Goal: Contribute content: Add original content to the website for others to see

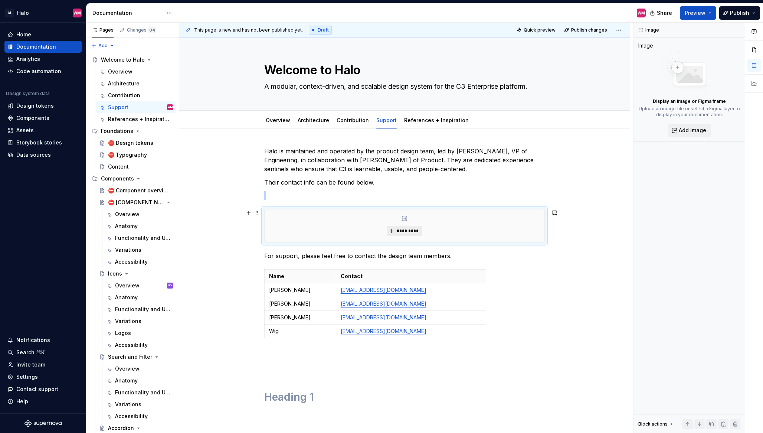
click at [408, 230] on span "*********" at bounding box center [407, 231] width 23 height 6
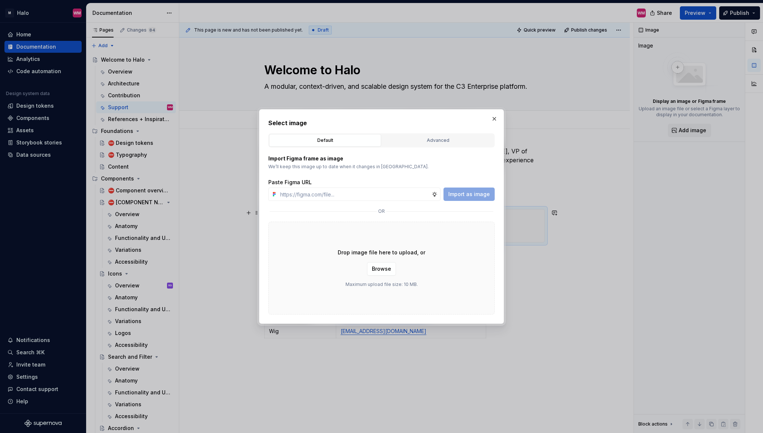
type textarea "*"
type input "https://www.figma.com/design/KadWMcxLC0wI5RdolweoZ1/Team-Profiles?node-id=2-30&…"
click at [484, 194] on span "Import as image" at bounding box center [469, 193] width 42 height 7
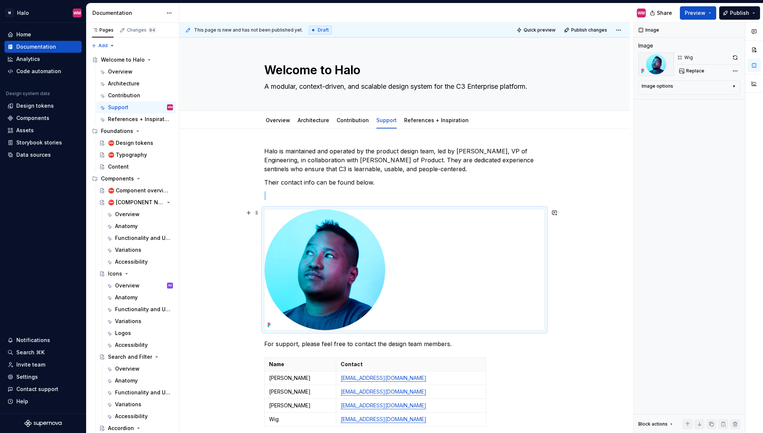
click at [381, 285] on img "To enrich screen reader interactions, please activate Accessibility in Grammarl…" at bounding box center [325, 269] width 121 height 121
click at [736, 87] on icon "button" at bounding box center [734, 86] width 6 height 6
click at [682, 122] on textarea at bounding box center [688, 123] width 95 height 13
click at [659, 125] on textarea at bounding box center [688, 123] width 95 height 13
click at [679, 123] on textarea at bounding box center [688, 123] width 95 height 13
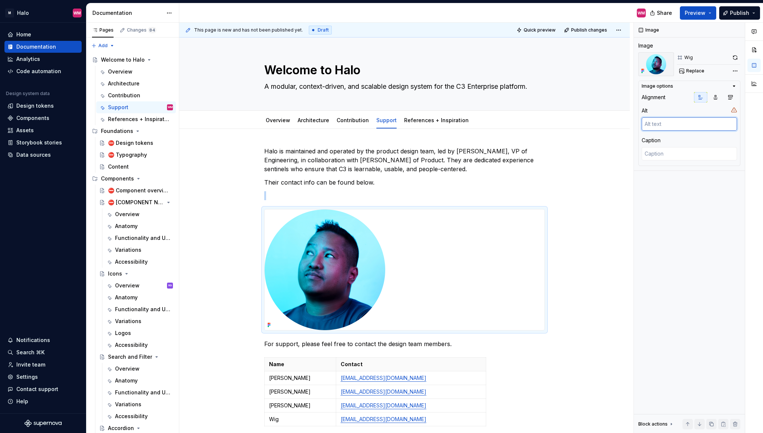
click at [679, 123] on textarea at bounding box center [688, 123] width 95 height 13
click at [654, 126] on textarea at bounding box center [688, 123] width 95 height 13
type textarea "*"
click at [657, 119] on textarea "W" at bounding box center [688, 123] width 95 height 13
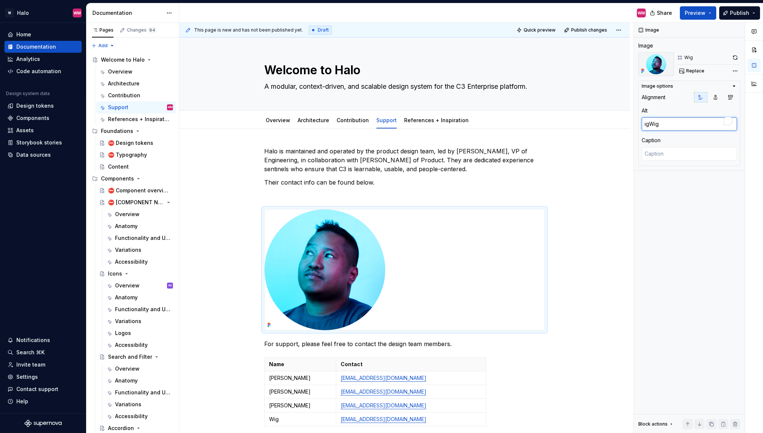
type textarea "ig Wig"
click at [670, 127] on textarea "ig Wig" at bounding box center [688, 123] width 95 height 13
drag, startPoint x: 669, startPoint y: 127, endPoint x: 631, endPoint y: 127, distance: 38.6
click at [631, 127] on div "This page is new and has not been published yet. Draft Quick preview Publish ch…" at bounding box center [471, 228] width 584 height 410
type textarea "*"
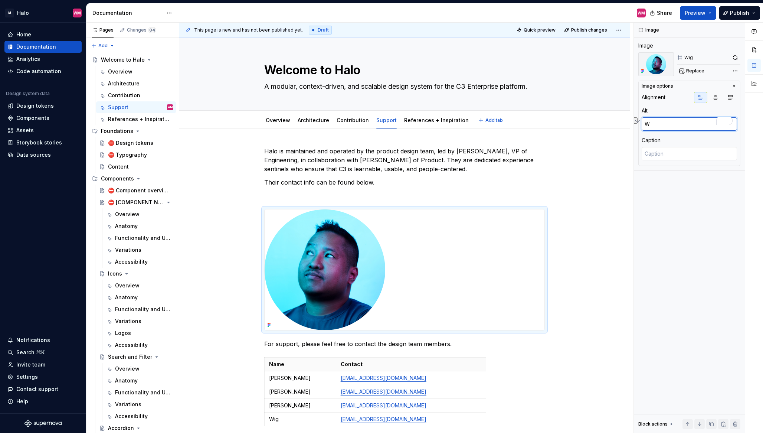
type textarea "Wi"
type textarea "*"
type textarea "Wiu"
type textarea "*"
type textarea "Wiug"
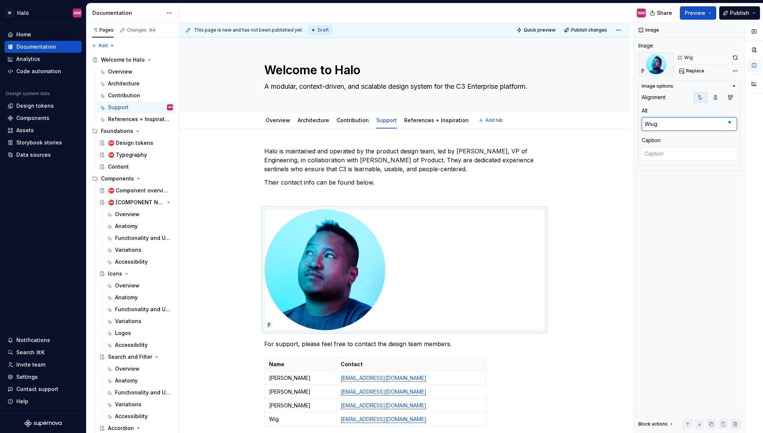
type textarea "*"
type textarea "Wiug"
type textarea "*"
type textarea "Wiug"
type textarea "*"
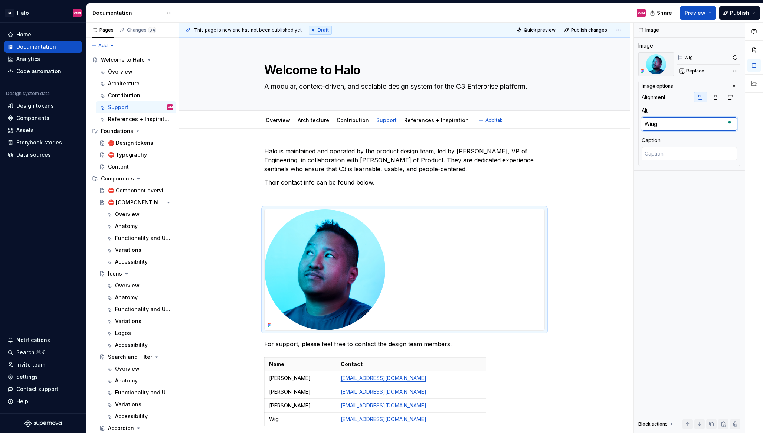
type textarea "Wiu"
type textarea "*"
type textarea "Wi"
type textarea "*"
type textarea "Wig"
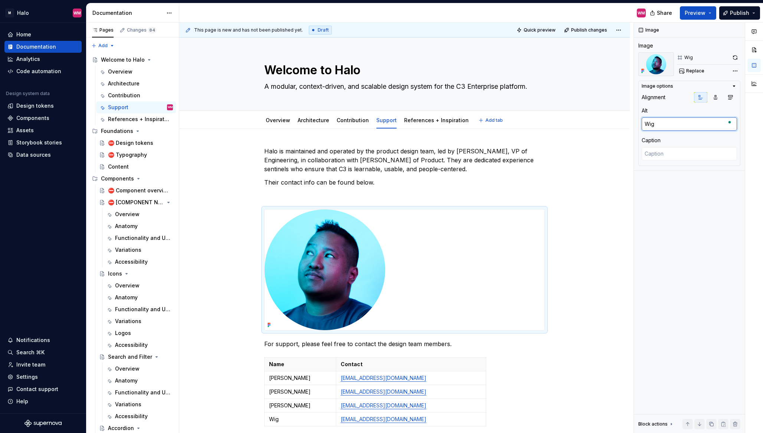
type textarea "*"
type textarea "Wig"
type textarea "*"
type textarea "Wig I"
type textarea "*"
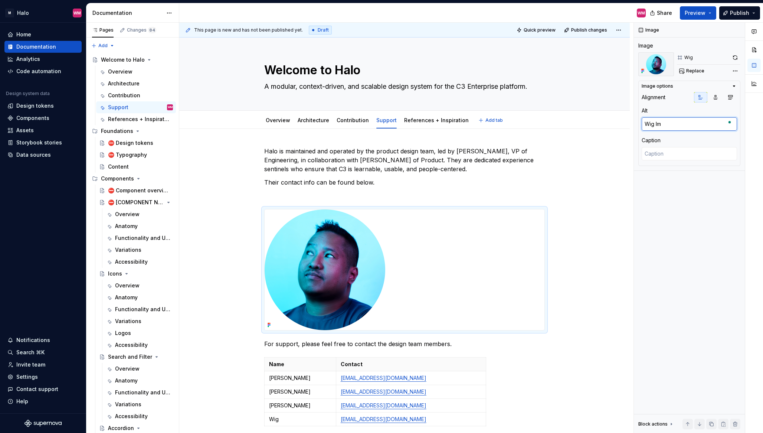
type textarea "Wig Ima"
type textarea "*"
type textarea "Wig Imag"
type textarea "*"
type textarea "Wig Image"
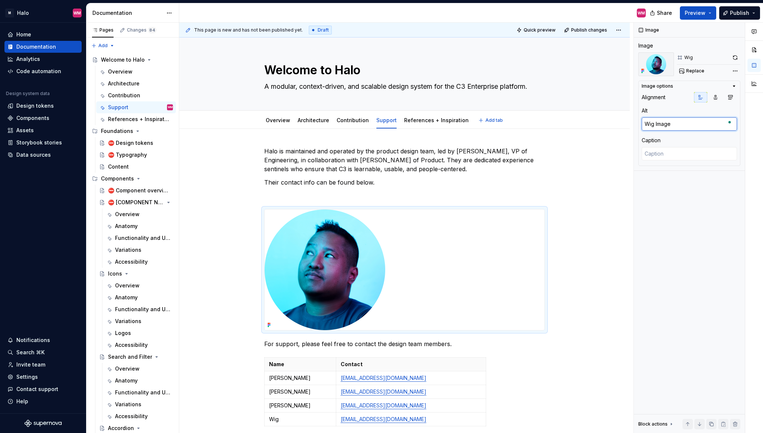
type textarea "*"
type textarea "Wig Image"
click at [682, 155] on textarea at bounding box center [688, 153] width 95 height 13
click at [684, 158] on textarea at bounding box center [688, 153] width 95 height 13
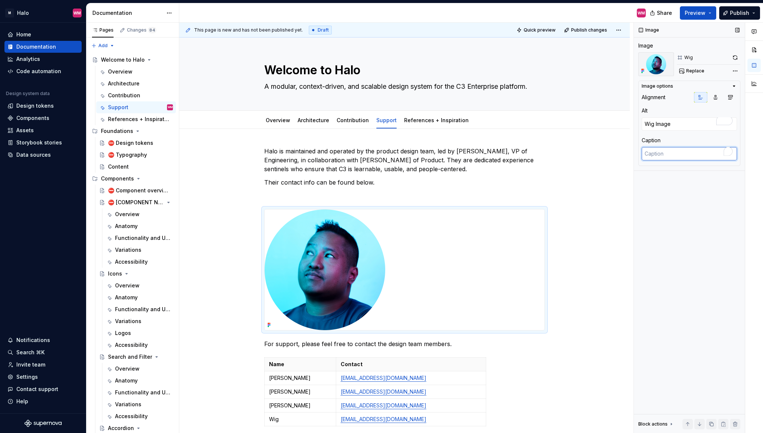
type textarea "*"
click at [671, 155] on textarea "Wig" at bounding box center [688, 153] width 95 height 13
type textarea "Wig"
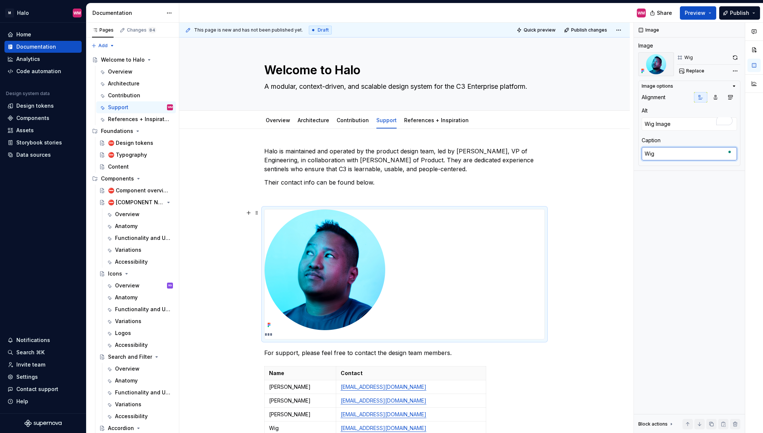
type textarea "*"
click at [674, 154] on textarea "Wig" at bounding box center [688, 153] width 95 height 13
type textarea "Wig"
type textarea "*"
type textarea "Wig Me"
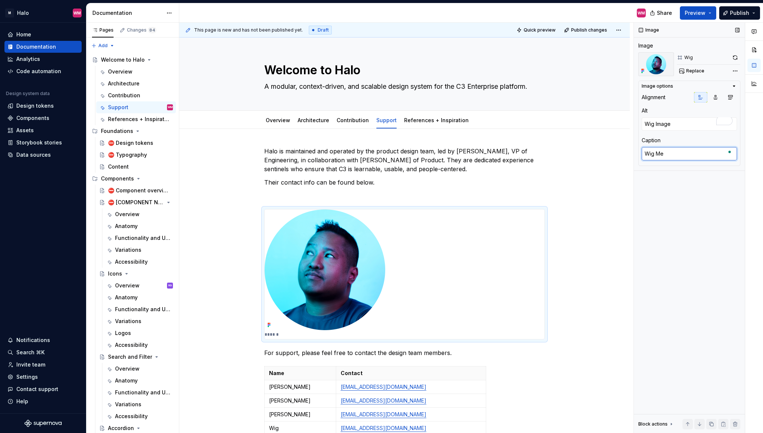
type textarea "*"
type textarea "Wig Mez"
type textarea "*"
type textarea "Wig Mezo"
type textarea "*"
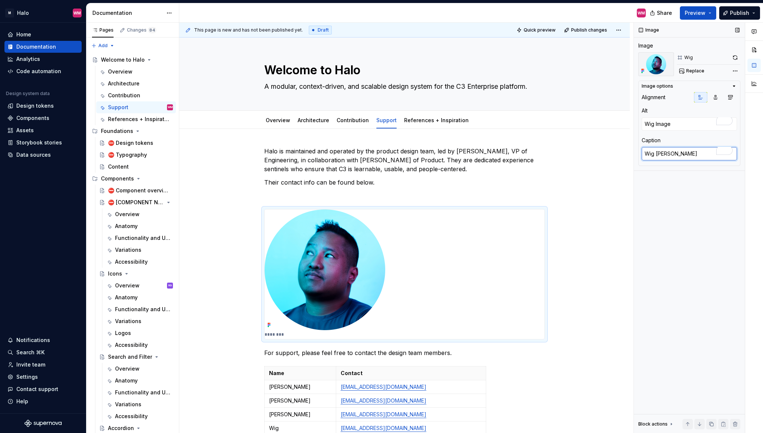
type textarea "Wig Mezo-"
type textarea "*"
type textarea "Wig Mezo-G"
type textarea "*"
type textarea "Wig Mezo-Ga"
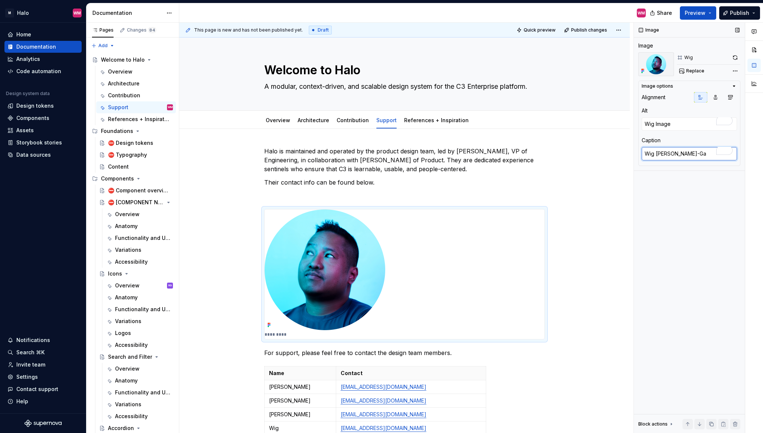
type textarea "*"
type textarea "Wig Mezo-Gad"
type textarea "*"
type textarea "Wig Mezo-Gadi"
type textarea "*"
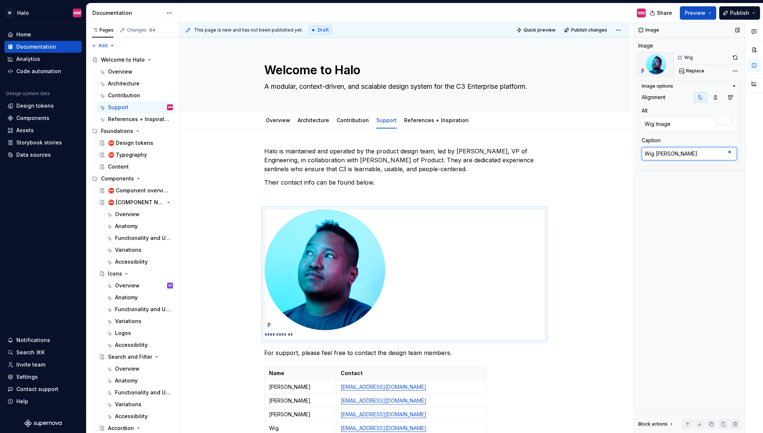
type textarea "Wig Mezo-Gadia"
type textarea "*"
type textarea "Wig Mezo-Gadia,"
type textarea "*"
type textarea "Wig Mezo-Gadia,"
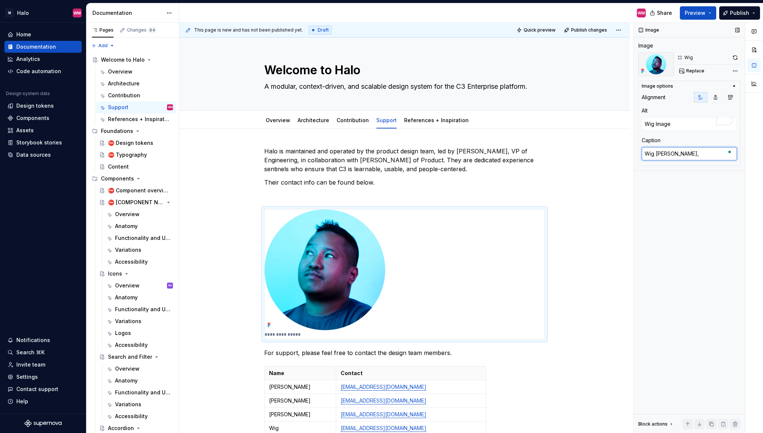
type textarea "*"
type textarea "Wig Mezo-Gadia, L"
type textarea "*"
type textarea "Wig Mezo-Gadia, Le"
type textarea "*"
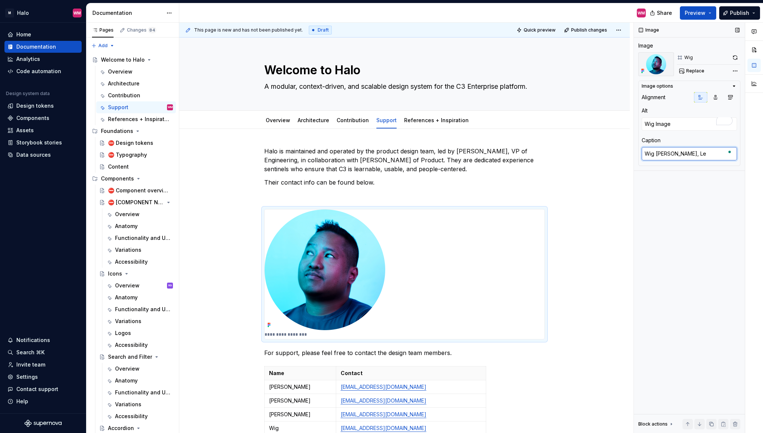
type textarea "Wig Mezo-Gadia, Led"
type textarea "*"
type textarea "Wig Mezo-Gadia, Led"
type textarea "*"
type textarea "Wig Mezo-Gadia, Led"
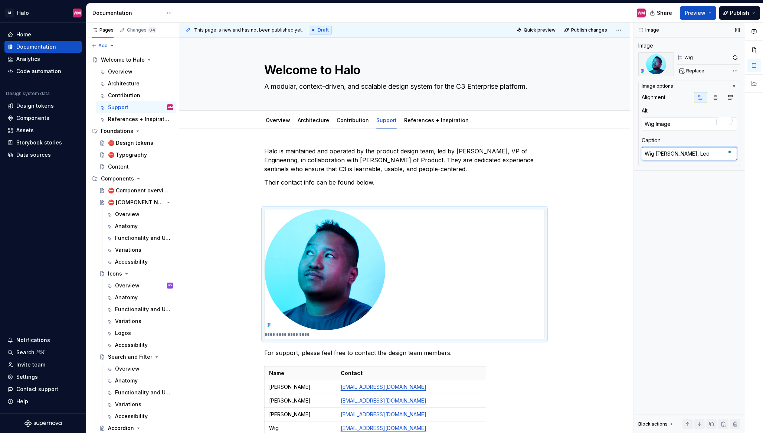
type textarea "*"
type textarea "Wig Mezo-Gadia, Le"
type textarea "*"
type textarea "Wig Mezo-Gadia, Lea"
type textarea "*"
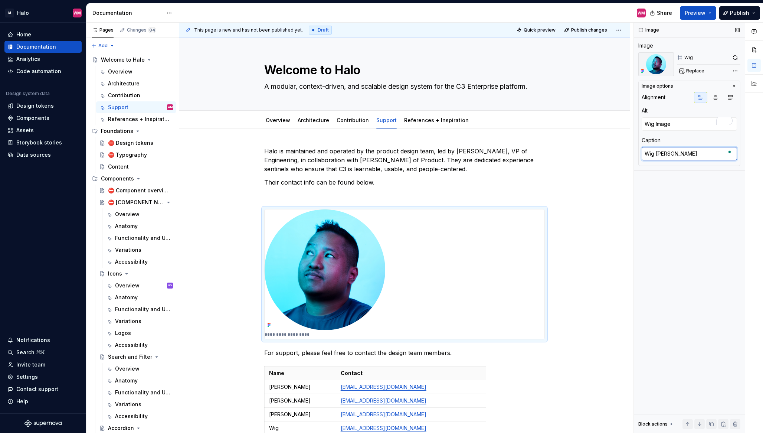
type textarea "Wig Mezo-Gadia, Lead"
type textarea "*"
type textarea "Wig Mezo-Gadia, Lead"
type textarea "*"
type textarea "Wig Mezo-Gadia, Lead P"
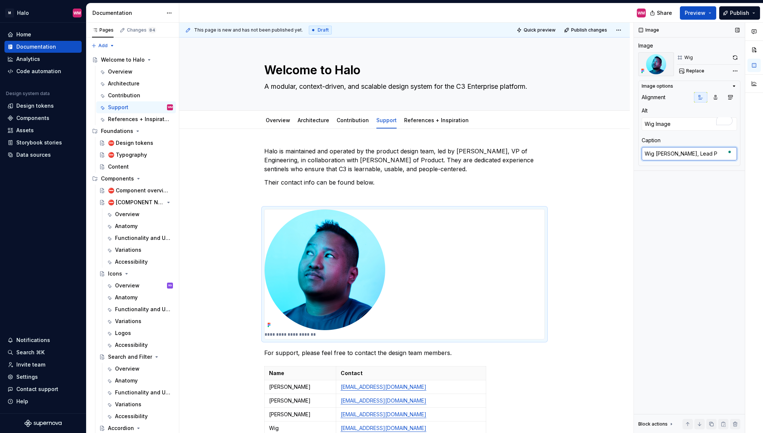
type textarea "*"
type textarea "Wig Mezo-Gadia, Lead Pr"
type textarea "*"
type textarea "Wig Mezo-Gadia, Lead Pro"
type textarea "*"
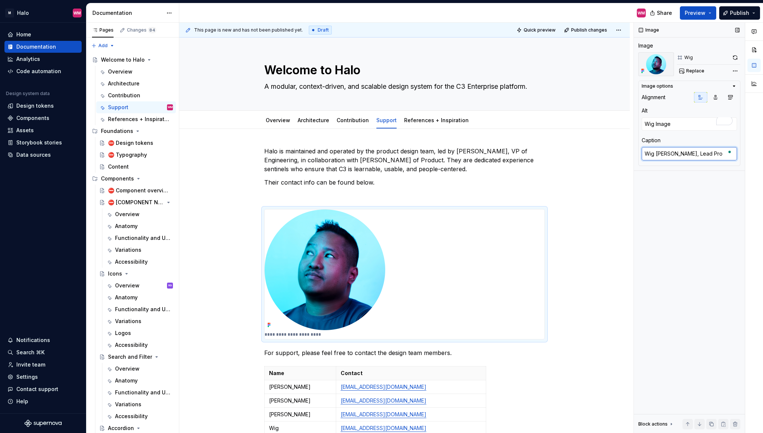
type textarea "Wig Mezo-Gadia, Lead Prod"
type textarea "*"
type textarea "Wig Mezo-Gadia, Lead Produ"
type textarea "*"
type textarea "Wig Mezo-Gadia, Lead Produc"
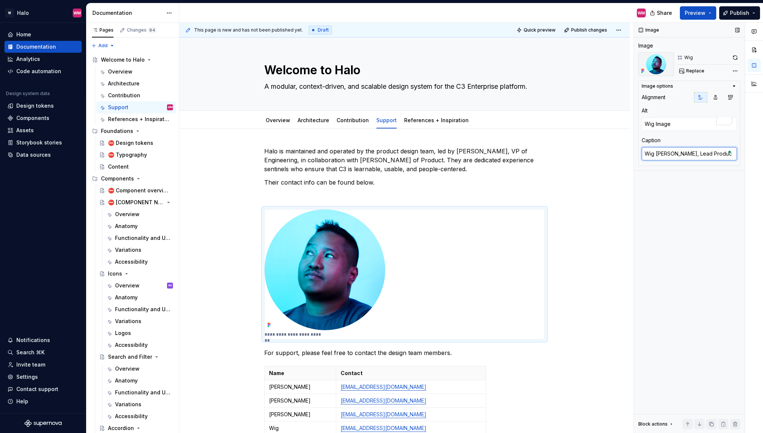
type textarea "*"
type textarea "Wig Mezo-Gadia, Lead Product"
type textarea "*"
type textarea "Wig Mezo-Gadia, Lead Product"
type textarea "*"
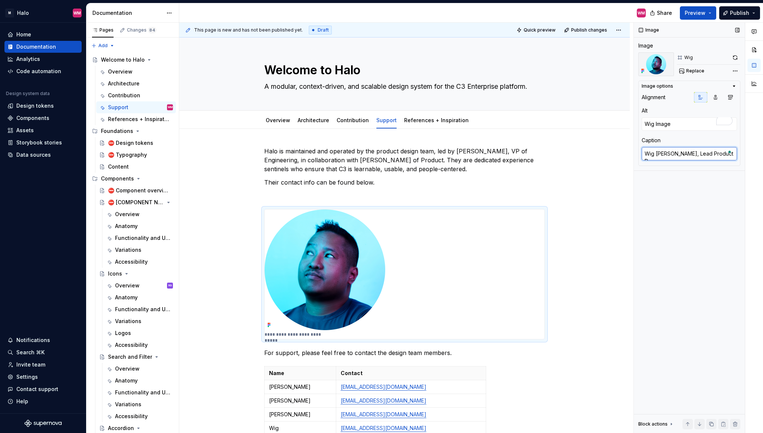
type textarea "Wig Mezo-Gadia, Lead Product De"
type textarea "*"
type textarea "Wig Mezo-Gadia, Lead Product Dew"
type textarea "*"
type textarea "Wig Mezo-Gadia, Lead Product Dews"
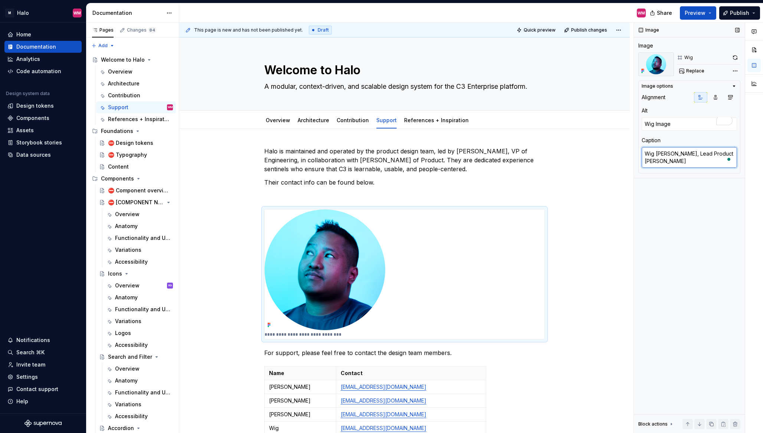
type textarea "*"
type textarea "Wig Mezo-Gadia, Lead Product Dewsg"
type textarea "*"
type textarea "Wig Mezo-Gadia, Lead Product Dewsgi"
type textarea "*"
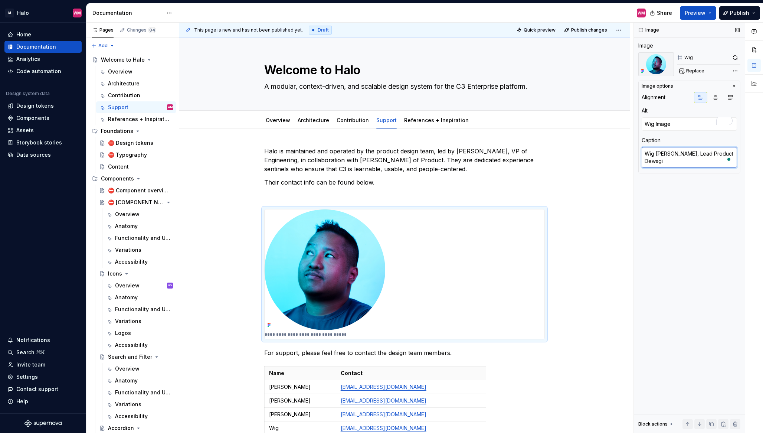
type textarea "Wig Mezo-Gadia, Lead Product Dewsgin"
type textarea "*"
type textarea "Wig Mezo-Gadia, Lead Product Dewsgi"
type textarea "*"
type textarea "Wig Mezo-Gadia, Lead Product Dewsg"
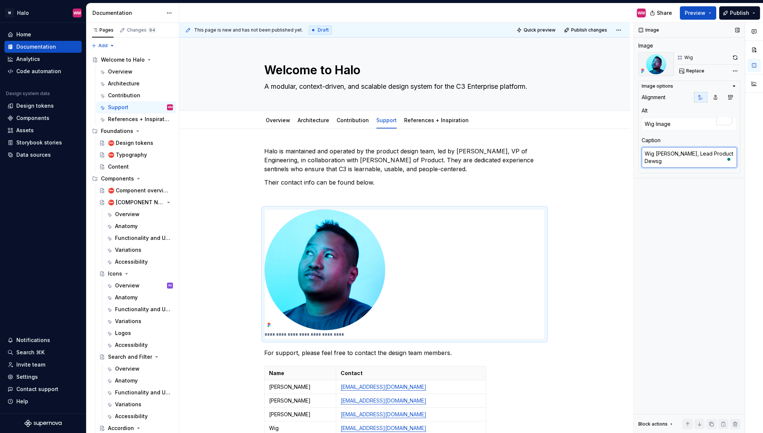
type textarea "*"
type textarea "Wig Mezo-Gadia, Lead Product Dews"
type textarea "*"
type textarea "Wig Mezo-Gadia, Lead Product Dew"
type textarea "*"
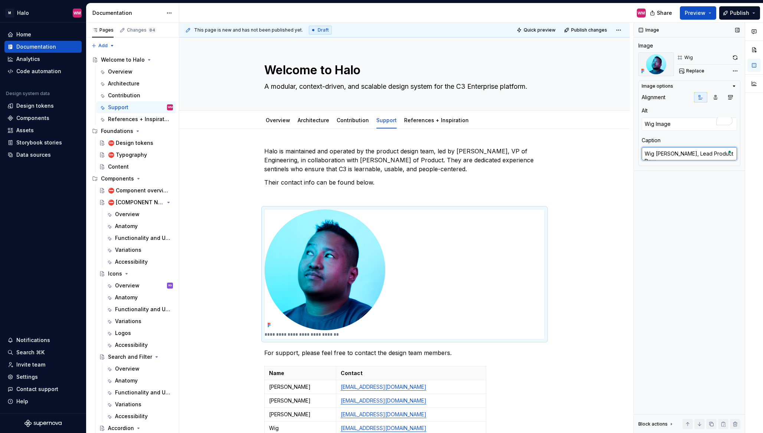
type textarea "Wig Mezo-Gadia, Lead Product Dews"
type textarea "*"
type textarea "Wig Mezo-Gadia, Lead Product Dew"
type textarea "*"
type textarea "Wig Mezo-Gadia, Lead Product De"
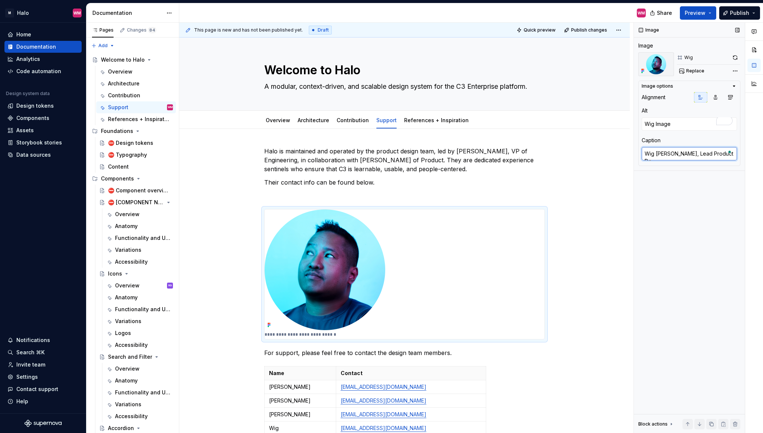
type textarea "*"
type textarea "Wig Mezo-Gadia, Lead Product Des"
type textarea "*"
type textarea "Wig Mezo-Gadia, Lead Product Desi"
type textarea "*"
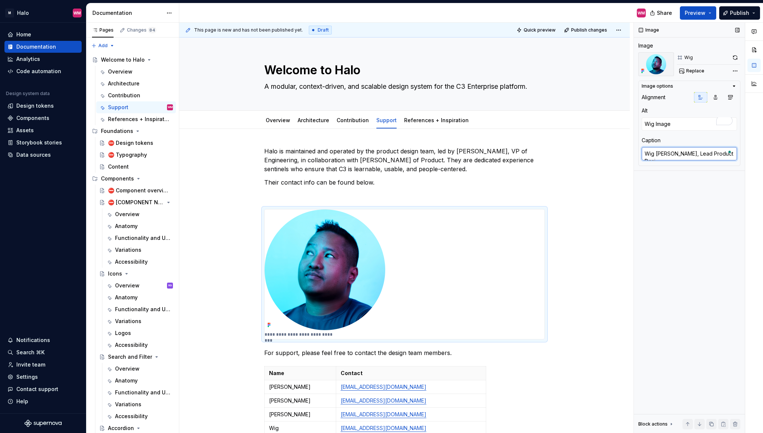
type textarea "Wig Mezo-Gadia, Lead Product Desig"
type textarea "*"
type textarea "Wig Mezo-Gadia, Lead Product Design"
type textarea "*"
type textarea "Wig Mezo-Gadia, Lead Product Designe"
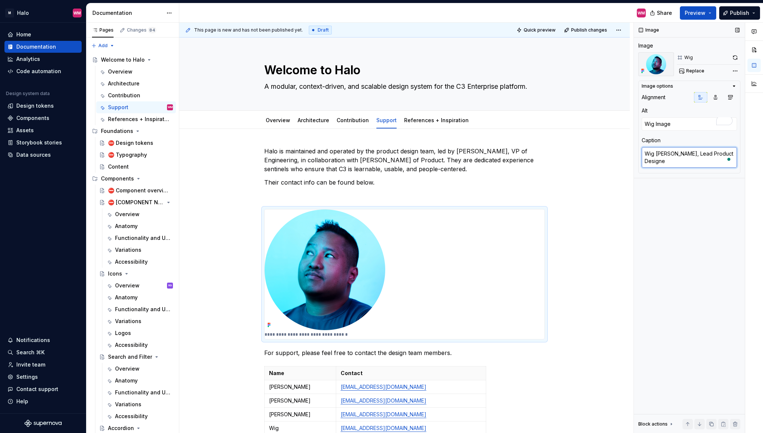
type textarea "*"
type textarea "Wig [PERSON_NAME], Lead Product Designer"
type textarea "*"
type textarea "Wig [PERSON_NAME], Lead Product Designer"
type textarea "*"
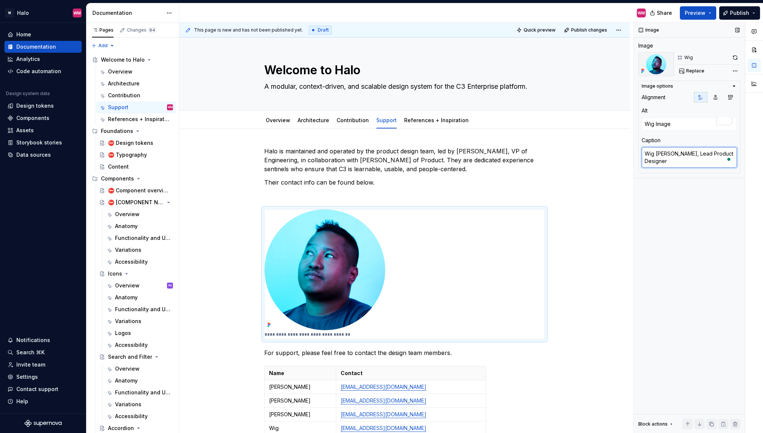
type textarea "Wig [PERSON_NAME], Lead Product Designer"
click at [709, 280] on div "Image Image Wig Replace Image options Alignment Alt Wig Image Caption Wig [PERS…" at bounding box center [689, 228] width 111 height 410
click at [572, 269] on div "**********" at bounding box center [404, 411] width 450 height 565
click at [682, 325] on div "Image Image Wig Replace Image options Alignment Alt Wig Image Caption Wig [PERS…" at bounding box center [689, 228] width 111 height 410
click at [549, 31] on span "Quick preview" at bounding box center [539, 30] width 32 height 6
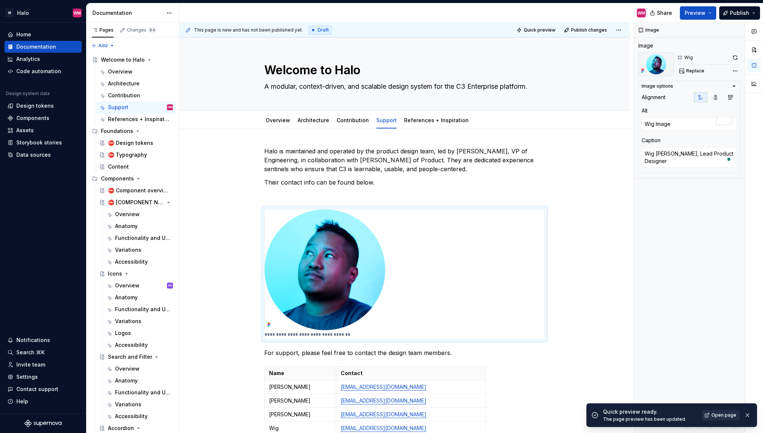
click at [721, 415] on span "Open page" at bounding box center [723, 415] width 25 height 6
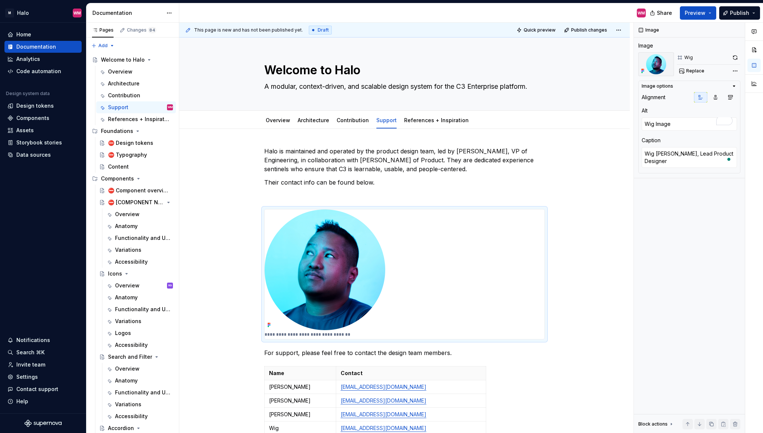
click at [734, 85] on icon "button" at bounding box center [734, 86] width 6 height 6
type textarea "*"
click at [602, 267] on div "**********" at bounding box center [406, 228] width 454 height 410
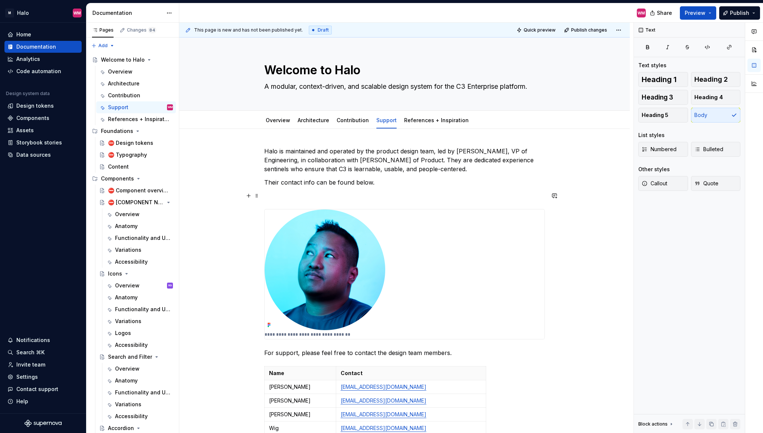
click at [290, 198] on p "To enrich screen reader interactions, please activate Accessibility in Grammarl…" at bounding box center [404, 195] width 280 height 9
drag, startPoint x: 332, startPoint y: 195, endPoint x: 262, endPoint y: 188, distance: 69.8
click at [262, 188] on div "**********" at bounding box center [404, 411] width 450 height 565
click at [434, 181] on button "button" at bounding box center [435, 182] width 10 height 10
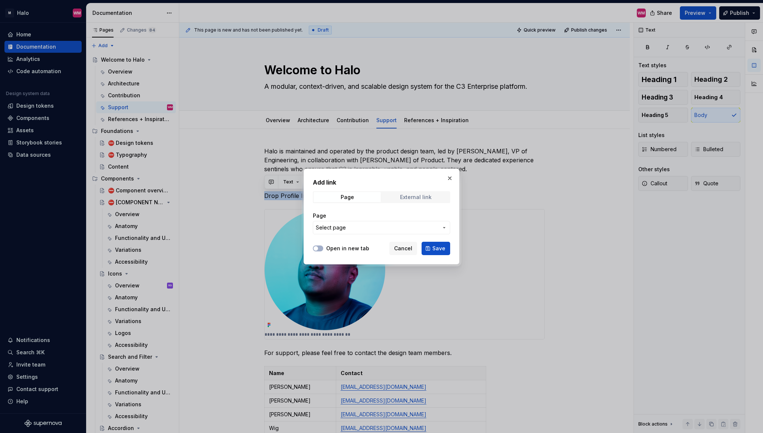
click at [402, 193] on span "External link" at bounding box center [415, 197] width 67 height 10
click at [318, 247] on span "button" at bounding box center [316, 248] width 4 height 4
click at [331, 229] on input "URL" at bounding box center [381, 227] width 137 height 13
paste input "https://www.figma.com/design/KadWMcxLC0wI5RdolweoZ1/Team-Profiles?node-id=1-194…"
type input "https://www.figma.com/design/KadWMcxLC0wI5RdolweoZ1/Team-Profiles?node-id=1-194…"
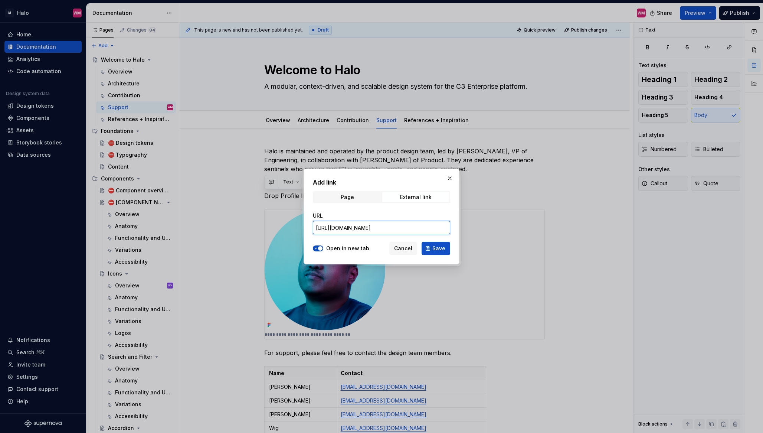
scroll to position [0, 159]
click at [441, 249] on span "Save" at bounding box center [438, 247] width 13 height 7
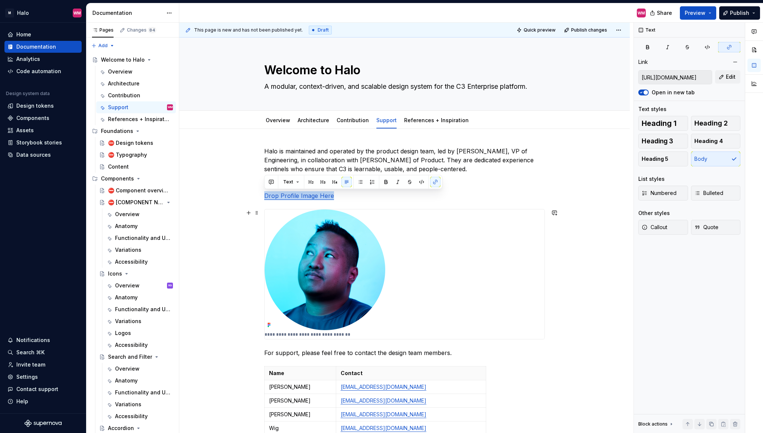
click at [506, 220] on div "**********" at bounding box center [405, 273] width 280 height 129
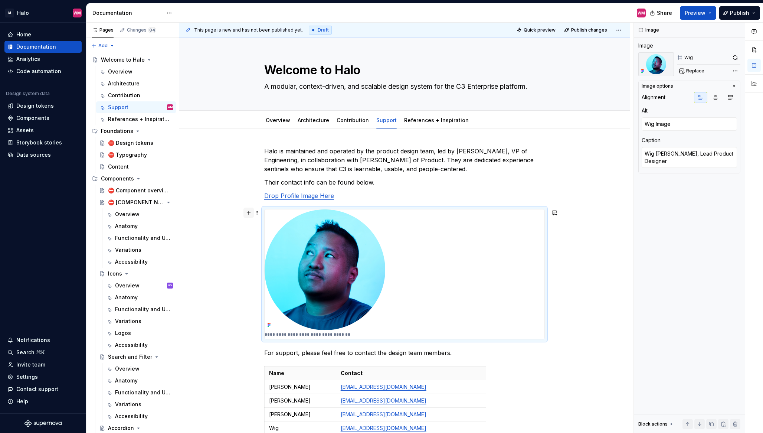
click at [249, 213] on button "button" at bounding box center [248, 212] width 10 height 10
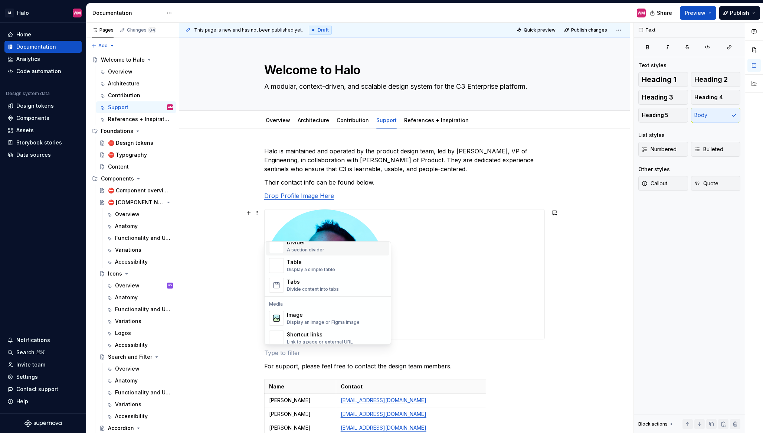
scroll to position [262, 0]
click at [585, 276] on div "**********" at bounding box center [404, 418] width 450 height 578
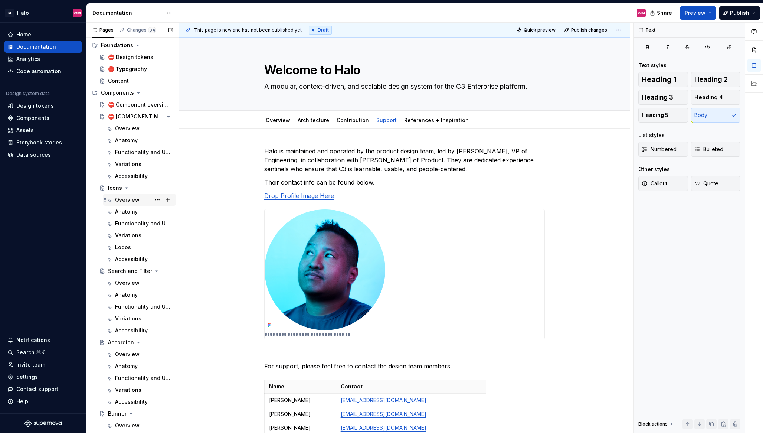
scroll to position [86, 0]
click at [125, 200] on div "Overview" at bounding box center [127, 199] width 24 height 7
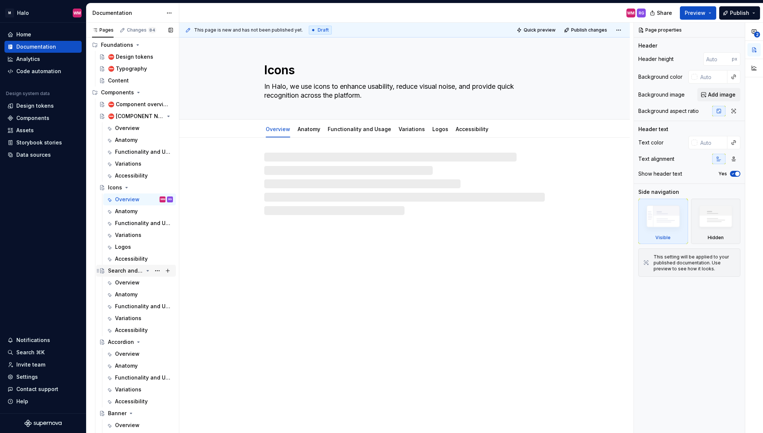
click at [133, 270] on div "Search and Filter" at bounding box center [125, 270] width 35 height 7
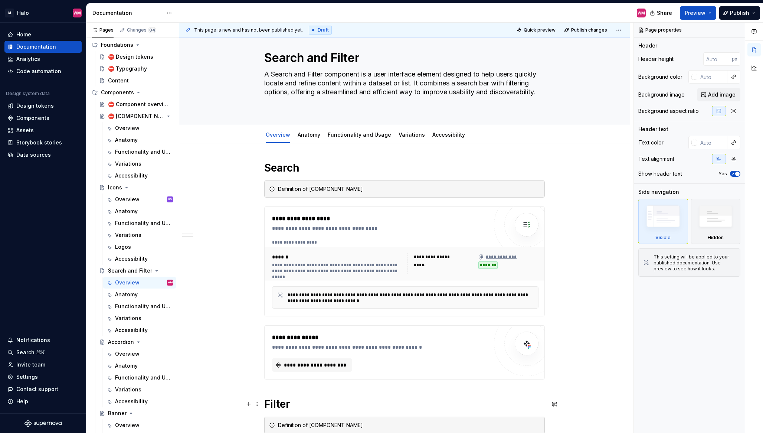
scroll to position [6, 0]
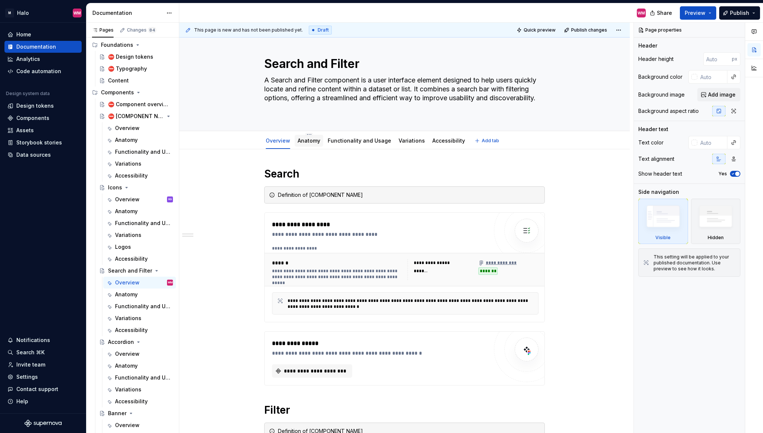
click at [310, 145] on div "Anatomy" at bounding box center [309, 140] width 23 height 9
click at [313, 144] on div "Anatomy" at bounding box center [309, 140] width 23 height 7
click at [309, 142] on link "Anatomy" at bounding box center [309, 140] width 23 height 6
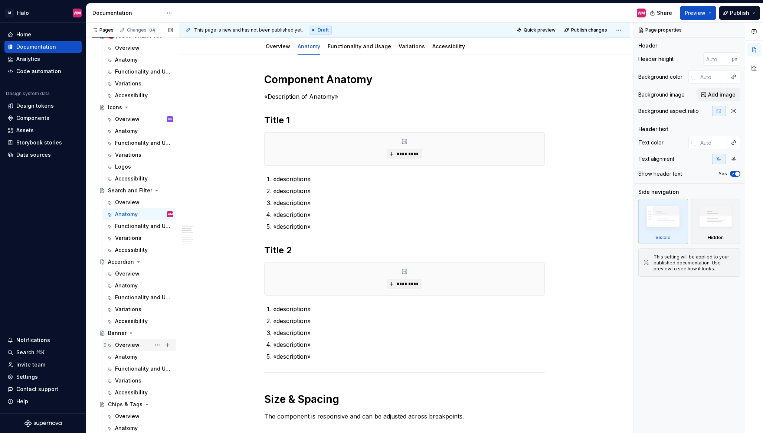
scroll to position [174, 0]
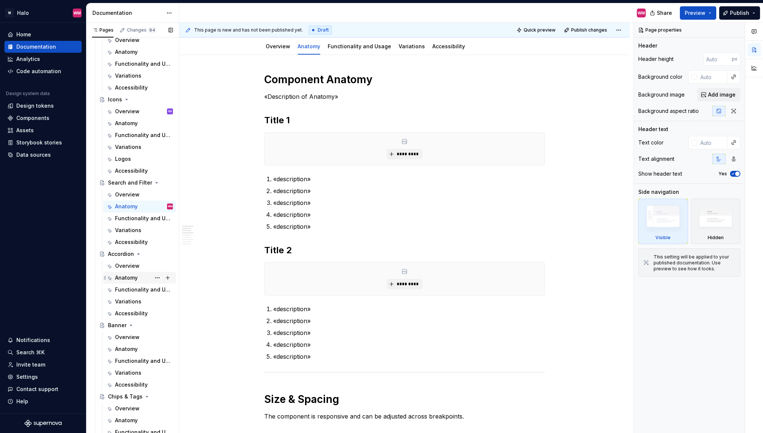
click at [129, 276] on div "Anatomy" at bounding box center [126, 277] width 23 height 7
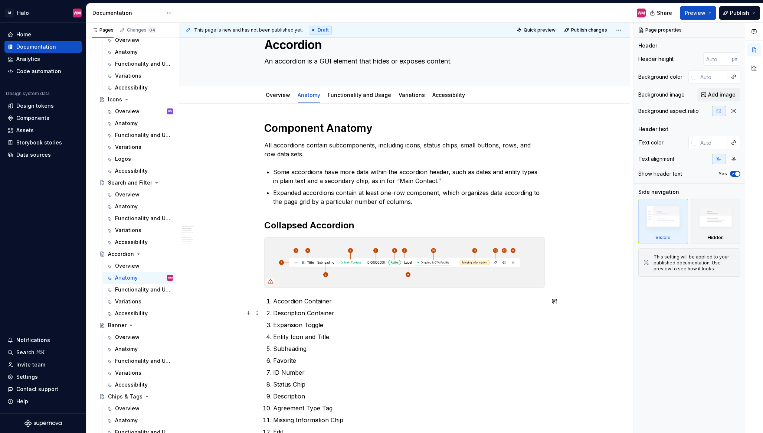
scroll to position [43, 0]
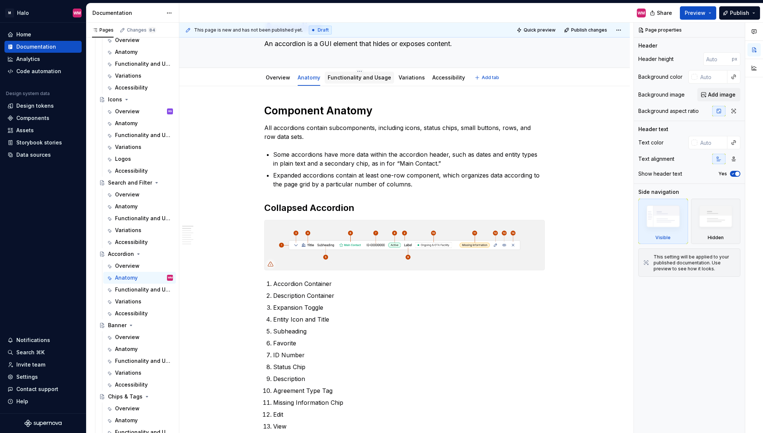
click at [363, 78] on link "Functionality and Usage" at bounding box center [359, 77] width 63 height 6
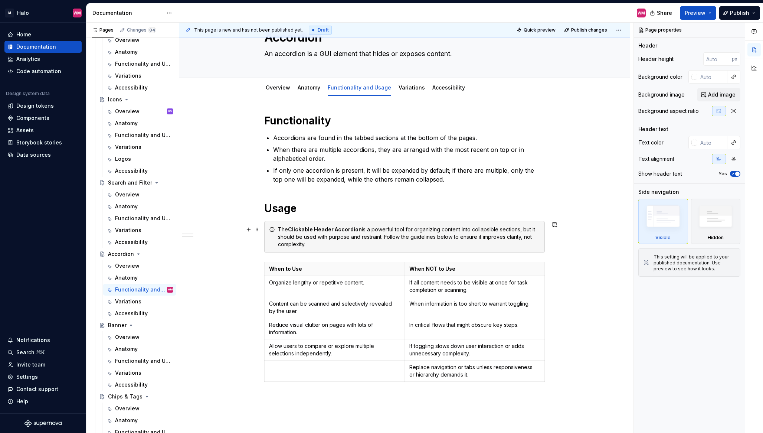
scroll to position [32, 0]
click at [411, 92] on div "Variations" at bounding box center [411, 87] width 26 height 9
click at [407, 88] on link "Variations" at bounding box center [411, 88] width 26 height 6
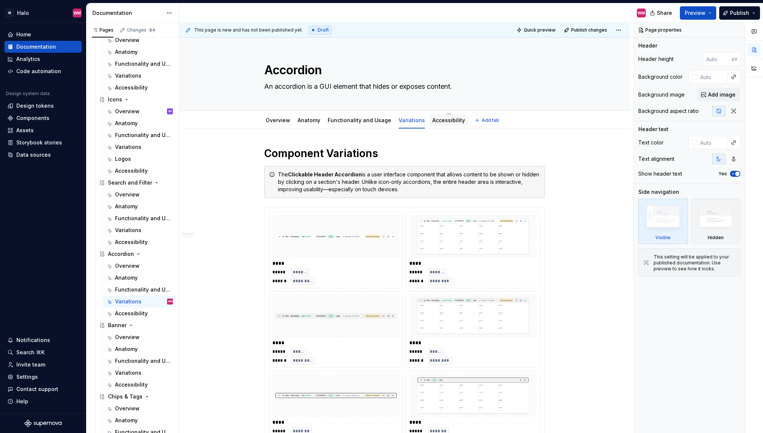
click at [450, 126] on div "Accessibility" at bounding box center [448, 120] width 39 height 12
click at [441, 120] on link "Accessibility" at bounding box center [448, 120] width 33 height 6
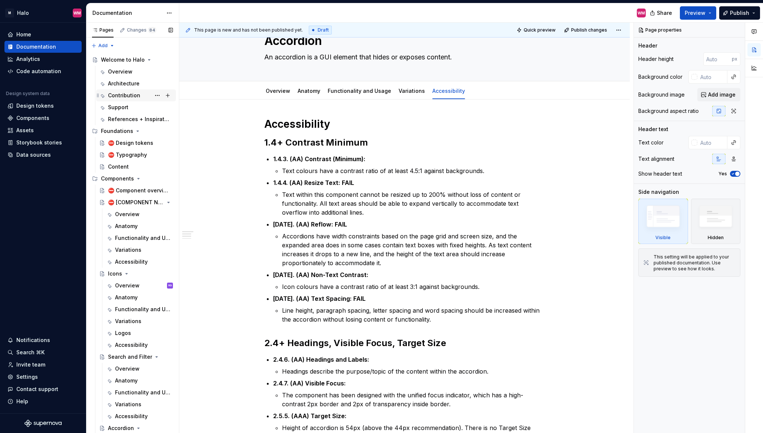
click at [133, 96] on div "Contribution" at bounding box center [124, 95] width 32 height 7
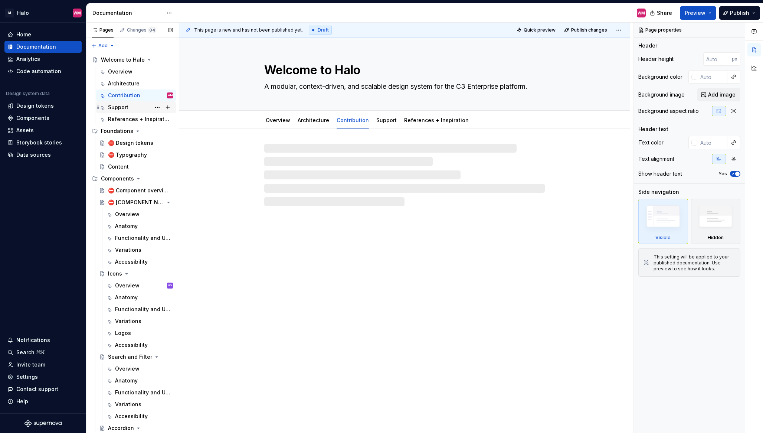
click at [120, 107] on div "Support" at bounding box center [118, 107] width 20 height 7
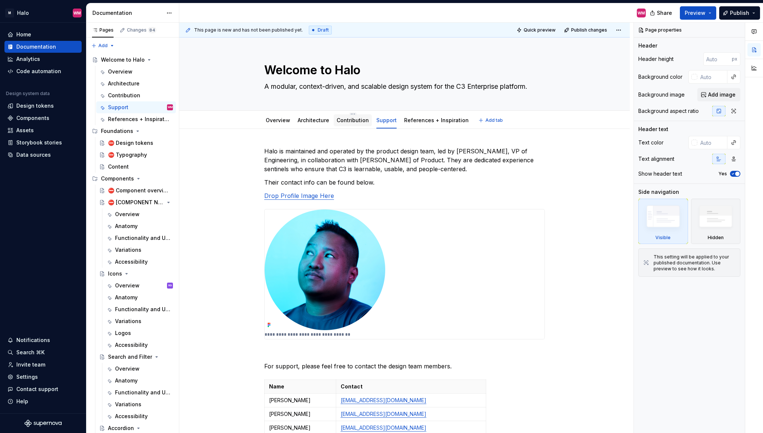
click at [357, 120] on link "Contribution" at bounding box center [353, 120] width 32 height 6
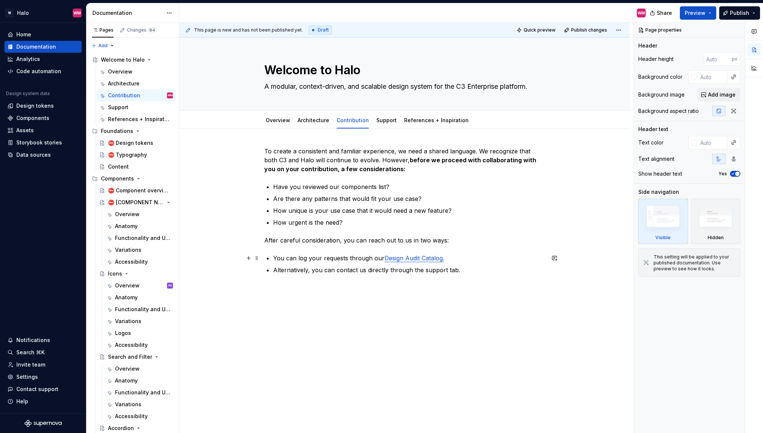
click at [405, 262] on p "You can log your requests through our Design Audit Catalog." at bounding box center [409, 257] width 272 height 9
click at [410, 260] on link "Design Audit Catalog." at bounding box center [414, 257] width 60 height 7
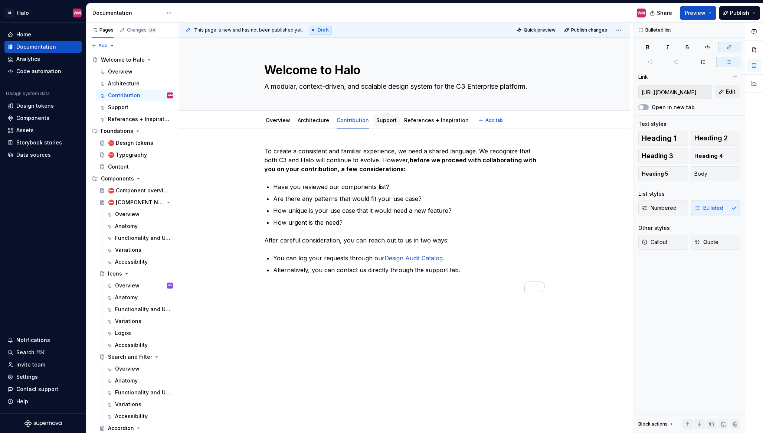
click at [387, 118] on link "Support" at bounding box center [386, 120] width 20 height 6
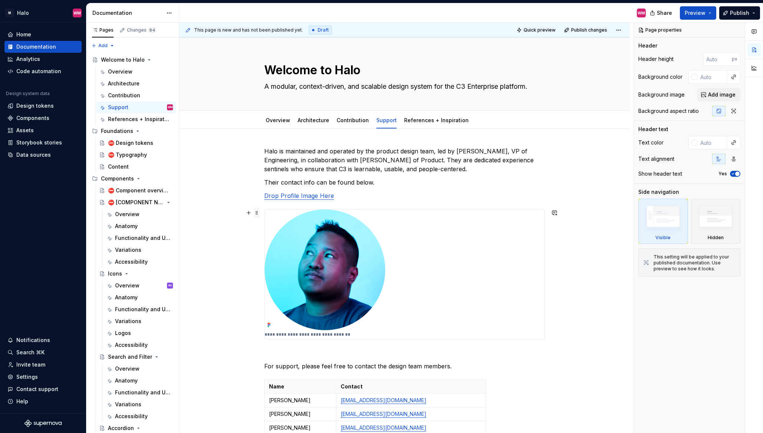
click at [256, 213] on span at bounding box center [257, 212] width 6 height 10
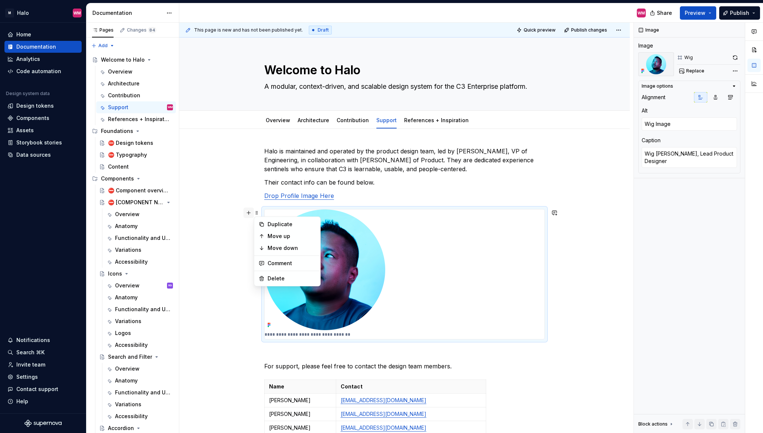
click at [247, 214] on button "button" at bounding box center [248, 212] width 10 height 10
click at [249, 212] on button "button" at bounding box center [248, 212] width 10 height 10
click at [247, 214] on button "button" at bounding box center [248, 212] width 10 height 10
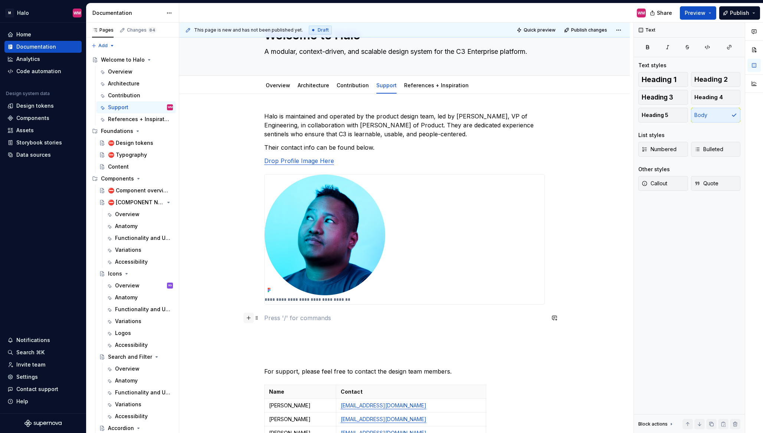
click at [250, 320] on button "button" at bounding box center [248, 317] width 10 height 10
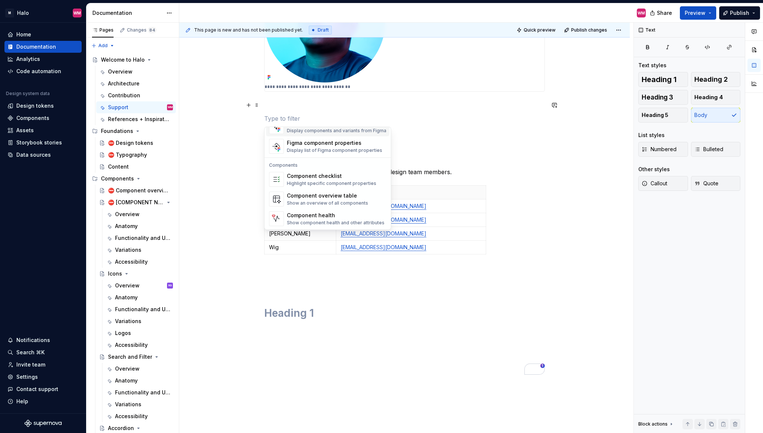
scroll to position [739, 0]
type textarea "*"
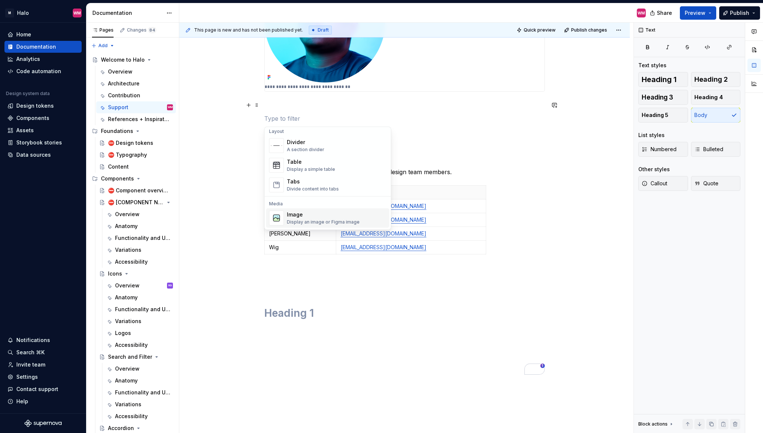
scroll to position [226, 0]
click at [313, 184] on div "Table" at bounding box center [311, 181] width 48 height 7
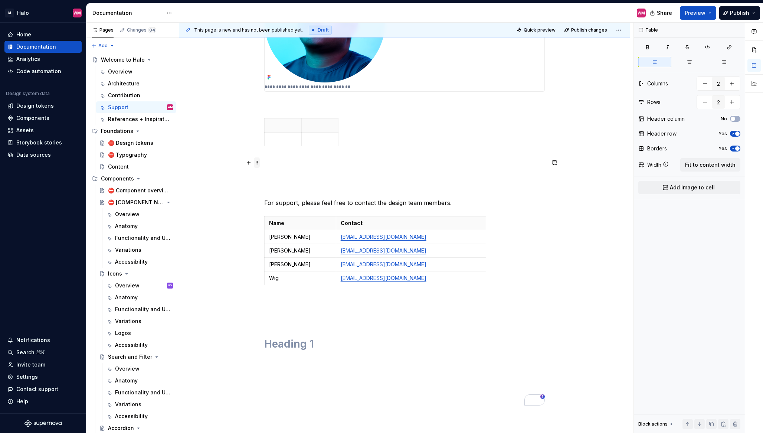
click at [256, 162] on span at bounding box center [257, 162] width 6 height 10
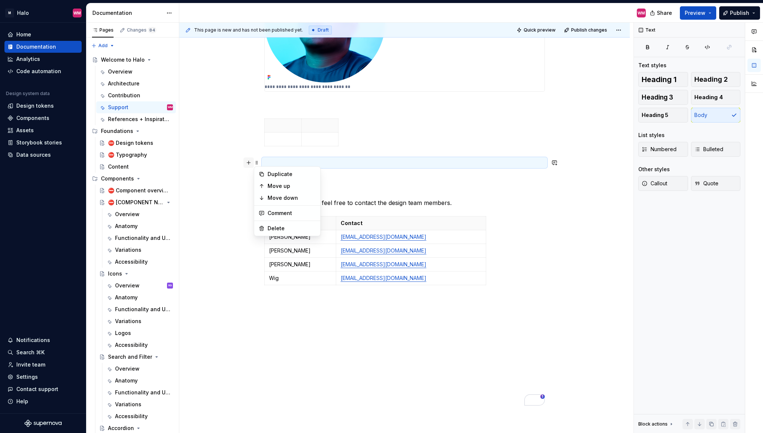
click at [249, 164] on button "button" at bounding box center [248, 162] width 10 height 10
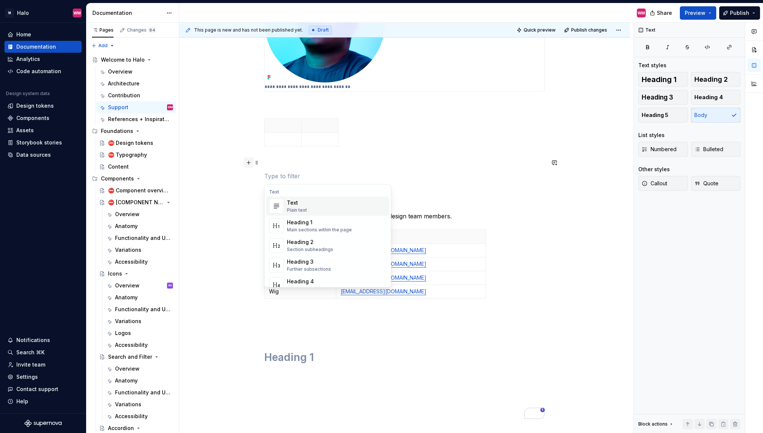
click at [249, 164] on button "button" at bounding box center [248, 162] width 10 height 10
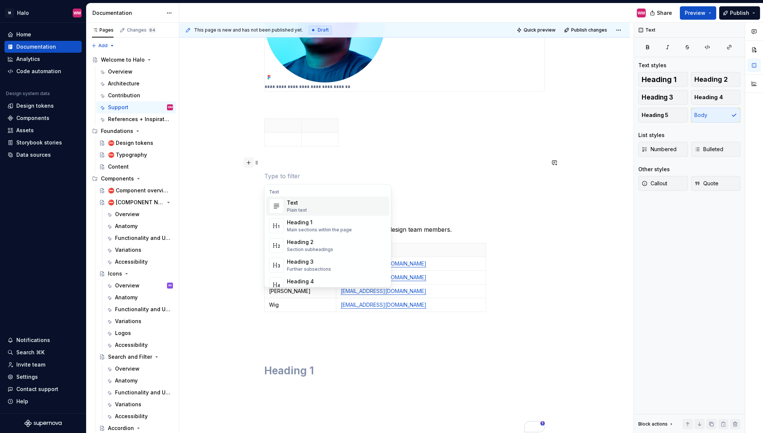
click at [249, 164] on button "button" at bounding box center [248, 162] width 10 height 10
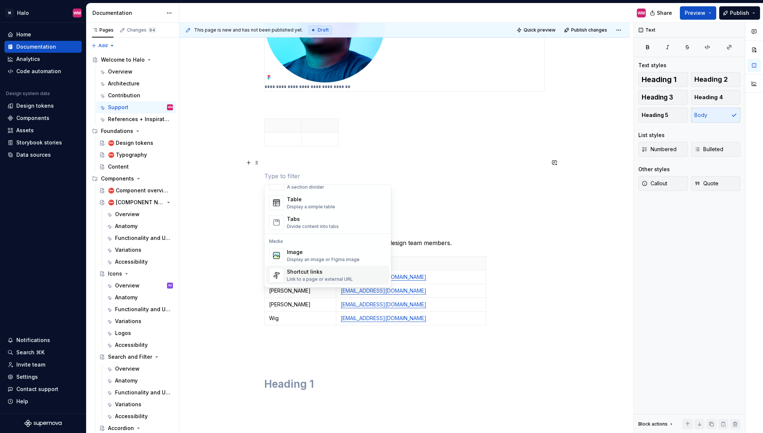
scroll to position [248, 0]
click at [327, 242] on div "Divide content into tabs" at bounding box center [313, 245] width 52 height 6
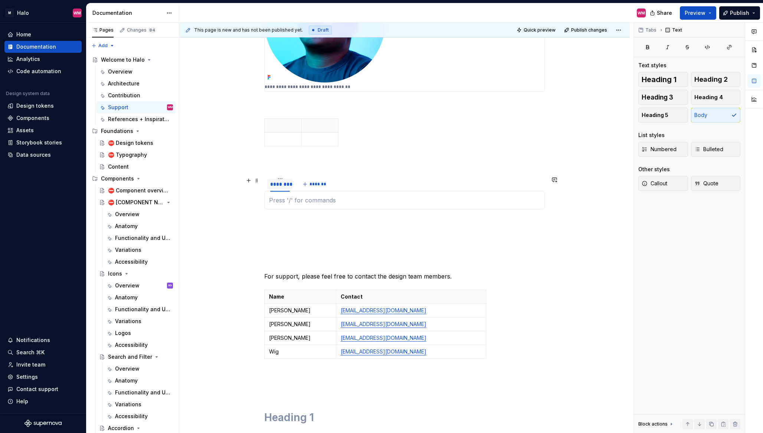
click at [282, 185] on div "********" at bounding box center [280, 183] width 20 height 7
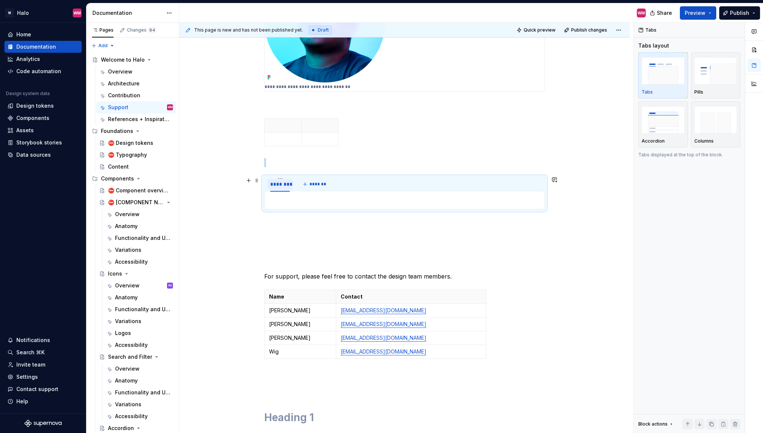
click at [282, 185] on div "********" at bounding box center [280, 183] width 20 height 7
type input "******"
click at [312, 183] on span "*******" at bounding box center [314, 184] width 17 height 6
type input "****"
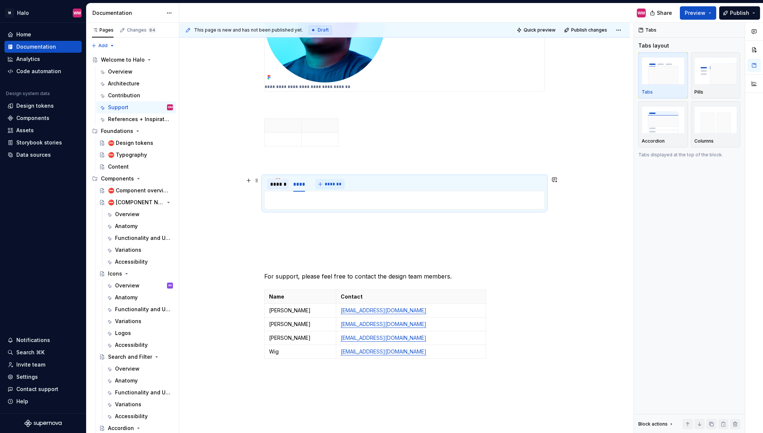
click at [326, 179] on button "*******" at bounding box center [329, 184] width 29 height 10
type input "***"
click at [387, 239] on p "To enrich screen reader interactions, please activate Accessibility in Grammarl…" at bounding box center [404, 236] width 280 height 9
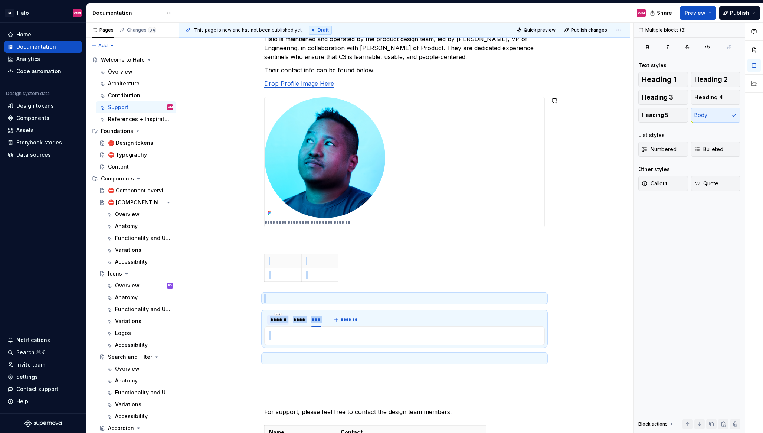
scroll to position [109, 0]
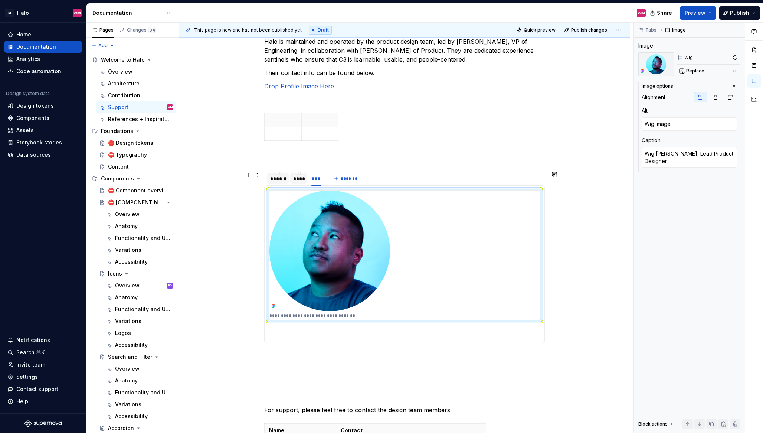
click at [295, 180] on div "****" at bounding box center [298, 178] width 11 height 7
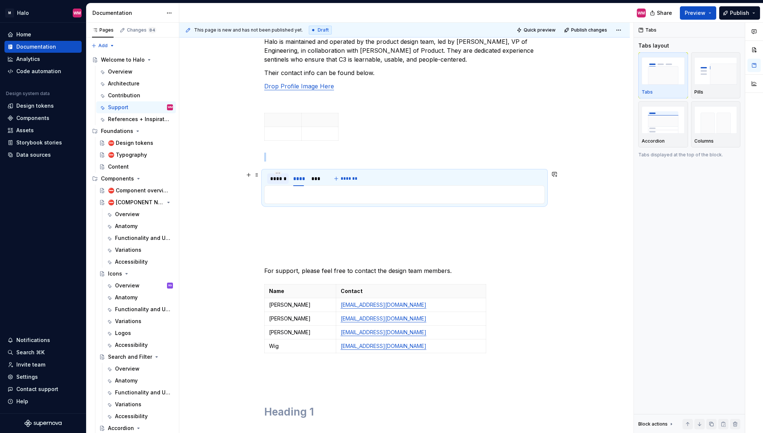
click at [283, 182] on div "******" at bounding box center [278, 178] width 16 height 7
click at [298, 178] on div "****" at bounding box center [298, 178] width 11 height 7
click at [318, 177] on div "***" at bounding box center [316, 178] width 10 height 7
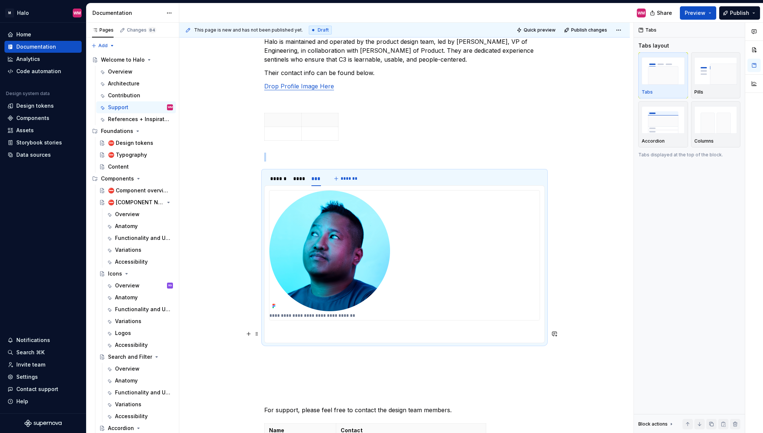
click at [289, 331] on p "To enrich screen reader interactions, please activate Accessibility in Grammarl…" at bounding box center [404, 333] width 271 height 9
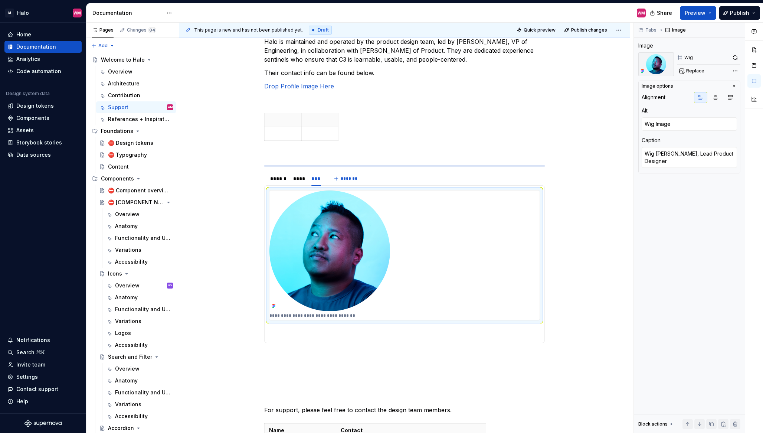
type textarea "*"
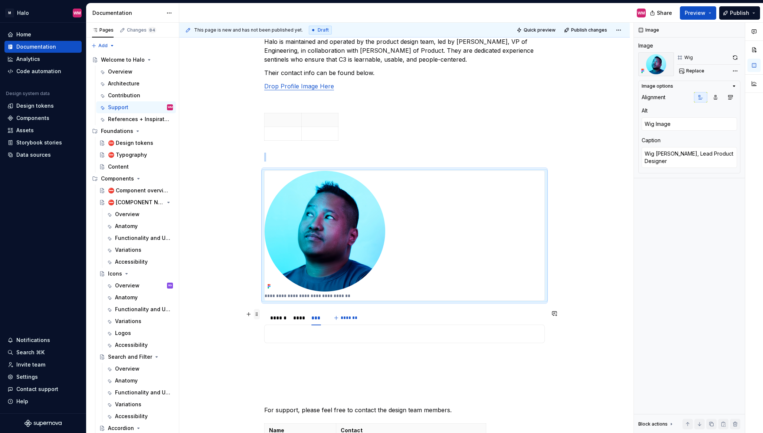
click at [257, 315] on span at bounding box center [257, 314] width 6 height 10
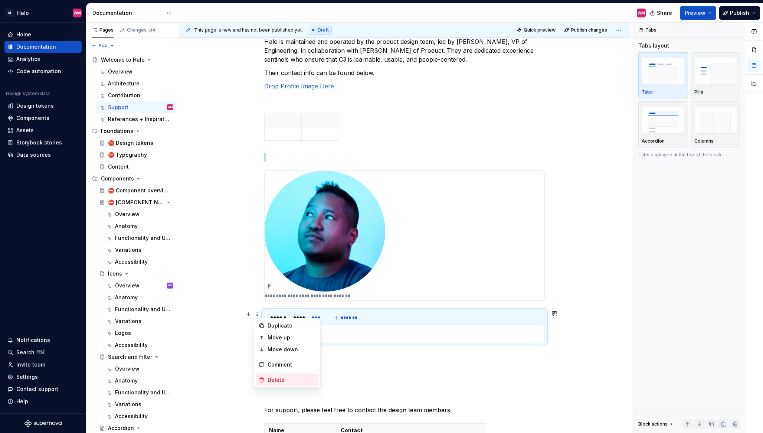
click at [260, 380] on icon at bounding box center [262, 380] width 6 height 6
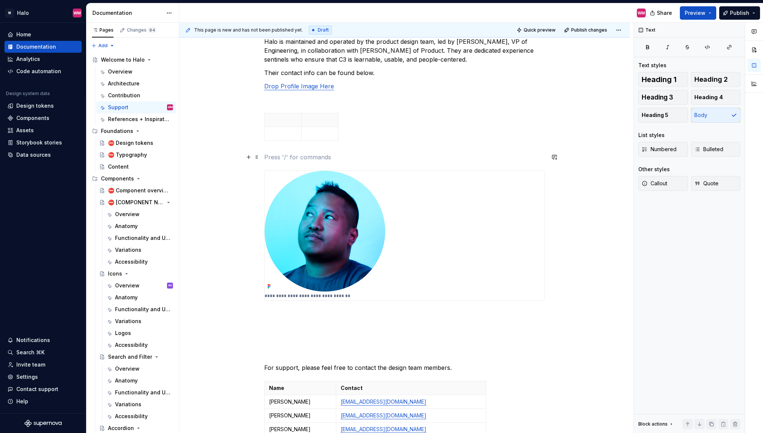
click at [267, 157] on p "To enrich screen reader interactions, please activate Accessibility in Grammarl…" at bounding box center [404, 156] width 280 height 9
click at [257, 118] on span at bounding box center [257, 116] width 6 height 10
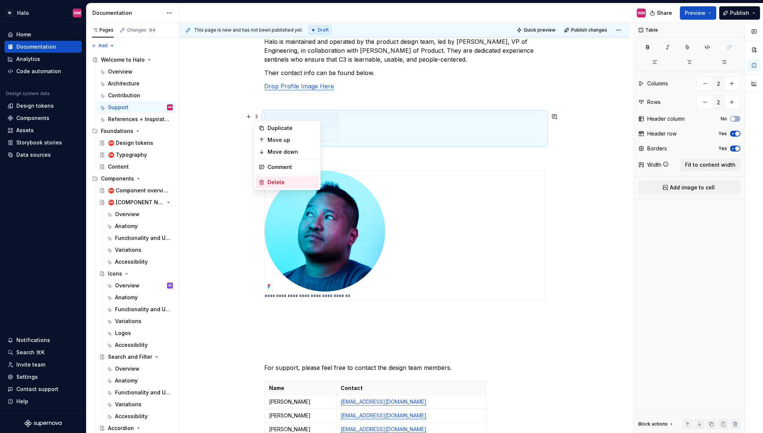
click at [278, 185] on div "Delete" at bounding box center [291, 181] width 48 height 7
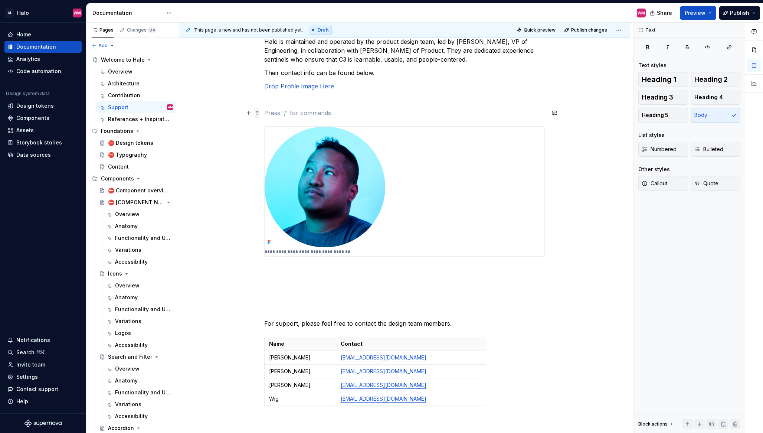
click at [257, 116] on span at bounding box center [257, 113] width 6 height 10
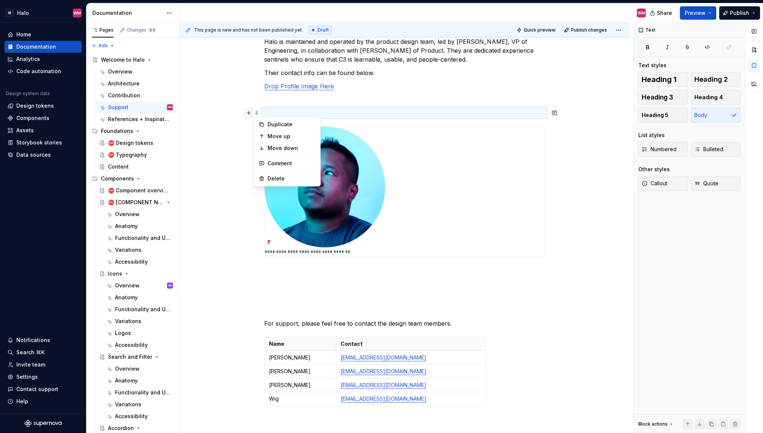
click at [248, 114] on button "button" at bounding box center [248, 113] width 10 height 10
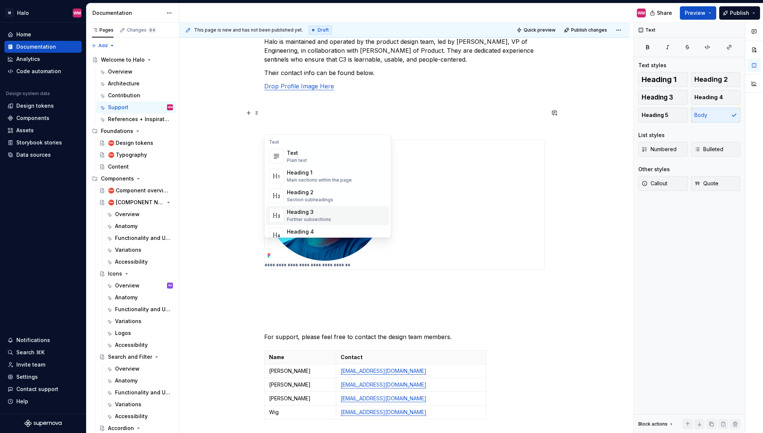
click at [311, 214] on div "Heading 3" at bounding box center [309, 211] width 44 height 7
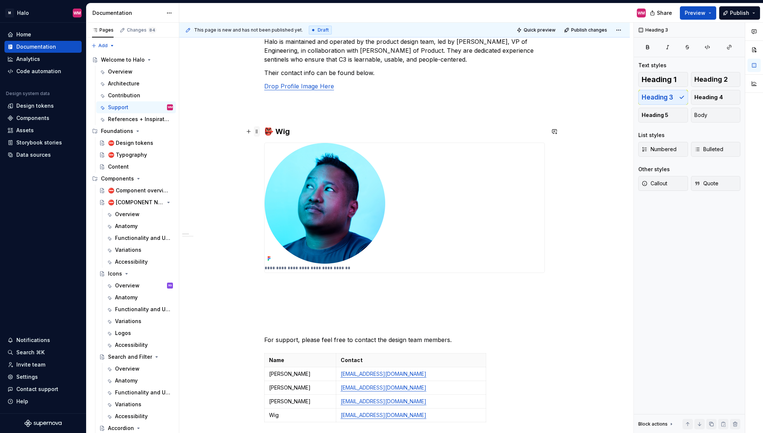
click at [257, 132] on span at bounding box center [257, 131] width 6 height 10
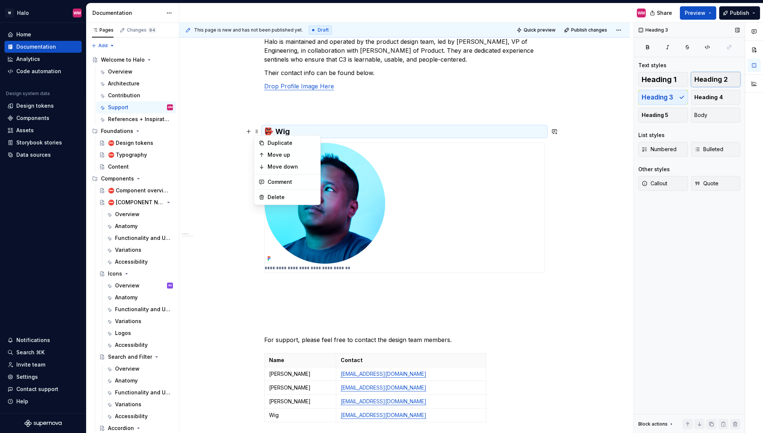
click at [711, 78] on span "Heading 2" at bounding box center [710, 79] width 33 height 7
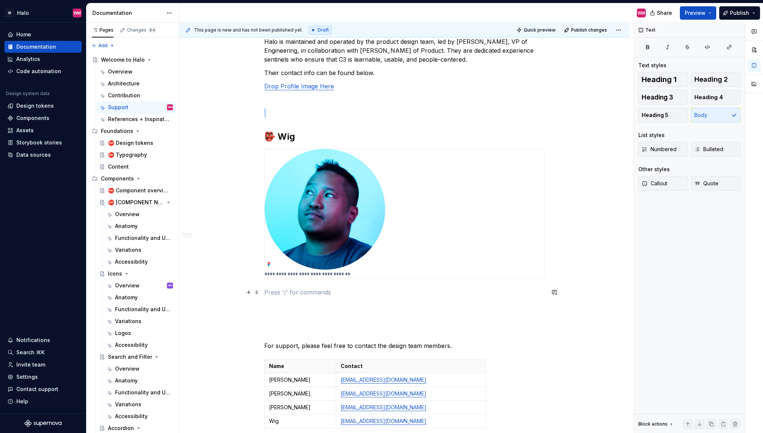
click at [306, 291] on p "To enrich screen reader interactions, please activate Accessibility in Grammarl…" at bounding box center [404, 292] width 280 height 9
click at [326, 239] on img "To enrich screen reader interactions, please activate Accessibility in Grammarl…" at bounding box center [325, 209] width 121 height 121
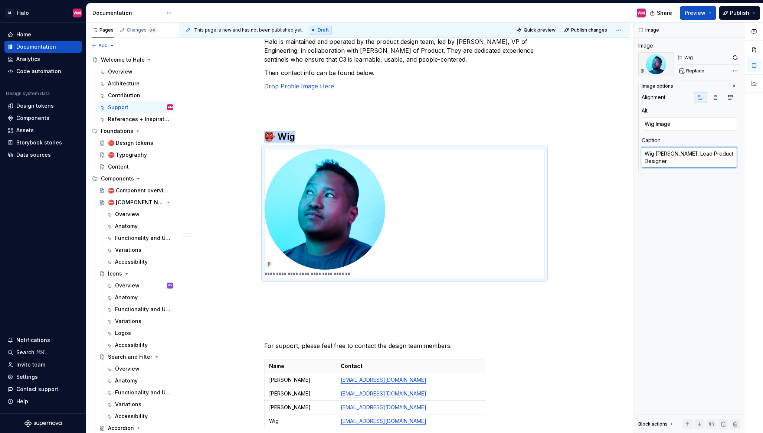
type textarea "*"
click at [689, 151] on textarea "Wig [PERSON_NAME], Lead Product Designer" at bounding box center [688, 157] width 95 height 21
drag, startPoint x: 689, startPoint y: 153, endPoint x: 642, endPoint y: 156, distance: 46.9
click at [639, 155] on div "Image Image Wig Replace Image options Alignment Alt Wig Image Caption Wig [PERS…" at bounding box center [689, 228] width 111 height 410
type textarea "Lead Product Designer"
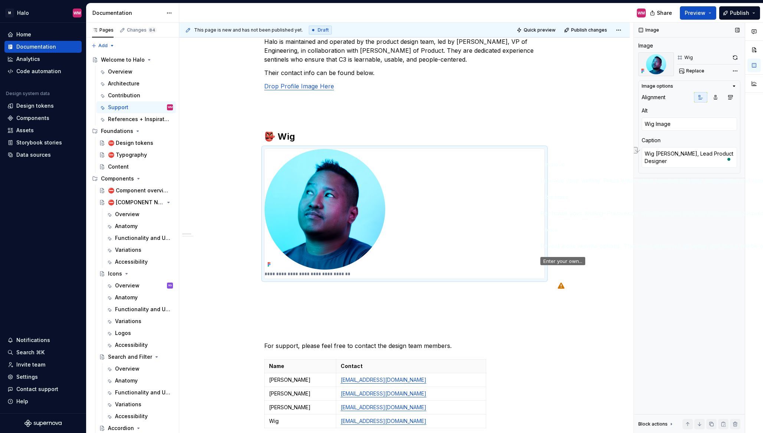
type textarea "*"
type textarea "Lead Product Designer"
click at [597, 266] on div "**********" at bounding box center [404, 352] width 450 height 667
type textarea "*"
click at [278, 293] on p "To enrich screen reader interactions, please activate Accessibility in Grammarl…" at bounding box center [404, 292] width 280 height 9
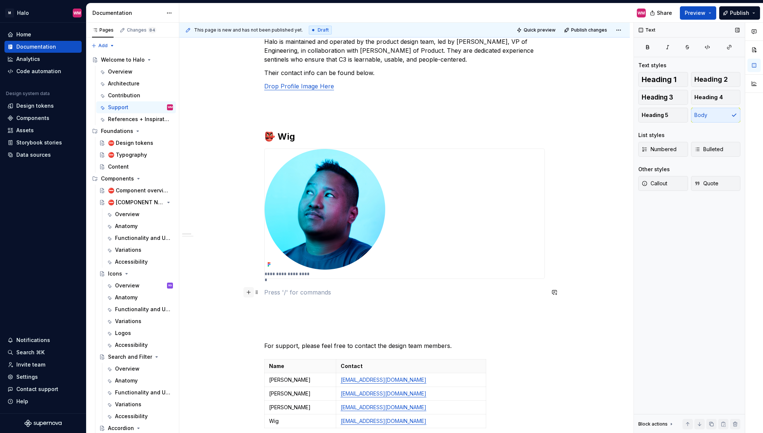
click at [249, 293] on button "button" at bounding box center [248, 292] width 10 height 10
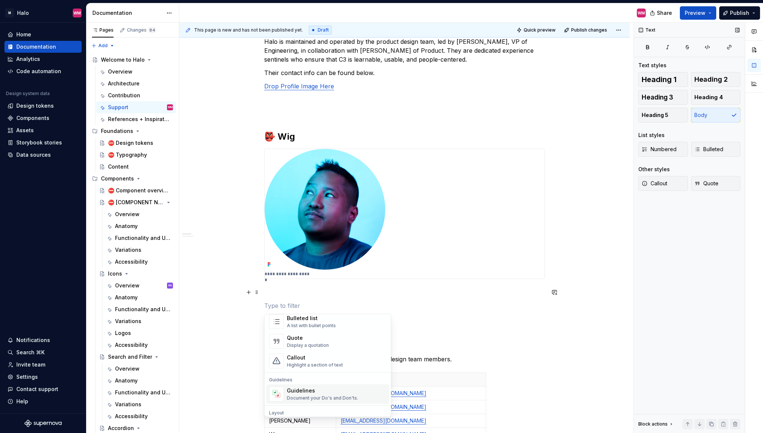
scroll to position [138, 0]
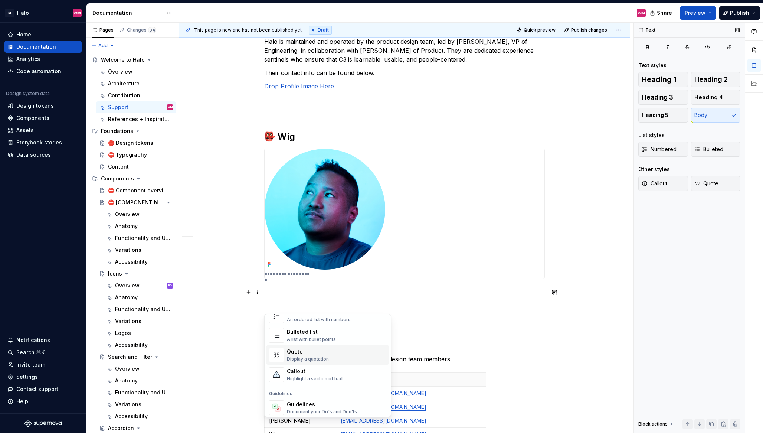
click at [300, 351] on div "Quote" at bounding box center [308, 351] width 42 height 7
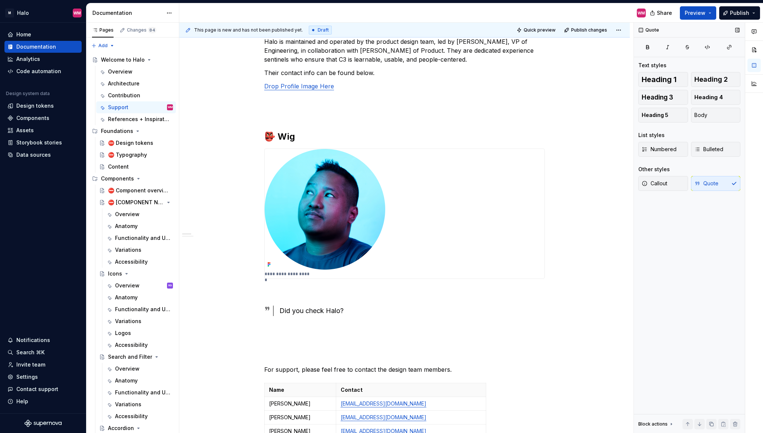
click at [662, 340] on div "Quote Text styles Heading 1 Heading 2 Heading 3 Heading 4 Heading 5 Body List s…" at bounding box center [689, 228] width 111 height 410
click at [573, 348] on div "**********" at bounding box center [404, 364] width 450 height 691
drag, startPoint x: 256, startPoint y: 311, endPoint x: 259, endPoint y: 301, distance: 9.7
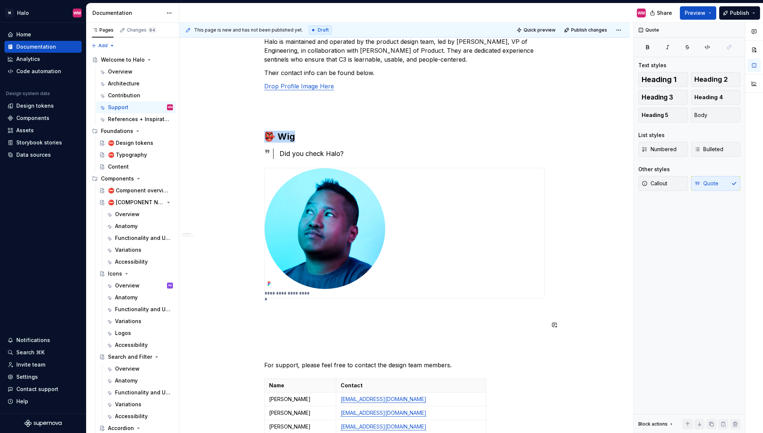
click at [459, 332] on div "**********" at bounding box center [404, 302] width 280 height 530
click at [306, 311] on p "To enrich screen reader interactions, please activate Accessibility in Grammarl…" at bounding box center [404, 311] width 280 height 9
click at [366, 152] on div "Did you check Halo?" at bounding box center [411, 153] width 265 height 10
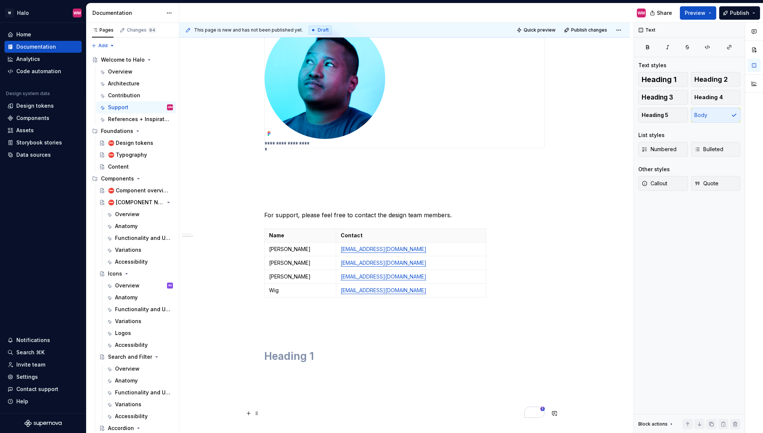
scroll to position [267, 0]
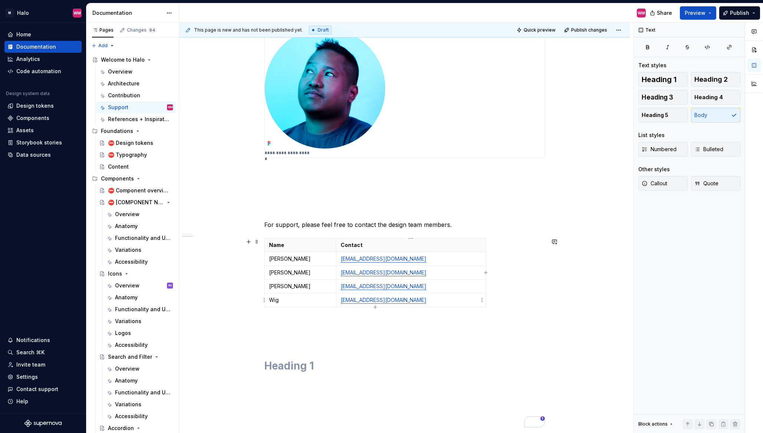
click at [406, 302] on link "[EMAIL_ADDRESS][DOMAIN_NAME]" at bounding box center [384, 299] width 86 height 6
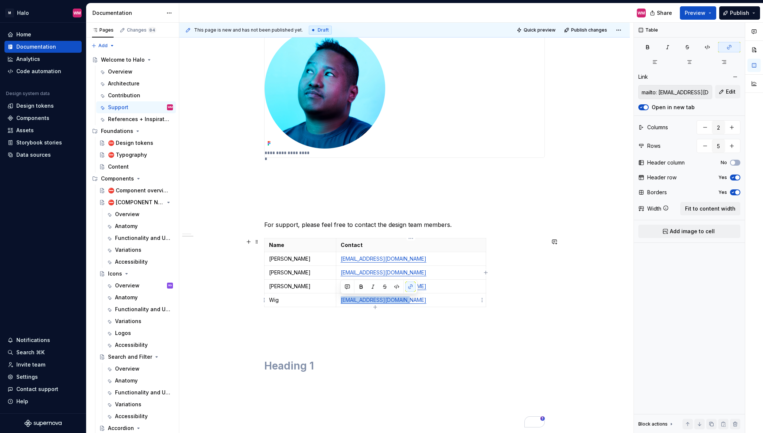
drag, startPoint x: 425, startPoint y: 302, endPoint x: 341, endPoint y: 302, distance: 84.2
click at [341, 302] on p "[EMAIL_ADDRESS][DOMAIN_NAME]" at bounding box center [411, 299] width 141 height 7
copy link "[EMAIL_ADDRESS][DOMAIN_NAME]"
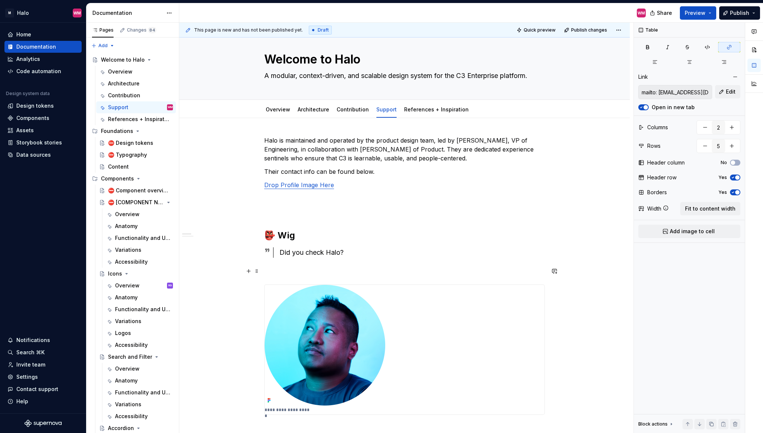
scroll to position [0, 0]
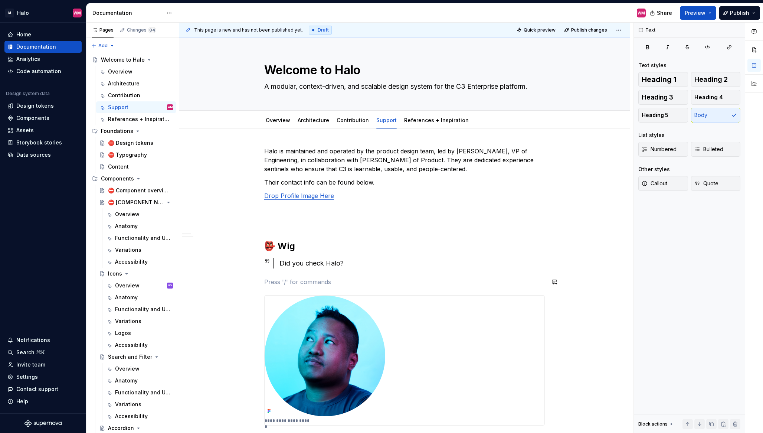
click at [272, 276] on div "**********" at bounding box center [404, 421] width 280 height 548
click at [299, 244] on h2 "👺 Wig" at bounding box center [404, 246] width 280 height 12
click at [271, 278] on p "To enrich screen reader interactions, please activate Accessibility in Grammarl…" at bounding box center [404, 281] width 280 height 9
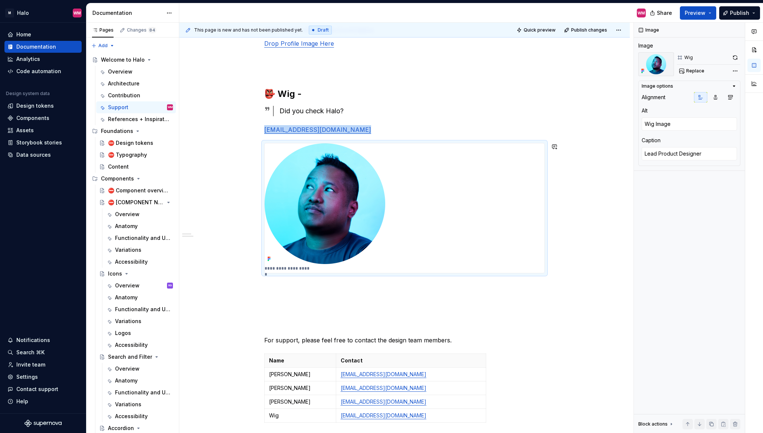
scroll to position [145, 0]
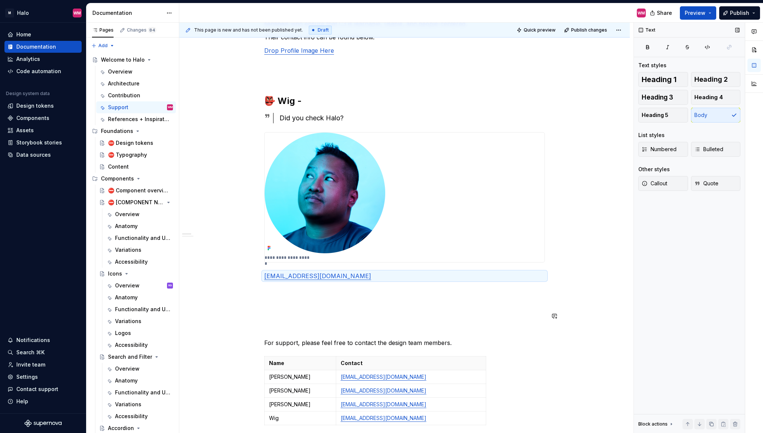
click at [638, 311] on div "Text Text styles Heading 1 Heading 2 Heading 3 Heading 4 Heading 5 Body List st…" at bounding box center [689, 228] width 111 height 410
click at [608, 253] on div "**********" at bounding box center [406, 228] width 454 height 410
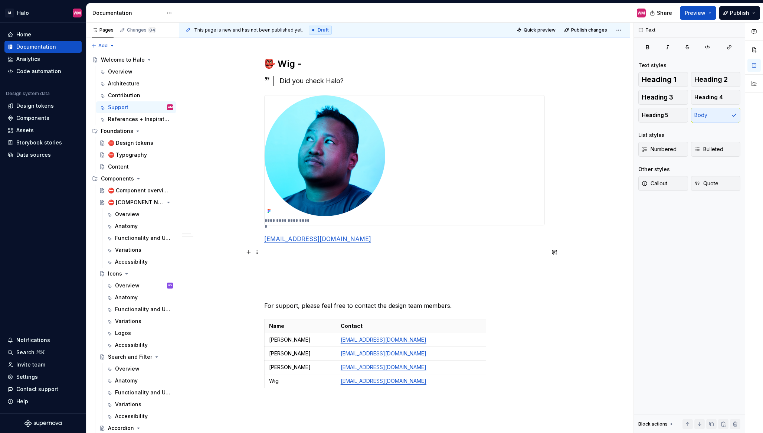
scroll to position [0, 0]
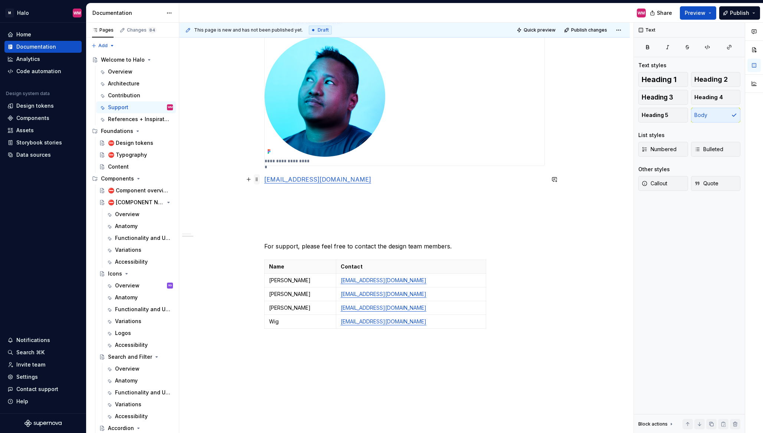
click at [256, 180] on span at bounding box center [257, 179] width 6 height 10
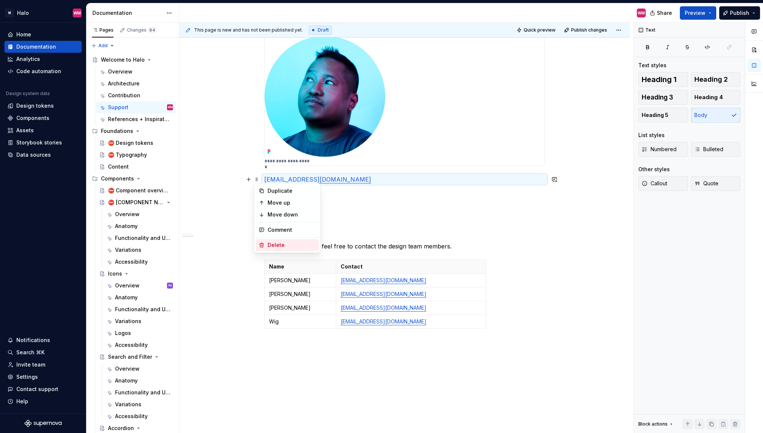
click at [280, 245] on div "Delete" at bounding box center [291, 244] width 48 height 7
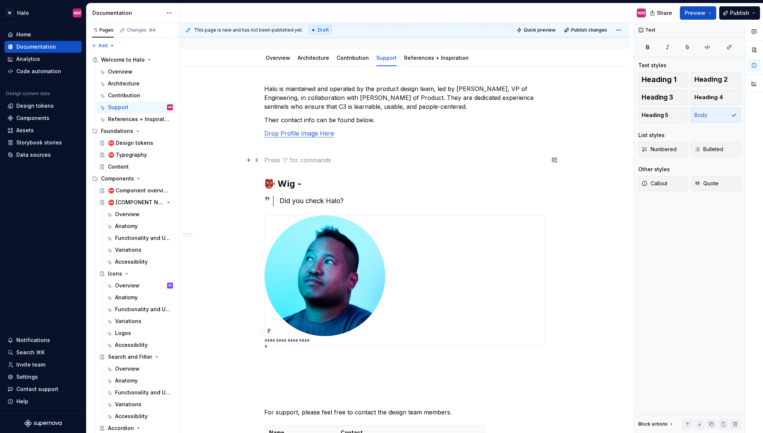
click at [269, 164] on p "To enrich screen reader interactions, please activate Accessibility in Grammarl…" at bounding box center [404, 159] width 280 height 9
click at [259, 184] on span at bounding box center [257, 183] width 6 height 10
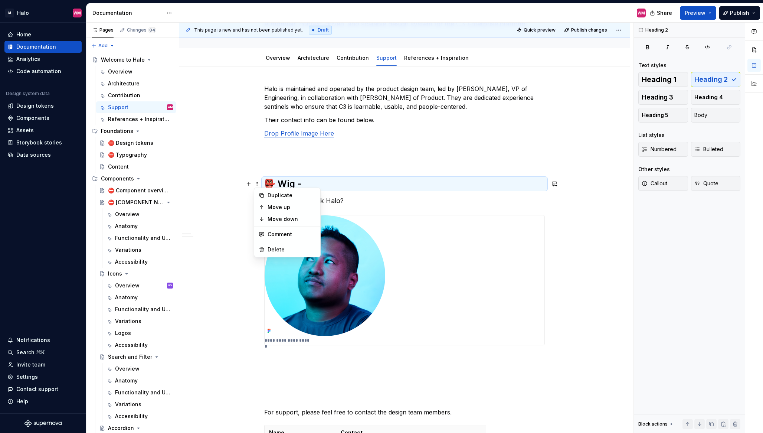
click at [536, 141] on div "**********" at bounding box center [404, 349] width 280 height 530
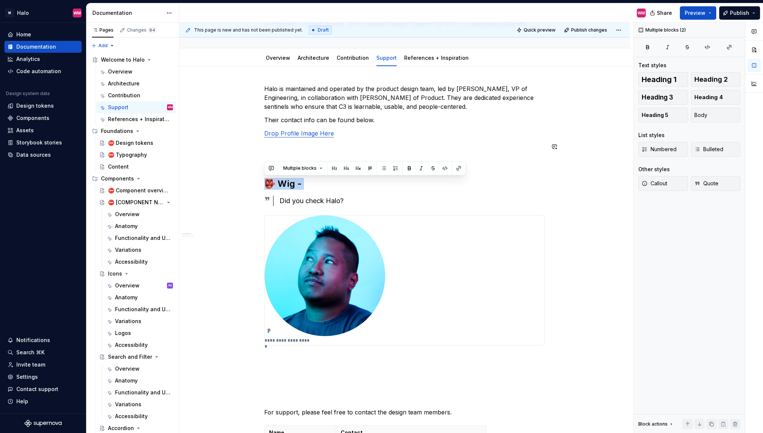
click at [520, 171] on div "**********" at bounding box center [404, 349] width 280 height 530
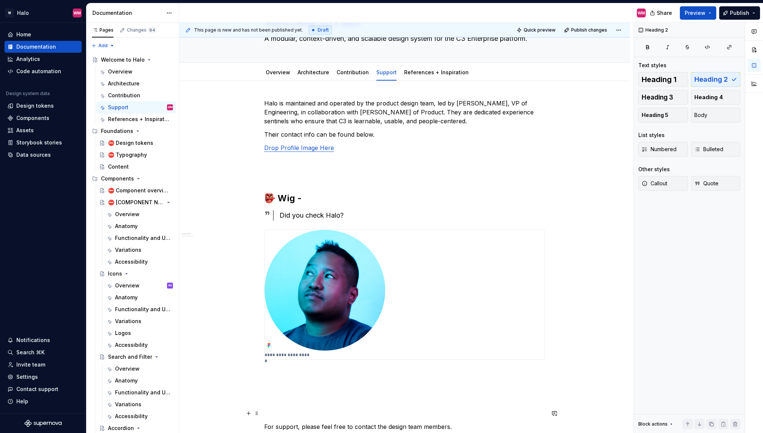
scroll to position [19, 0]
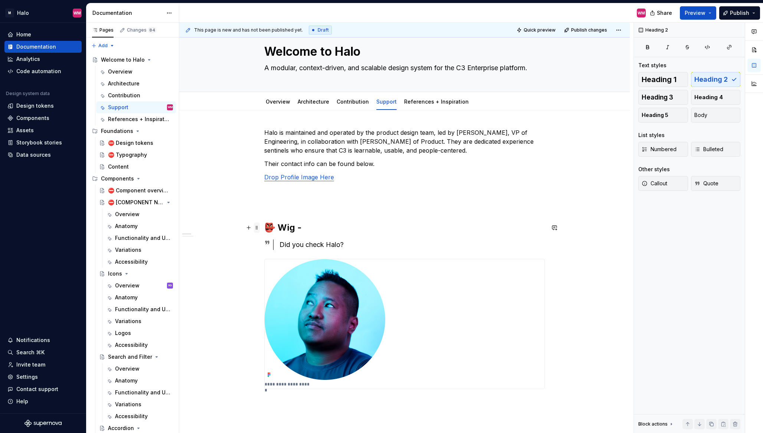
click at [257, 229] on span at bounding box center [257, 227] width 6 height 10
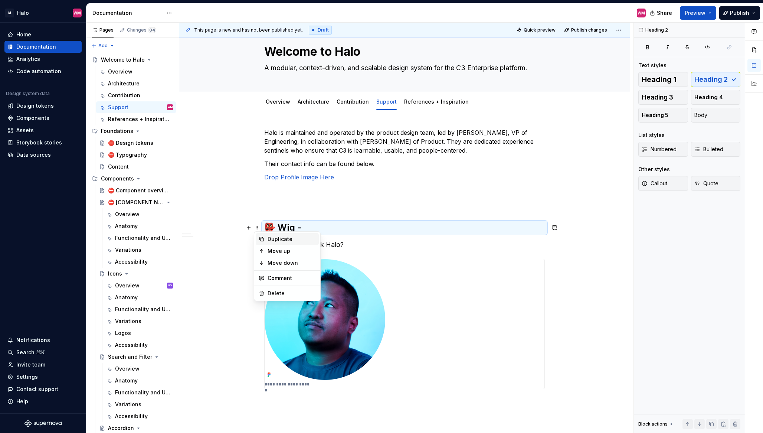
click at [288, 237] on div "Duplicate" at bounding box center [291, 238] width 48 height 7
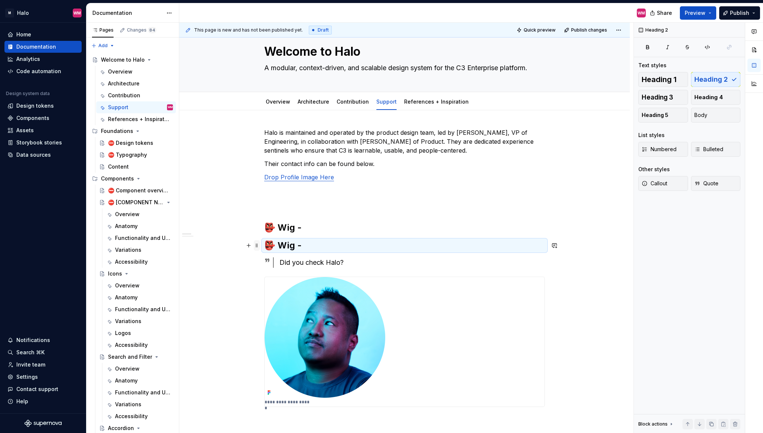
click at [258, 249] on span at bounding box center [257, 245] width 6 height 10
click at [289, 255] on div "Duplicate" at bounding box center [291, 256] width 48 height 7
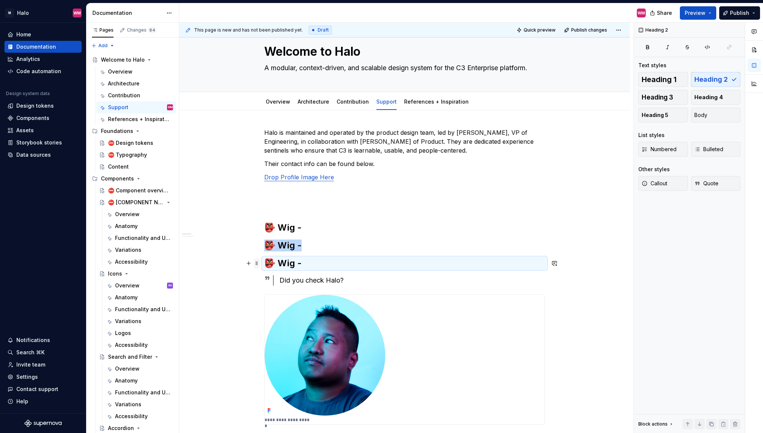
click at [257, 265] on span at bounding box center [257, 263] width 6 height 10
click at [282, 278] on div "Duplicate" at bounding box center [291, 274] width 48 height 7
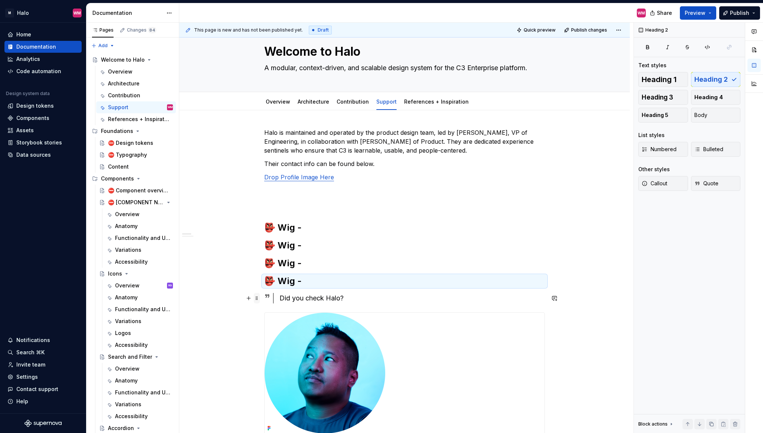
click at [258, 300] on span at bounding box center [257, 298] width 6 height 10
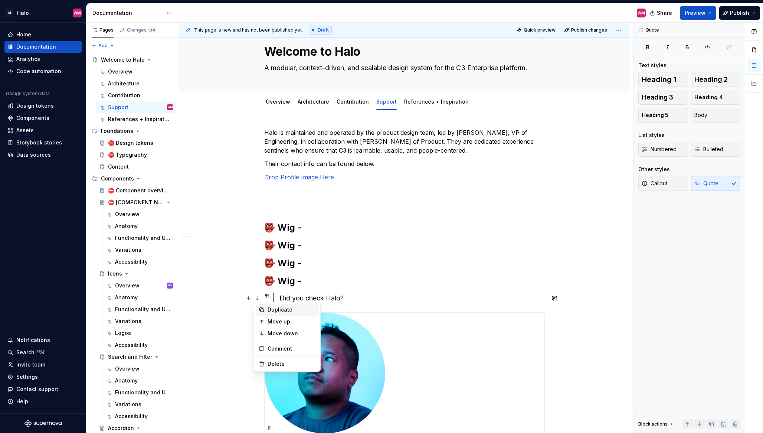
click at [285, 306] on div "Duplicate" at bounding box center [291, 309] width 48 height 7
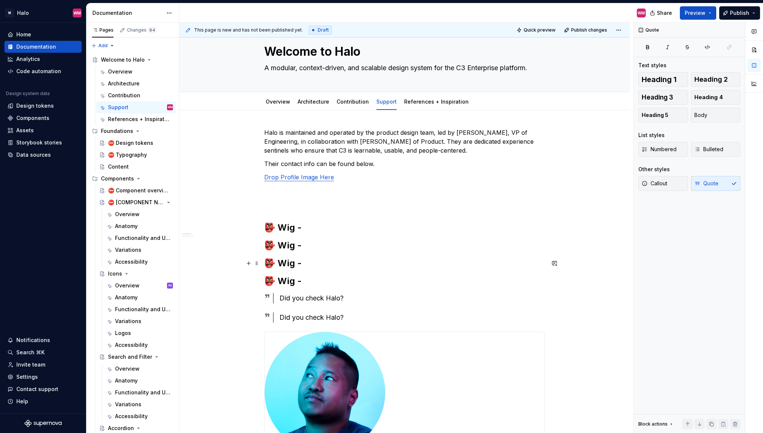
drag, startPoint x: 252, startPoint y: 302, endPoint x: 261, endPoint y: 286, distance: 17.8
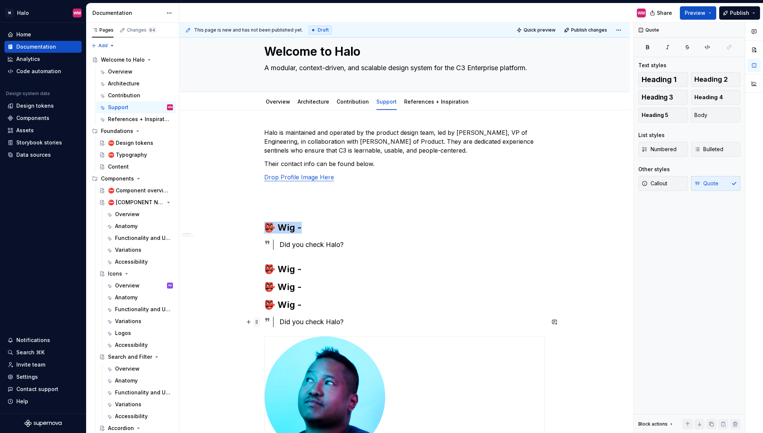
click at [256, 324] on span at bounding box center [257, 321] width 6 height 10
click at [288, 335] on div "Duplicate" at bounding box center [291, 332] width 48 height 7
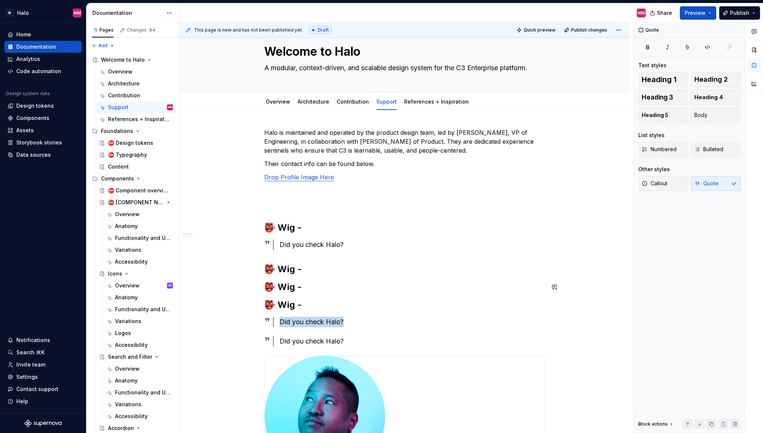
drag, startPoint x: 257, startPoint y: 322, endPoint x: 263, endPoint y: 304, distance: 18.9
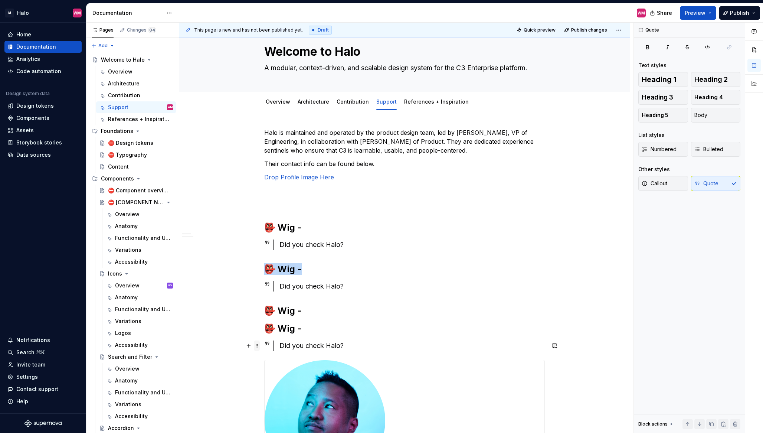
click at [259, 347] on span at bounding box center [257, 345] width 6 height 10
click at [263, 356] on icon at bounding box center [262, 357] width 4 height 4
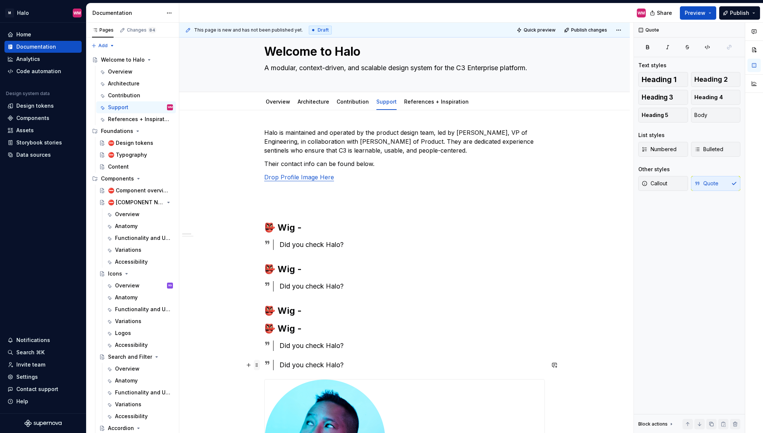
click at [259, 364] on span at bounding box center [257, 365] width 6 height 10
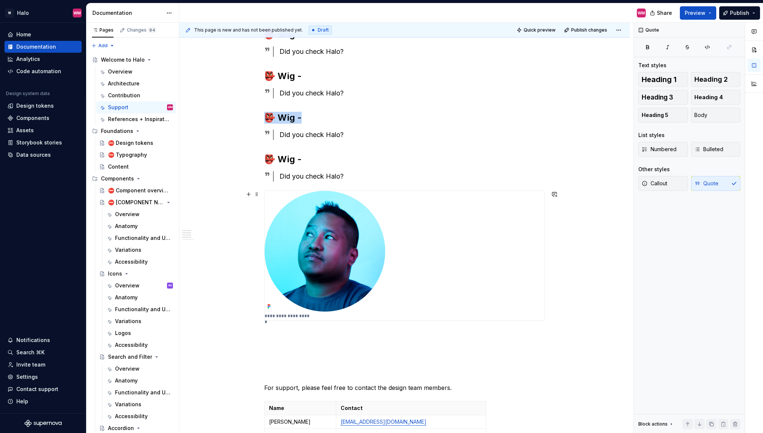
scroll to position [183, 0]
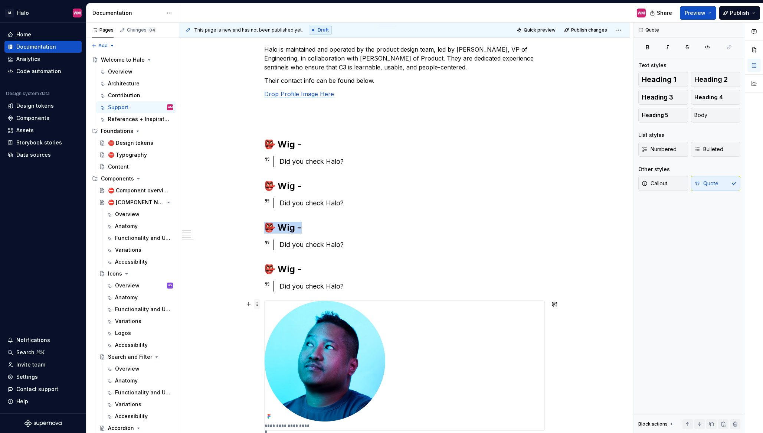
click at [257, 306] on span at bounding box center [257, 304] width 6 height 10
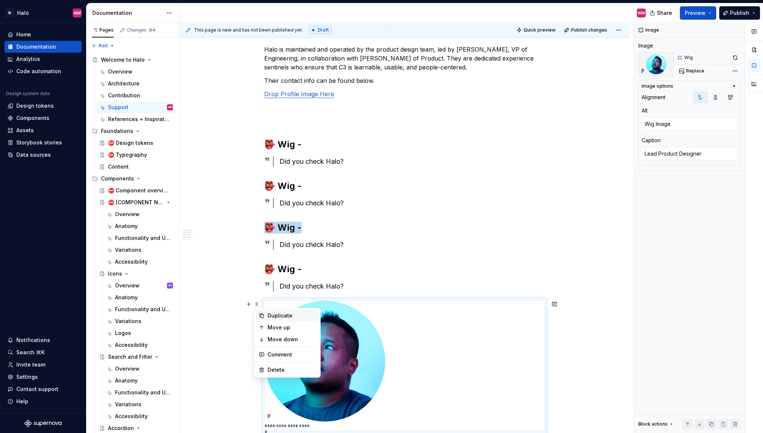
click at [271, 316] on div "Duplicate" at bounding box center [291, 315] width 48 height 7
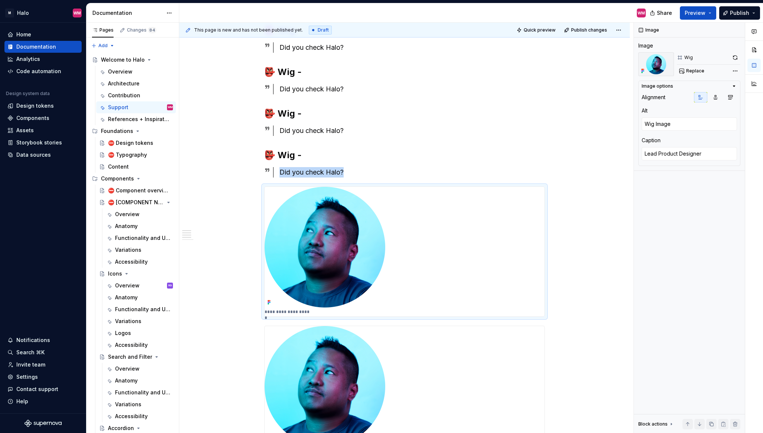
scroll to position [207, 0]
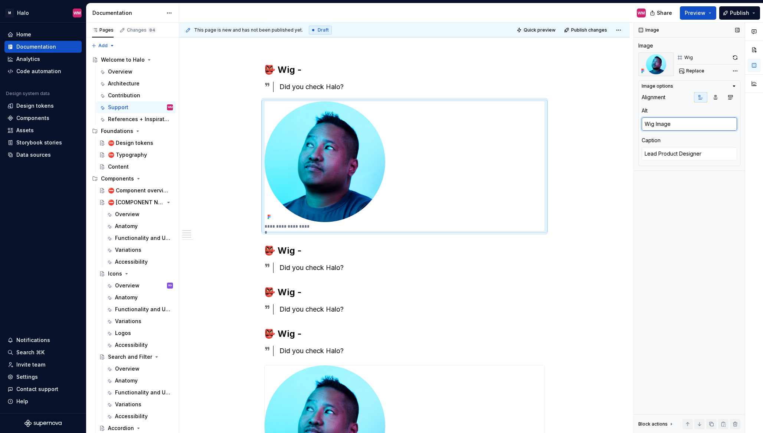
click at [672, 125] on textarea "Wig Image" at bounding box center [688, 123] width 95 height 13
click at [736, 70] on div "Comments Open comments No comments yet Select ‘Comment’ from the block context …" at bounding box center [698, 228] width 129 height 410
click at [690, 71] on div "Comments Open comments No comments yet Select ‘Comment’ from the block context …" at bounding box center [698, 228] width 129 height 410
click at [658, 67] on div "Comments Open comments No comments yet Select ‘Comment’ from the block context …" at bounding box center [698, 228] width 129 height 410
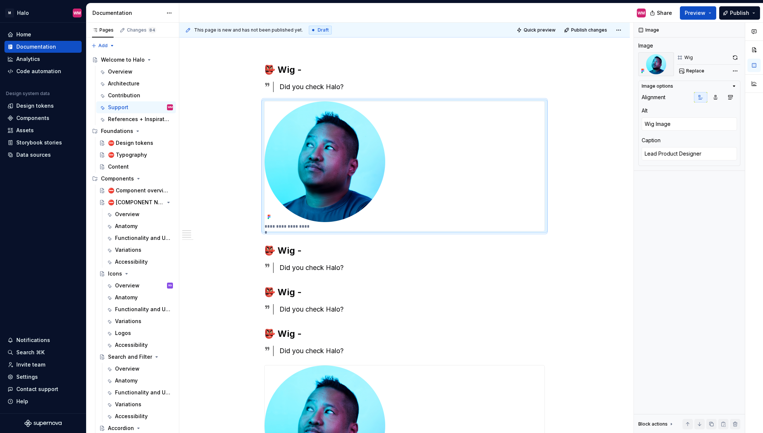
click at [735, 70] on div "Comments Open comments No comments yet Select ‘Comment’ from the block context …" at bounding box center [698, 228] width 129 height 410
click at [285, 65] on html "M Halo WM Home Documentation Analytics Code automation Design system data Desig…" at bounding box center [381, 216] width 763 height 433
click at [285, 65] on h2 "👺 Wig -" at bounding box center [404, 70] width 280 height 12
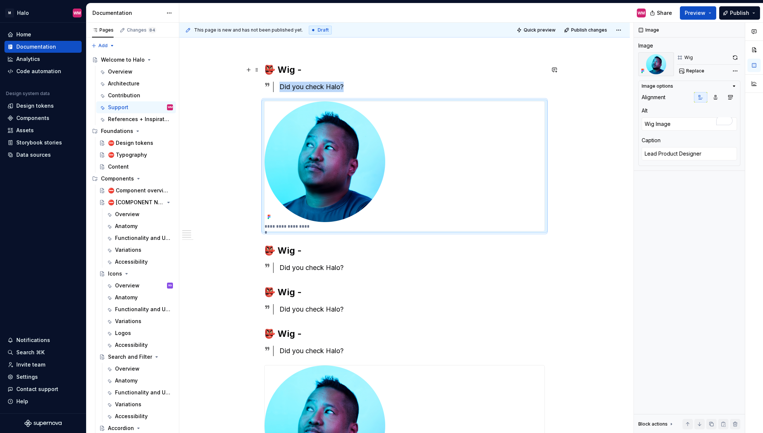
click at [283, 67] on h2 "👺 Wig -" at bounding box center [404, 70] width 280 height 12
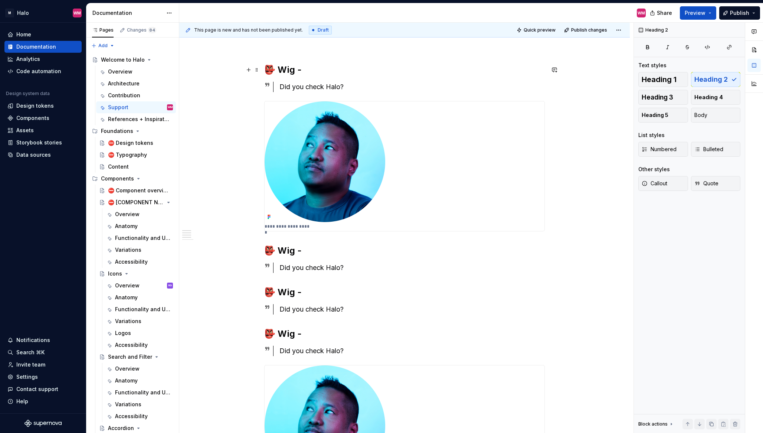
click at [287, 67] on h2 "👺 Wig -" at bounding box center [404, 70] width 280 height 12
click at [291, 67] on h2 "👺 Wig -" at bounding box center [404, 70] width 280 height 12
click at [340, 86] on div "Did you check Halo?" at bounding box center [411, 87] width 265 height 10
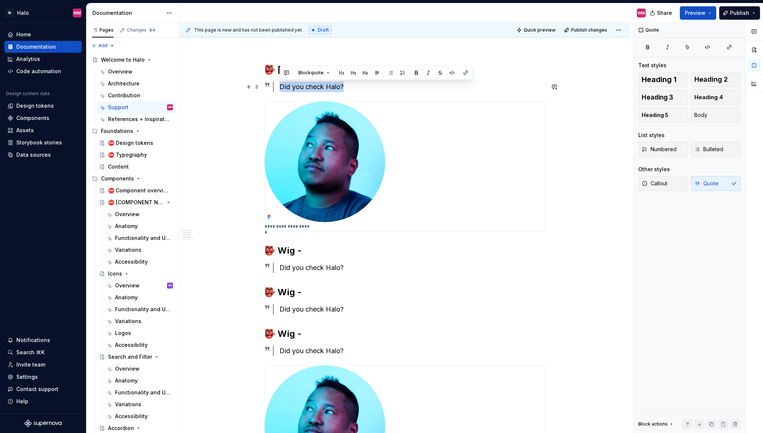
drag, startPoint x: 351, startPoint y: 85, endPoint x: 280, endPoint y: 90, distance: 71.0
click at [280, 90] on div "Did you check Halo?" at bounding box center [411, 87] width 265 height 10
click at [608, 321] on div "**********" at bounding box center [404, 428] width 450 height 951
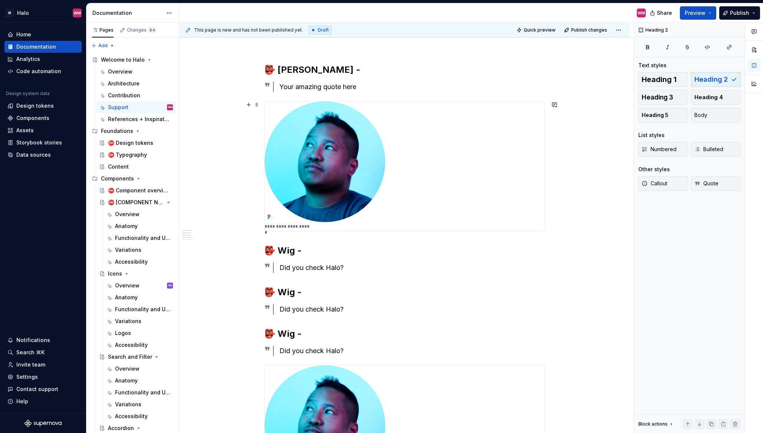
click at [319, 155] on img "To enrich screen reader interactions, please activate Accessibility in Grammarl…" at bounding box center [325, 161] width 121 height 121
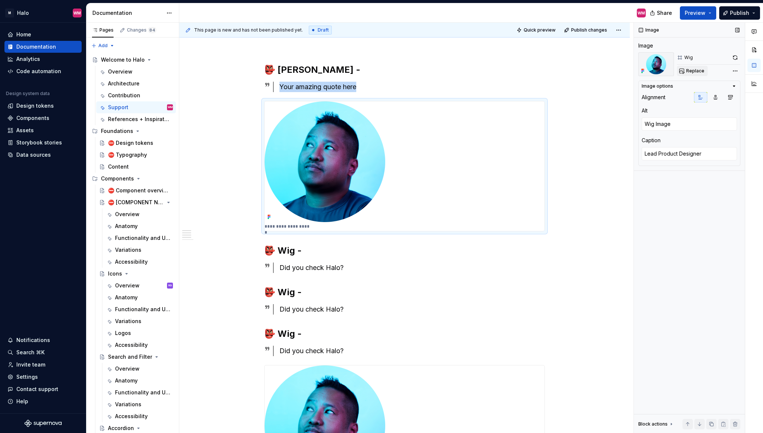
click at [692, 70] on span "Replace" at bounding box center [695, 71] width 18 height 6
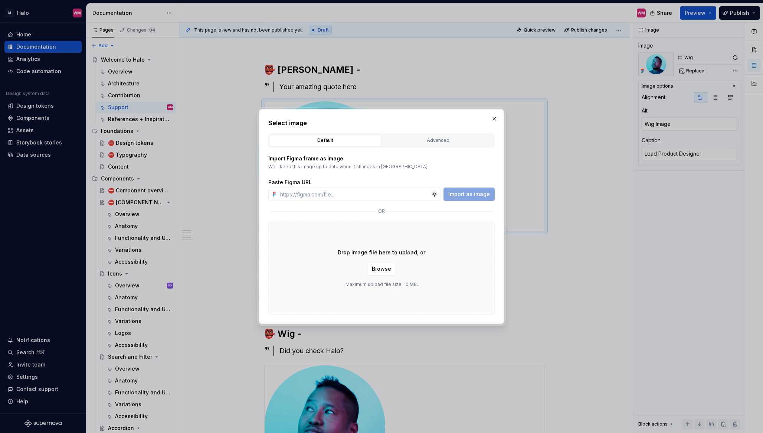
type textarea "*"
paste input "[URL][DOMAIN_NAME]"
type input "[URL][DOMAIN_NAME]"
click at [475, 198] on button "Import as image" at bounding box center [468, 193] width 51 height 13
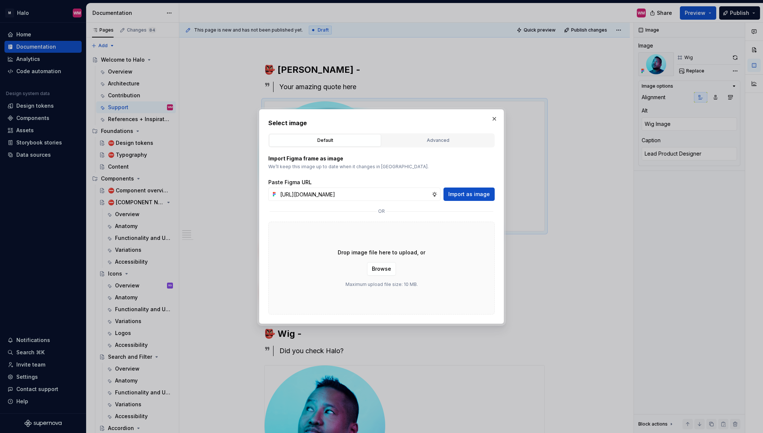
scroll to position [0, 0]
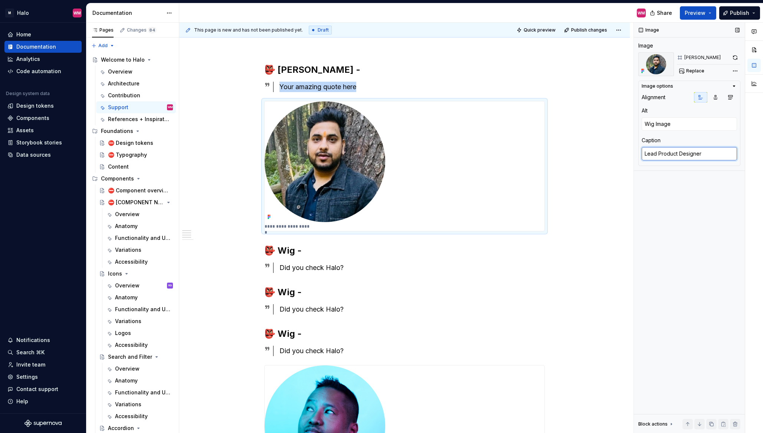
click at [672, 155] on textarea "Lead Product Designer" at bounding box center [688, 153] width 95 height 13
click at [687, 154] on textarea "Lead Product Designer" at bounding box center [688, 153] width 95 height 13
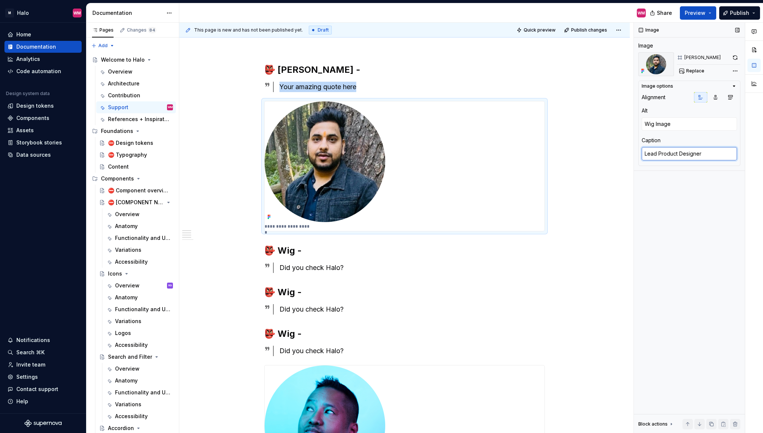
click at [687, 154] on textarea "Lead Product Designer" at bounding box center [688, 153] width 95 height 13
click at [709, 155] on textarea "Lead Product Designer" at bounding box center [688, 153] width 95 height 13
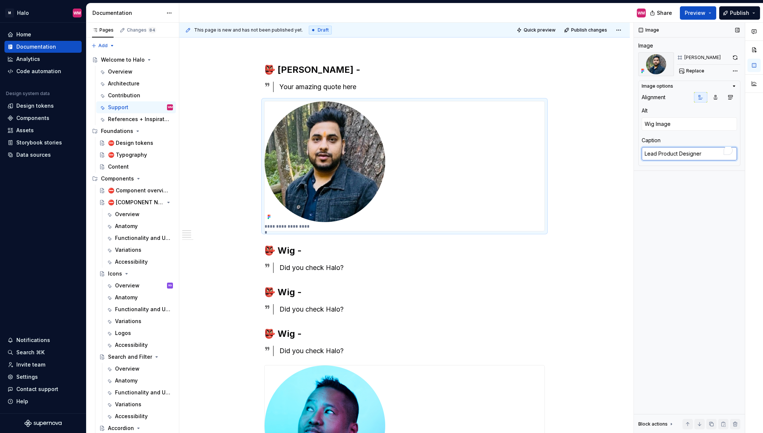
click at [709, 155] on textarea "Lead Product Designer" at bounding box center [688, 153] width 95 height 13
click at [705, 152] on textarea "Lead Product Designer" at bounding box center [688, 153] width 95 height 13
click at [641, 155] on div "Image options Alignment Alt Wig Image Caption Lead Product Designer" at bounding box center [689, 123] width 102 height 85
click at [662, 151] on textarea "Lead Product Designer" at bounding box center [688, 153] width 95 height 13
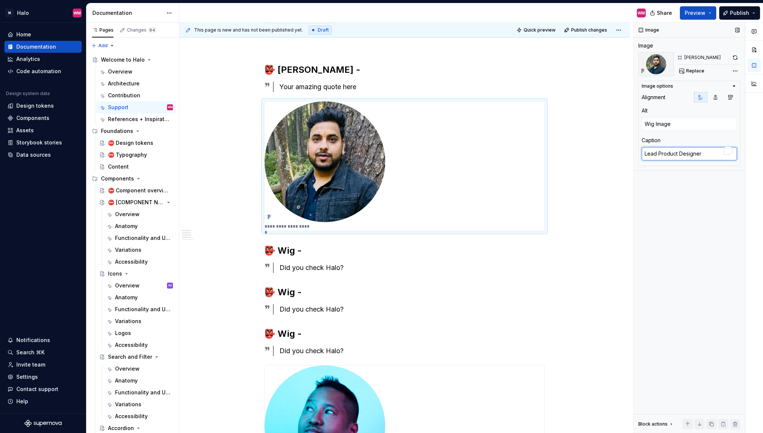
click at [662, 151] on textarea "Lead Product Designer" at bounding box center [688, 153] width 95 height 13
click at [658, 154] on textarea "Lead Product Designer" at bounding box center [688, 153] width 95 height 13
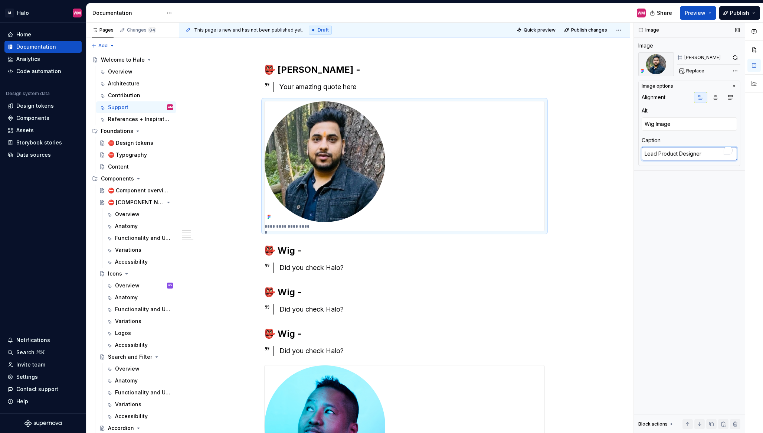
click at [658, 154] on textarea "Lead Product Designer" at bounding box center [688, 153] width 95 height 13
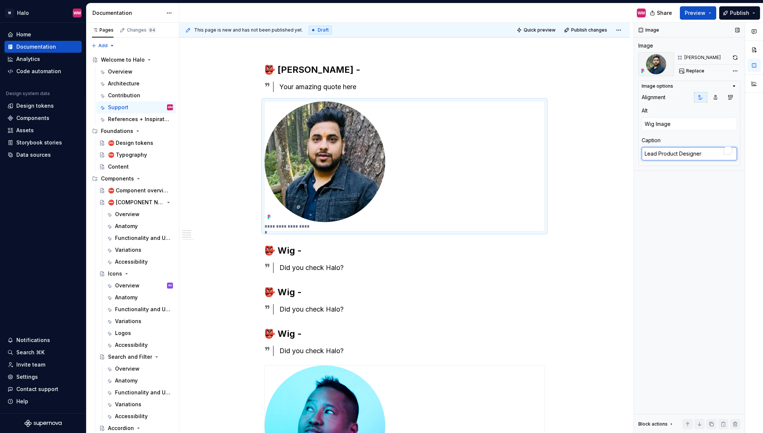
click at [658, 154] on textarea "Lead Product Designer" at bounding box center [688, 153] width 95 height 13
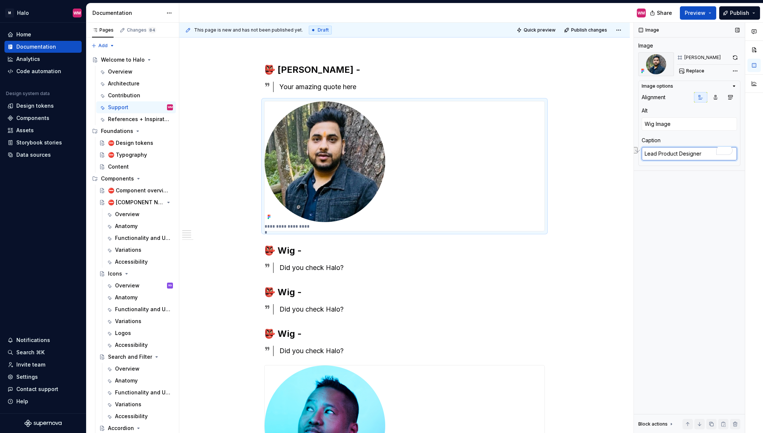
type textarea "*"
type textarea "C"
type textarea "*"
type textarea "Co"
type textarea "*"
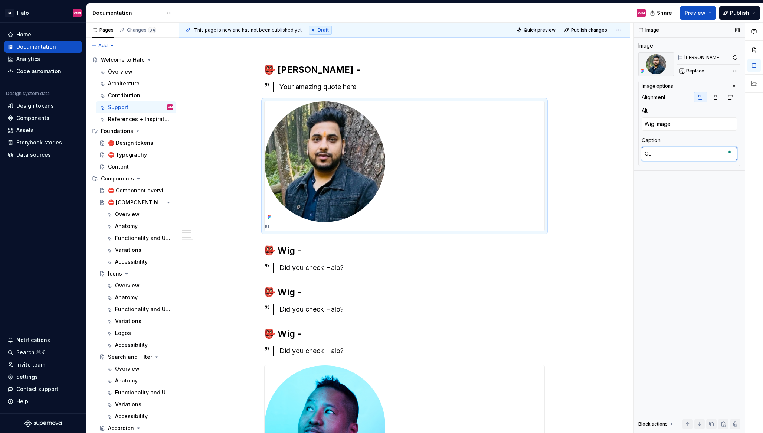
type textarea "Con"
type textarea "*"
type textarea "Cont"
type textarea "*"
type textarea "Contr"
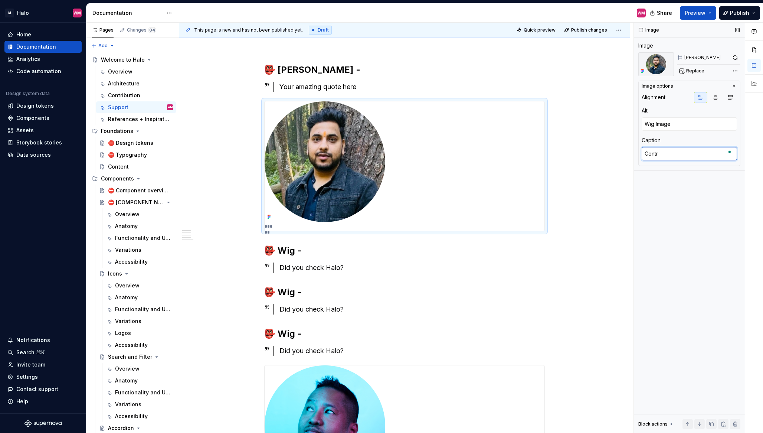
type textarea "*"
type textarea "Contra"
type textarea "*"
type textarea "Contrac"
type textarea "*"
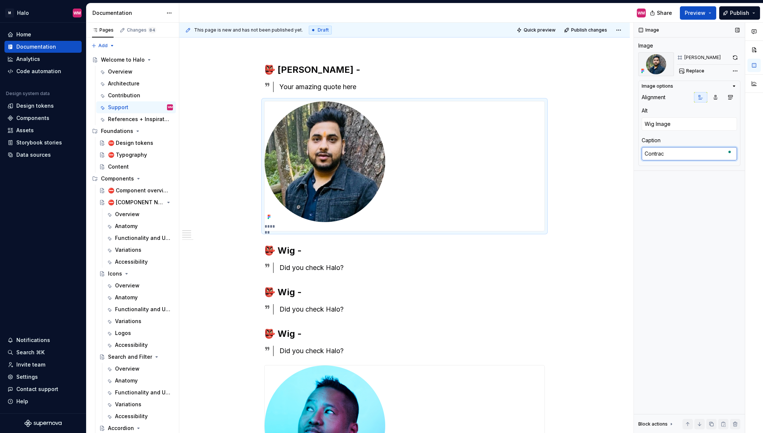
type textarea "Contract"
type textarea "*"
type textarea "Contract"
type textarea "*"
type textarea "Contract U"
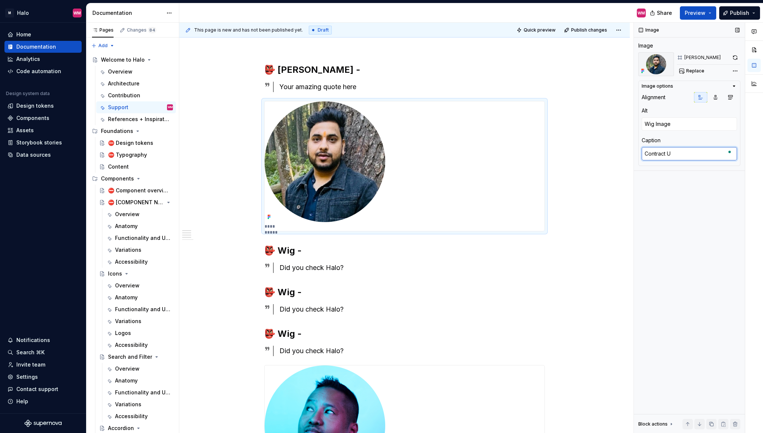
type textarea "*"
type textarea "Contract UI"
type textarea "*"
type textarea "Contract UI"
type textarea "*"
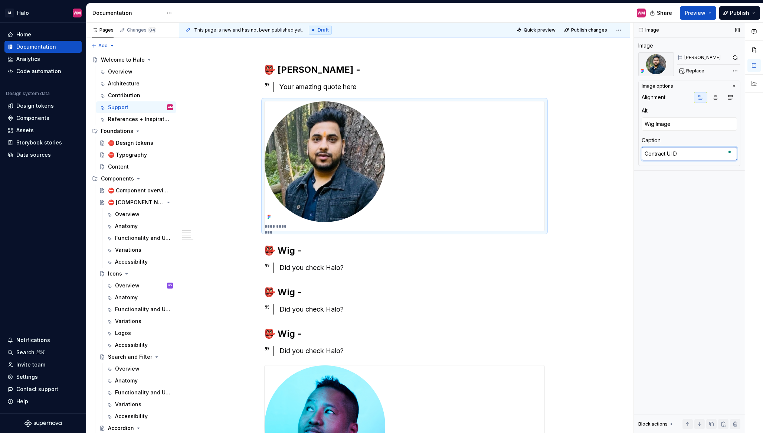
type textarea "Contract UI De"
type textarea "*"
type textarea "Contract UI Dew"
type textarea "*"
type textarea "Contract UI [PERSON_NAME]"
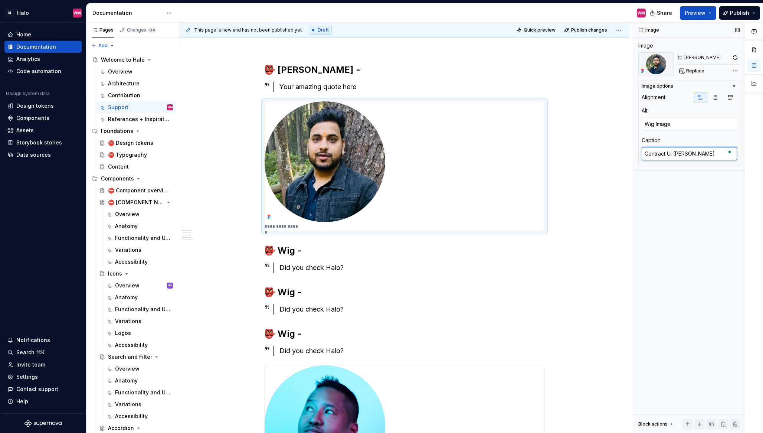
type textarea "*"
type textarea "Contract UI Dewsi"
type textarea "*"
type textarea "Contract UI [PERSON_NAME]"
type textarea "*"
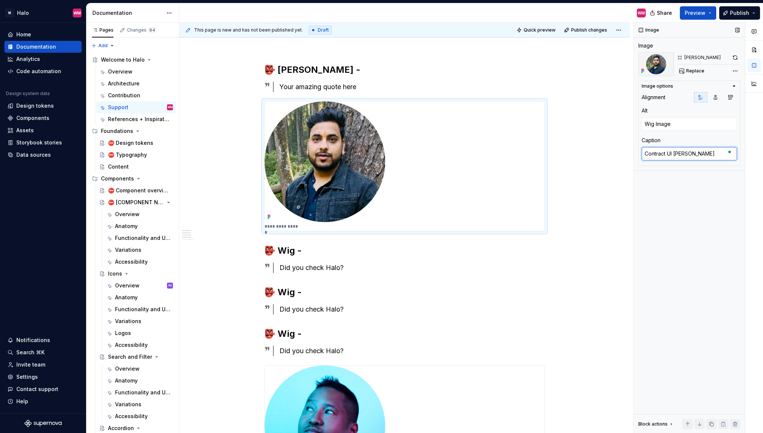
type textarea "Contract UI Dew"
type textarea "*"
type textarea "Contract UI De"
type textarea "*"
type textarea "Contract UI Des"
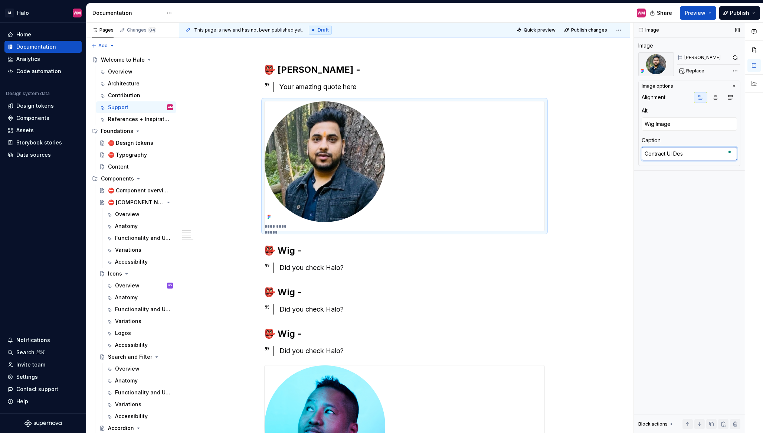
type textarea "*"
type textarea "Contract UI Desi"
type textarea "*"
type textarea "Contract UI Desin"
type textarea "*"
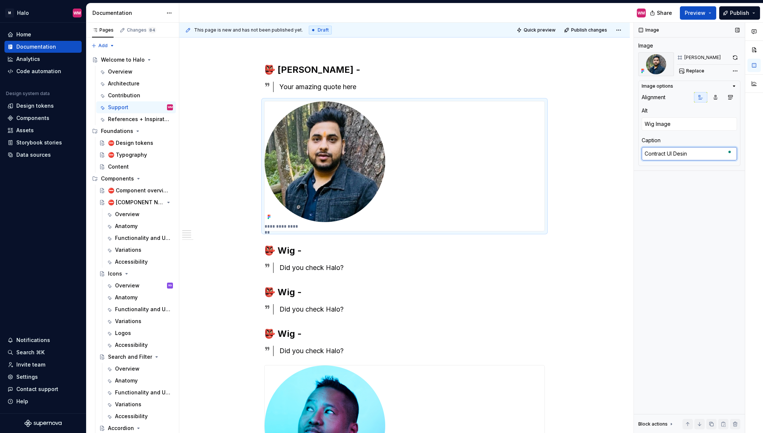
type textarea "Contract UI Desi"
type textarea "*"
type textarea "Contract UI Desig"
type textarea "*"
type textarea "Contract UI Design"
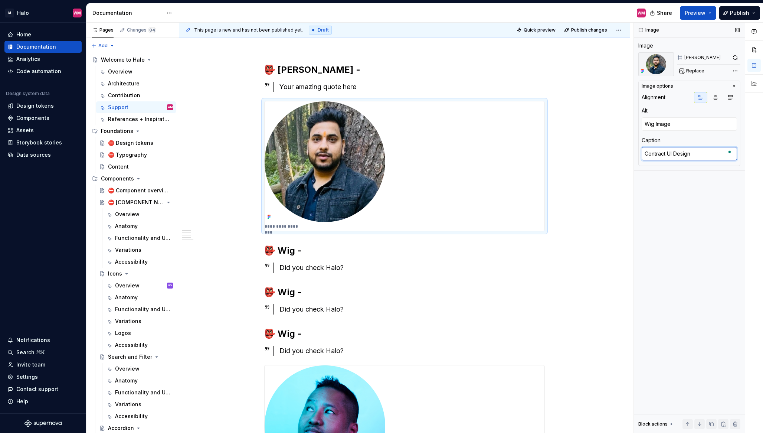
type textarea "*"
type textarea "Contract UI Designe"
type textarea "*"
type textarea "Contract UI Designer"
click at [683, 125] on textarea "Wig Image" at bounding box center [688, 123] width 95 height 13
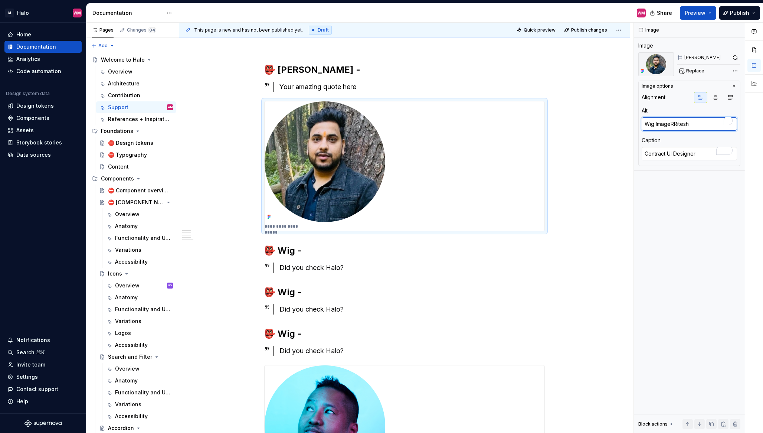
click at [674, 126] on textarea "Wig Image" at bounding box center [688, 123] width 95 height 13
click at [670, 124] on textarea "Wig Image" at bounding box center [688, 123] width 95 height 13
type textarea "Wig ImageRRitesh"
click at [689, 126] on textarea "Wig ImageRRitesh" at bounding box center [688, 123] width 95 height 13
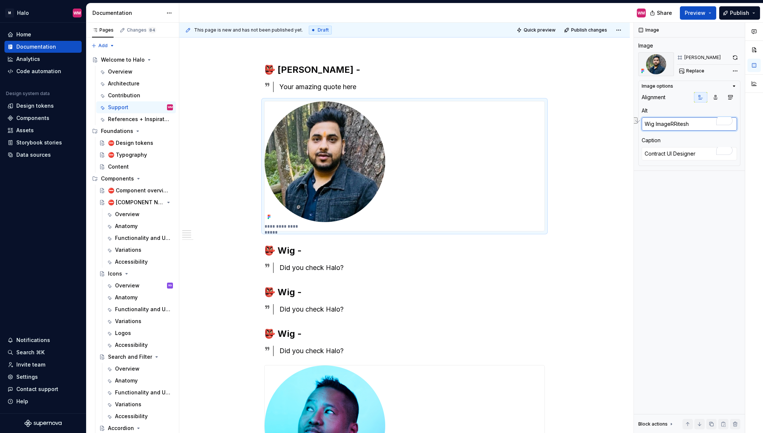
drag, startPoint x: 692, startPoint y: 125, endPoint x: 632, endPoint y: 121, distance: 60.2
click at [632, 121] on div "**********" at bounding box center [471, 228] width 584 height 410
type textarea "*"
type textarea "R"
type textarea "*"
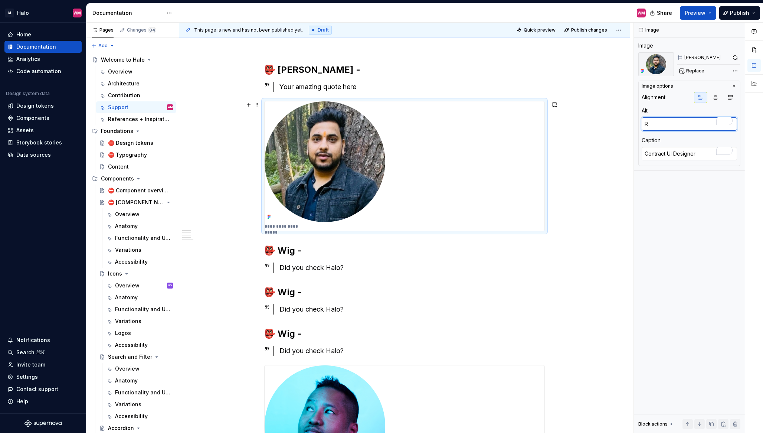
type textarea "Ri"
type textarea "*"
type textarea "Rit"
type textarea "*"
type textarea "Rite"
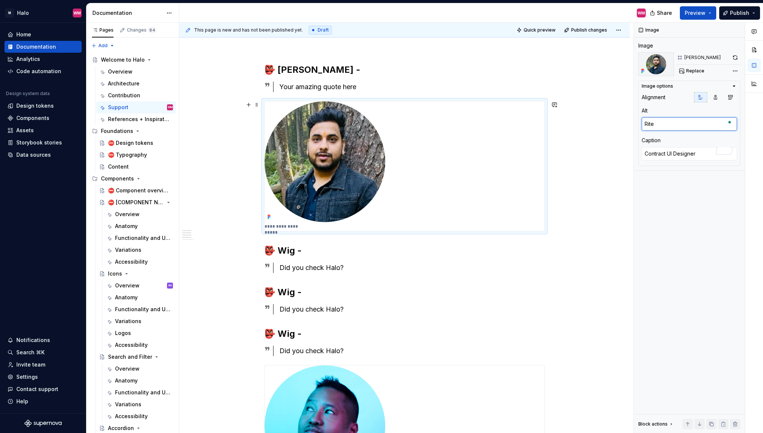
type textarea "*"
type textarea "Rites"
type textarea "*"
type textarea "[PERSON_NAME]"
click at [577, 324] on div "**********" at bounding box center [404, 428] width 450 height 951
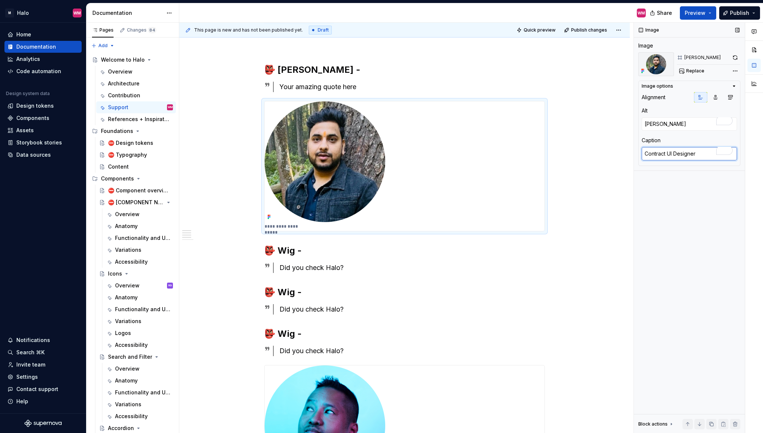
click at [666, 155] on textarea "Contract UI Designer" at bounding box center [688, 153] width 95 height 13
click at [667, 154] on textarea "Contract UI Designer" at bounding box center [688, 153] width 95 height 13
drag, startPoint x: 666, startPoint y: 154, endPoint x: 627, endPoint y: 152, distance: 39.0
click at [627, 152] on div "**********" at bounding box center [471, 228] width 584 height 410
type textarea "*"
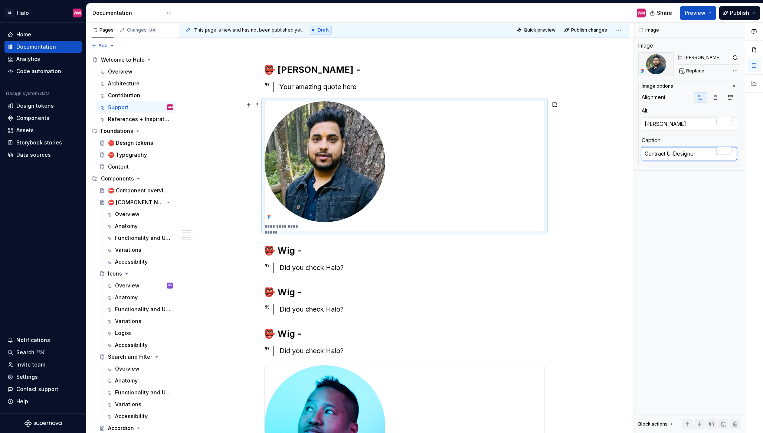
type textarea "UI Designer"
type textarea "*"
type textarea "UI Designer"
click at [620, 330] on div "**********" at bounding box center [404, 428] width 450 height 951
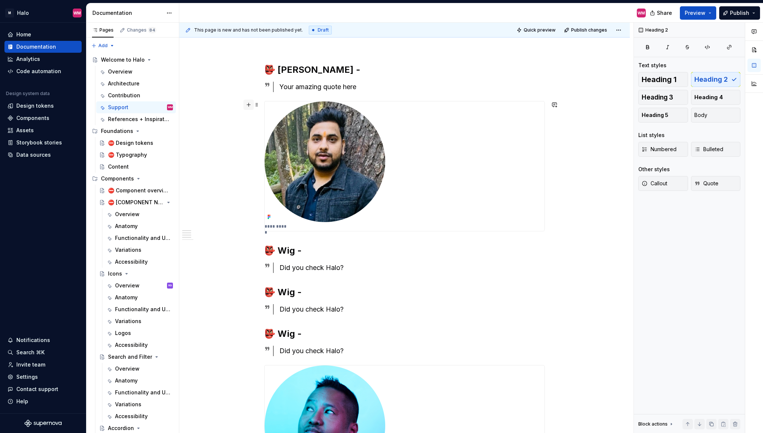
click at [250, 106] on button "button" at bounding box center [248, 104] width 10 height 10
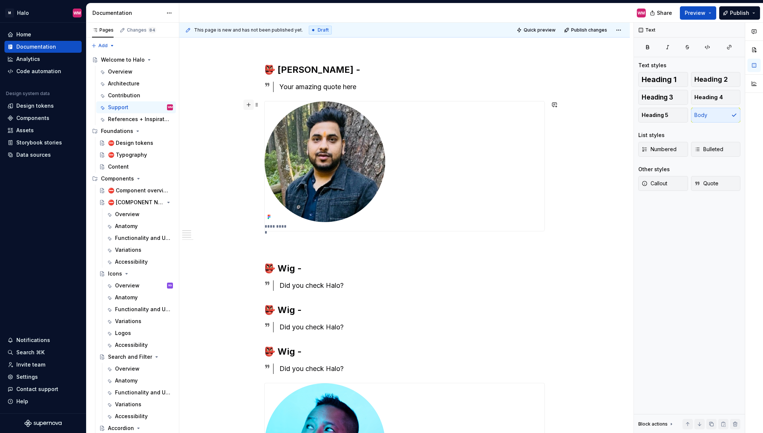
click at [250, 106] on button "button" at bounding box center [248, 104] width 10 height 10
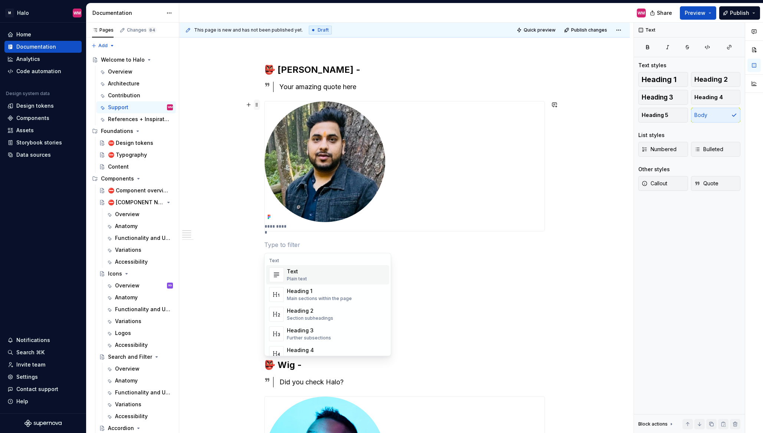
click at [256, 106] on span at bounding box center [257, 104] width 6 height 10
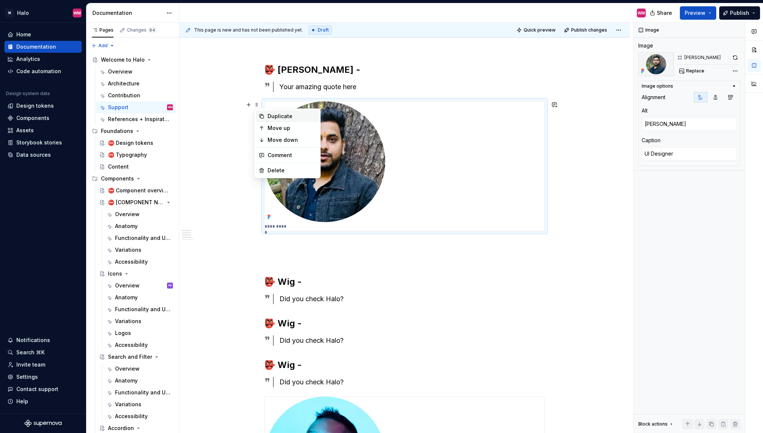
click at [285, 113] on div "Duplicate" at bounding box center [291, 115] width 48 height 7
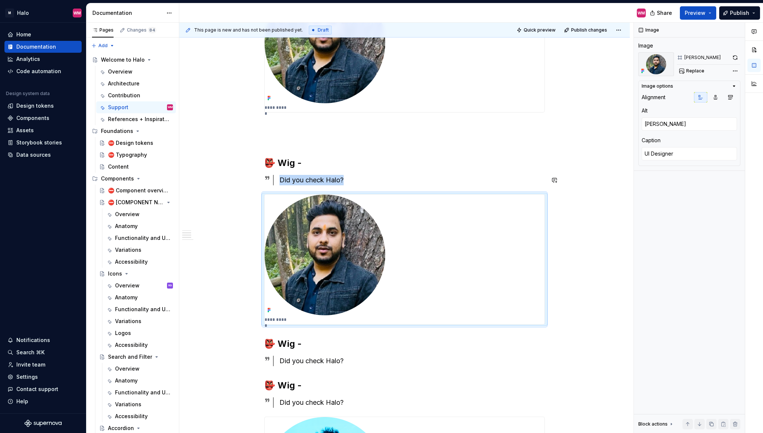
scroll to position [322, 0]
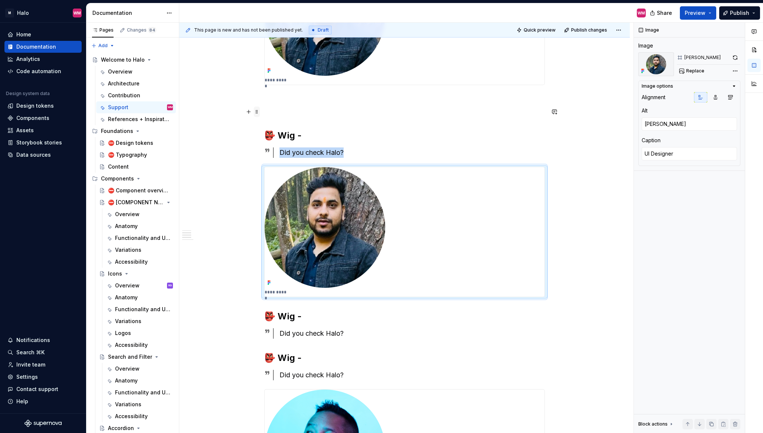
click at [256, 111] on span at bounding box center [257, 111] width 6 height 10
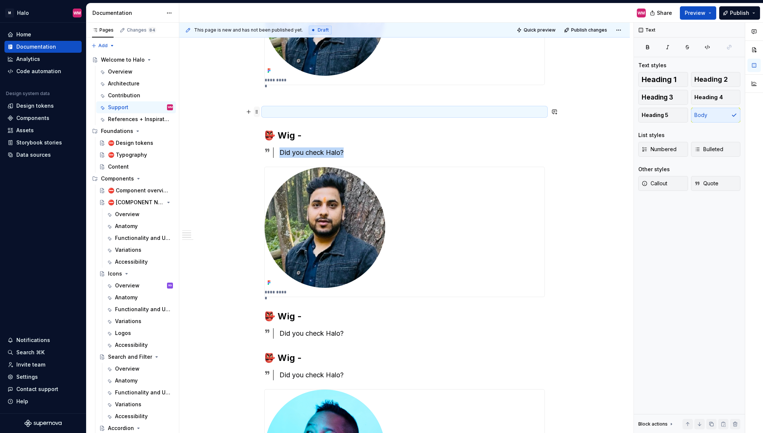
click at [256, 111] on span at bounding box center [257, 111] width 6 height 10
click at [247, 114] on button "button" at bounding box center [248, 111] width 10 height 10
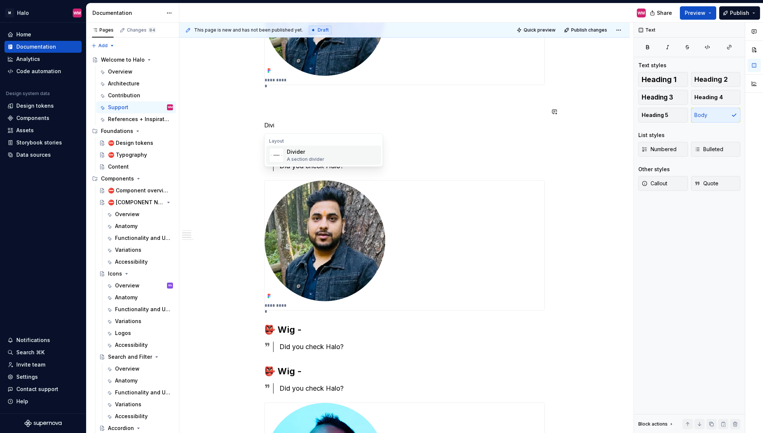
click at [331, 152] on div "Divider A section divider" at bounding box center [332, 155] width 91 height 15
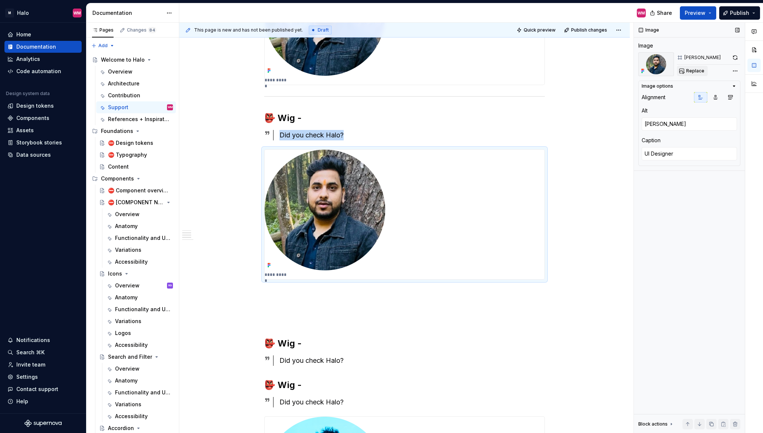
click at [694, 72] on span "Replace" at bounding box center [695, 71] width 18 height 6
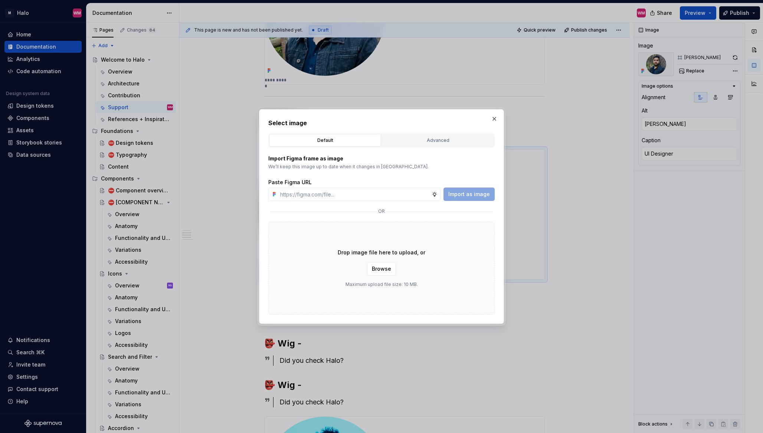
type textarea "*"
paste input "[URL][DOMAIN_NAME]"
type input "[URL][DOMAIN_NAME]"
click at [471, 194] on span "Import as image" at bounding box center [469, 193] width 42 height 7
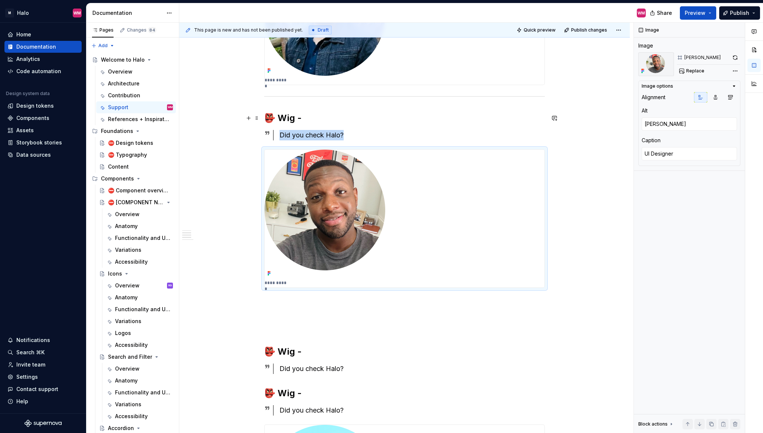
click at [291, 119] on h2 "👺 Wig -" at bounding box center [404, 118] width 280 height 12
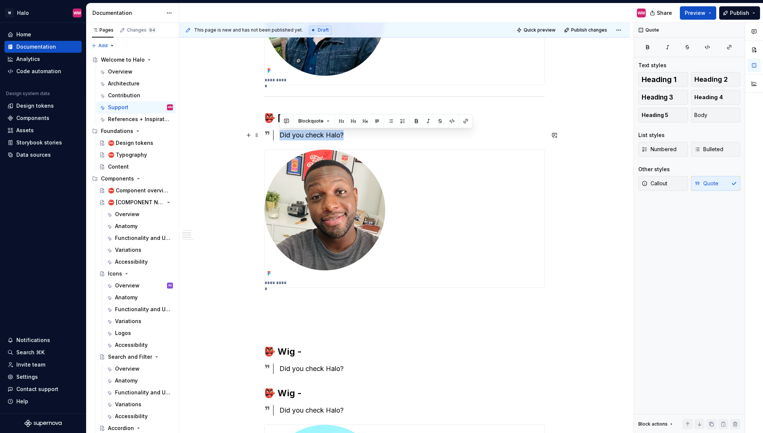
drag, startPoint x: 346, startPoint y: 135, endPoint x: 277, endPoint y: 137, distance: 68.7
click at [277, 137] on div "Did you check Halo?" at bounding box center [409, 135] width 272 height 10
click at [398, 237] on div "**********" at bounding box center [405, 219] width 280 height 138
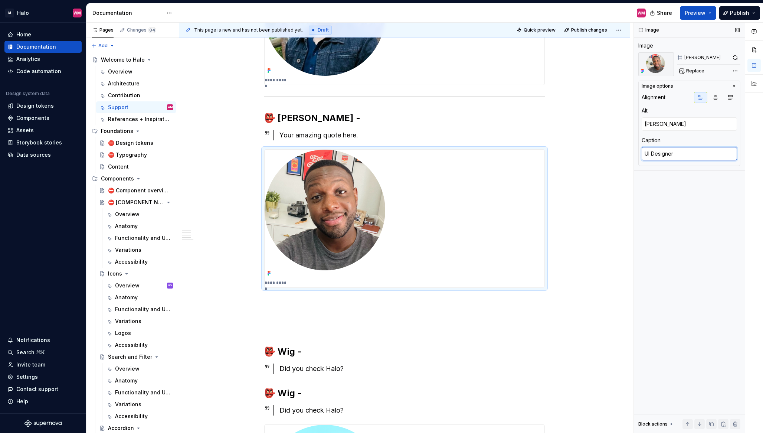
click at [654, 152] on textarea "UI Designer" at bounding box center [688, 153] width 95 height 13
click at [670, 153] on textarea "UI Designer" at bounding box center [688, 153] width 95 height 13
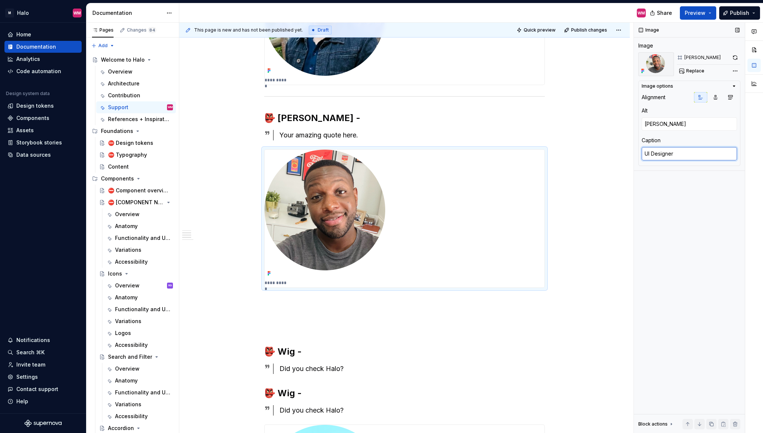
click at [670, 153] on textarea "UI Designer" at bounding box center [688, 153] width 95 height 13
click at [656, 153] on textarea "UI Designer" at bounding box center [688, 153] width 95 height 13
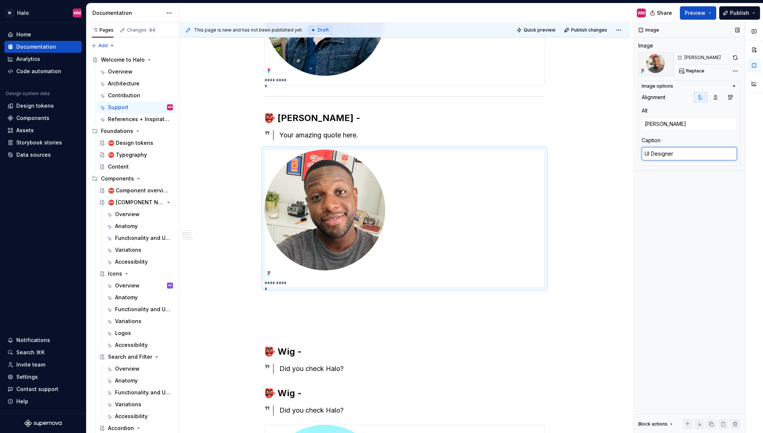
click at [656, 153] on textarea "UI Designer" at bounding box center [688, 153] width 95 height 13
click at [686, 156] on textarea "UI Designer" at bounding box center [688, 153] width 95 height 13
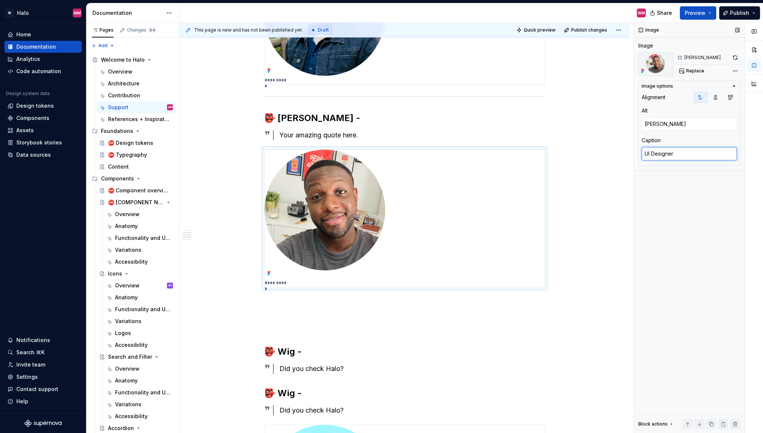
click at [686, 156] on textarea "UI Designer" at bounding box center [688, 153] width 95 height 13
click at [678, 152] on textarea "UI Designer" at bounding box center [688, 153] width 95 height 13
click at [664, 155] on textarea "UI Designer" at bounding box center [688, 153] width 95 height 13
click at [652, 155] on textarea "UI Designer" at bounding box center [688, 153] width 95 height 13
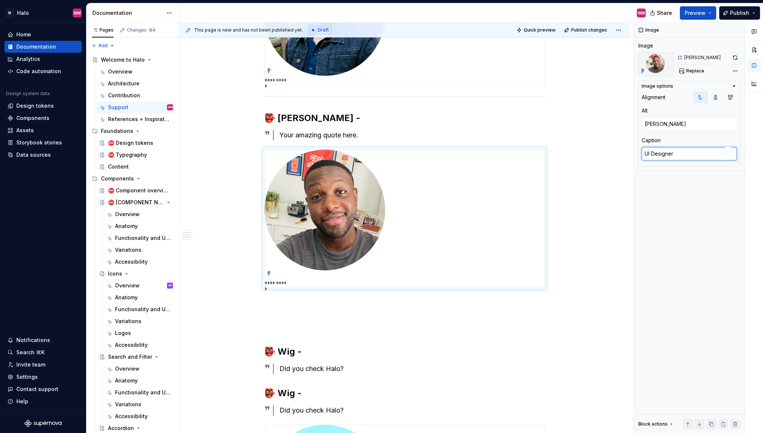
click at [652, 155] on textarea "UI Designer" at bounding box center [688, 153] width 95 height 13
click at [667, 154] on textarea "UI Designer" at bounding box center [688, 153] width 95 height 13
click at [680, 154] on textarea "UI Designer" at bounding box center [688, 153] width 95 height 13
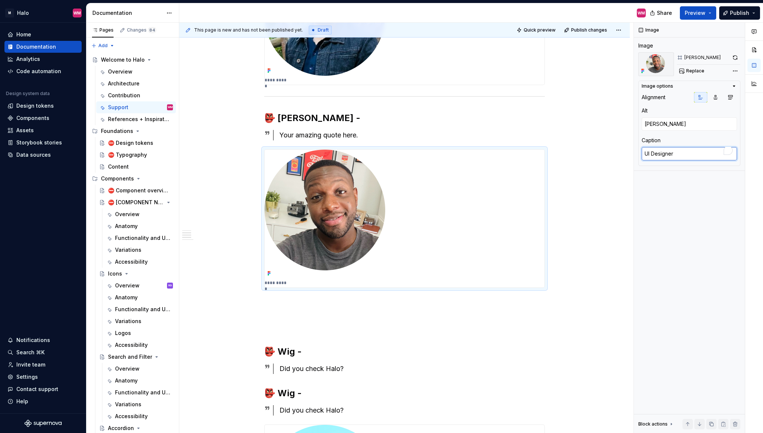
click at [682, 153] on textarea "UI Designer" at bounding box center [688, 153] width 95 height 13
click at [663, 157] on textarea "UI Designer" at bounding box center [688, 153] width 95 height 13
drag, startPoint x: 682, startPoint y: 151, endPoint x: 641, endPoint y: 154, distance: 41.3
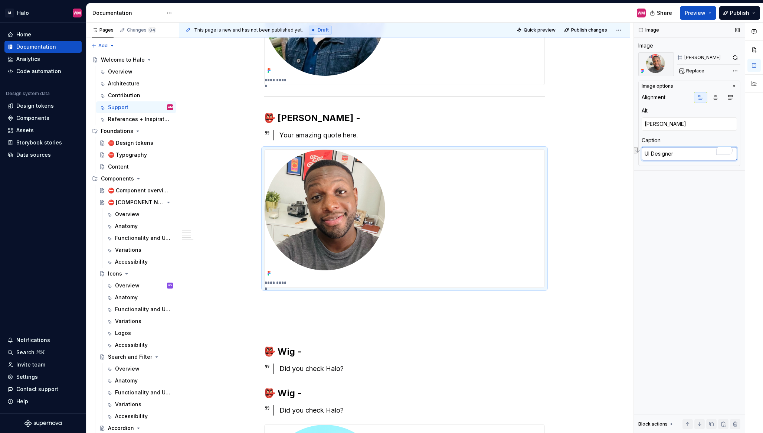
click at [641, 154] on div "Image Image [PERSON_NAME] Replace Image options Alignment Alt [PERSON_NAME] Cap…" at bounding box center [689, 228] width 111 height 410
type textarea "*"
type textarea "P"
type textarea "*"
type textarea "Pr"
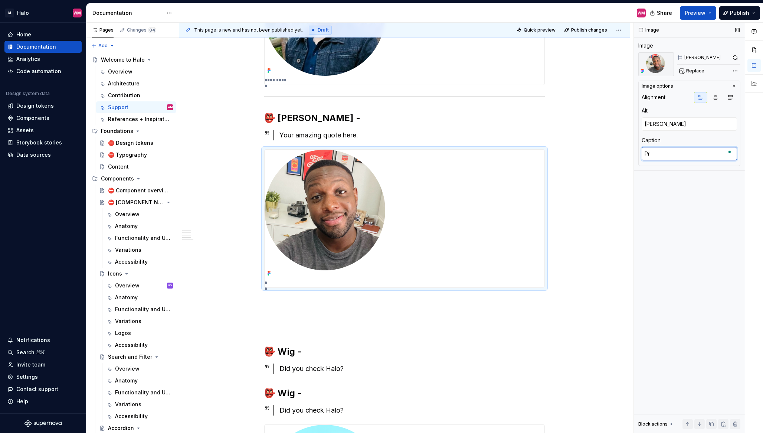
type textarea "*"
type textarea "Pro"
type textarea "*"
type textarea "Proud"
type textarea "*"
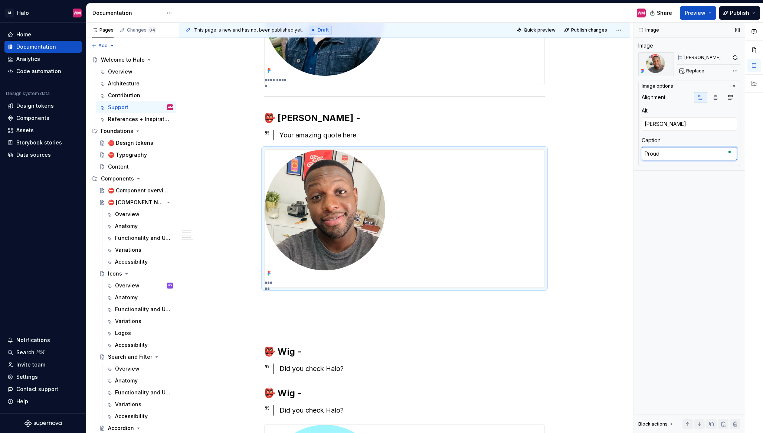
type textarea "Proudc"
type textarea "*"
type textarea "Proudct"
type textarea "*"
type textarea "Proudc"
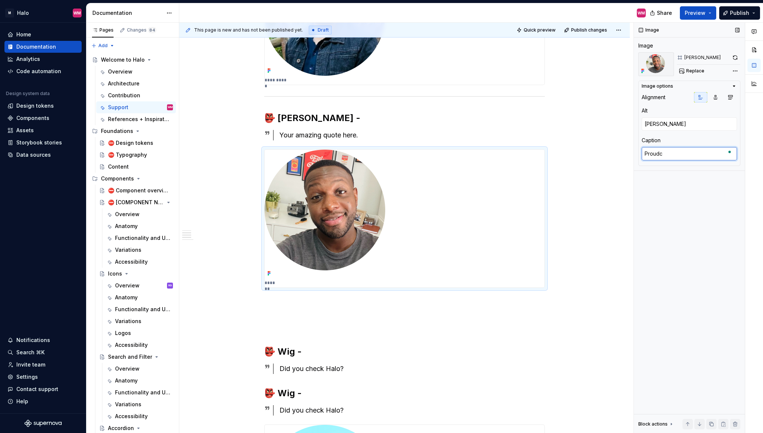
type textarea "*"
type textarea "Proud"
type textarea "*"
type textarea "Prou"
type textarea "*"
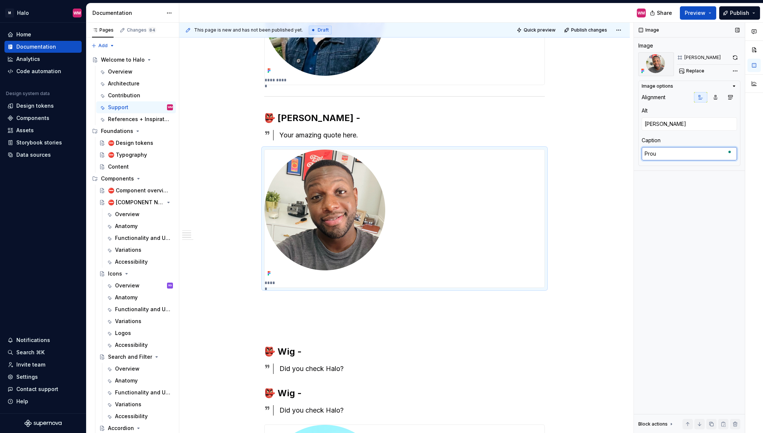
type textarea "Pro"
type textarea "*"
type textarea "Prod"
type textarea "*"
type textarea "Produ"
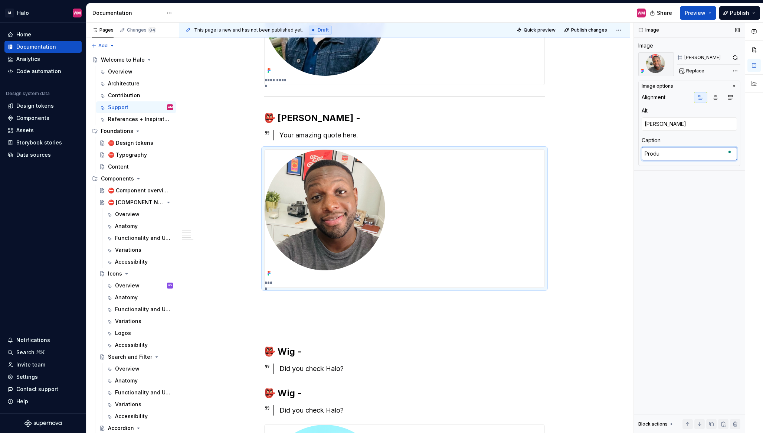
type textarea "*"
type textarea "Produc"
type textarea "*"
type textarea "Product"
type textarea "*"
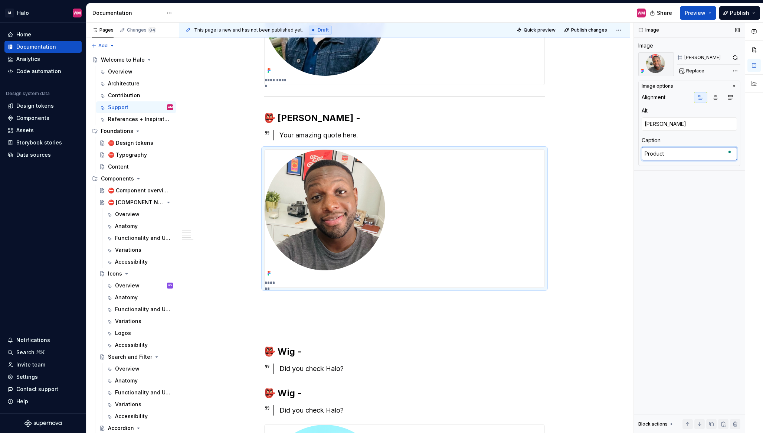
type textarea "Product D"
type textarea "*"
type textarea "Product De"
type textarea "*"
type textarea "Product Des"
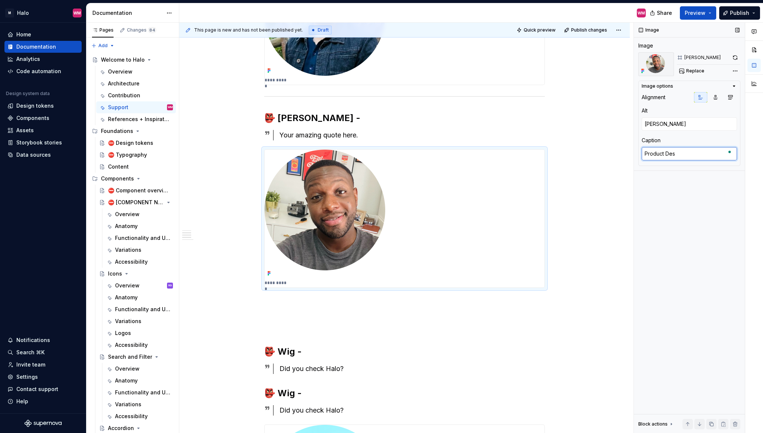
type textarea "*"
type textarea "Product Desi"
type textarea "*"
type textarea "Product Desig"
type textarea "*"
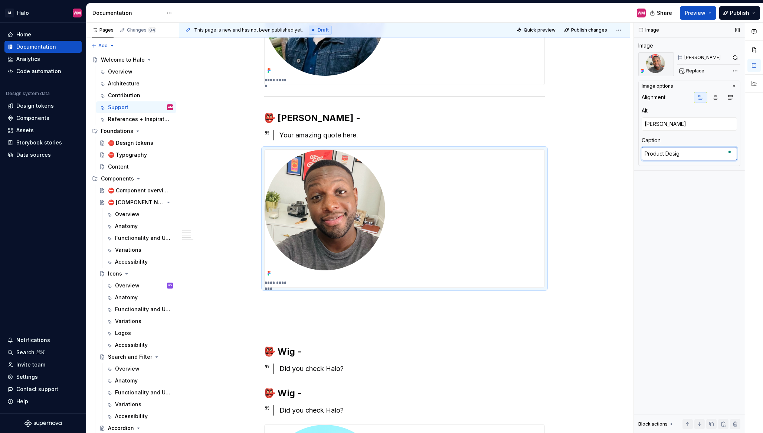
type textarea "Product Design"
type textarea "*"
type textarea "Product Designe"
type textarea "*"
type textarea "Product Designer"
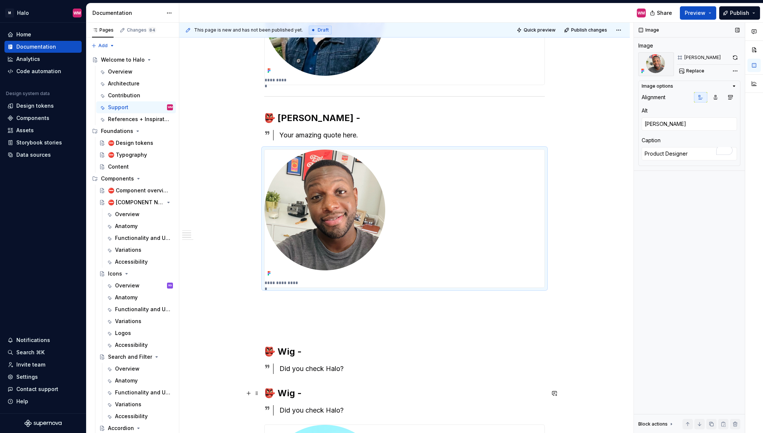
click at [471, 396] on h2 "👺 Wig -" at bounding box center [404, 393] width 280 height 12
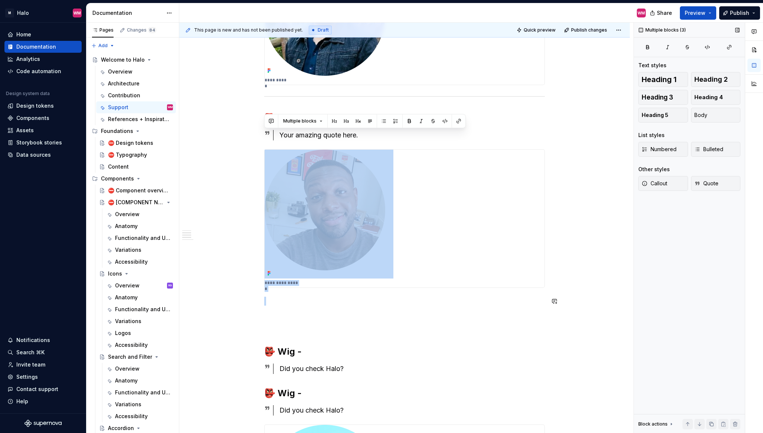
click at [449, 322] on div "**********" at bounding box center [404, 324] width 280 height 1000
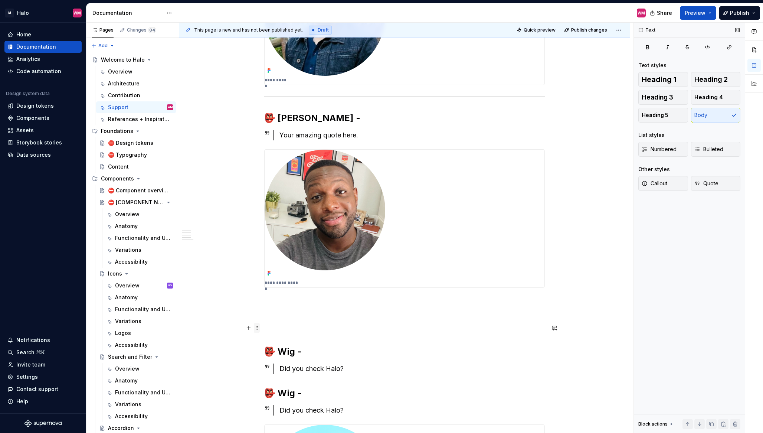
click at [257, 329] on span at bounding box center [257, 327] width 6 height 10
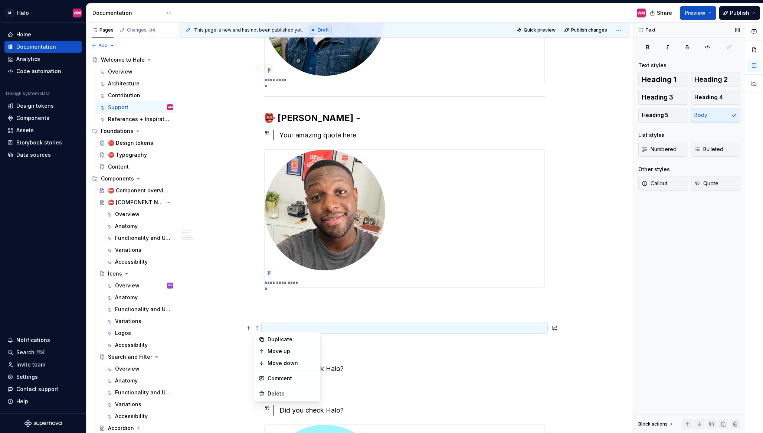
click at [246, 99] on div "**********" at bounding box center [404, 384] width 450 height 1156
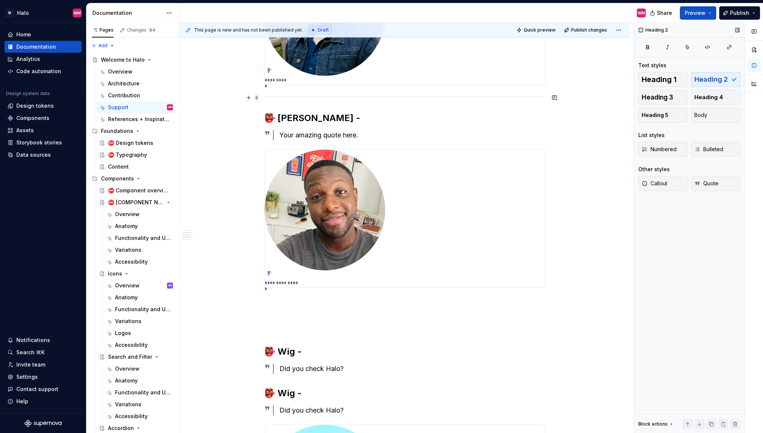
click at [256, 97] on span at bounding box center [257, 97] width 6 height 10
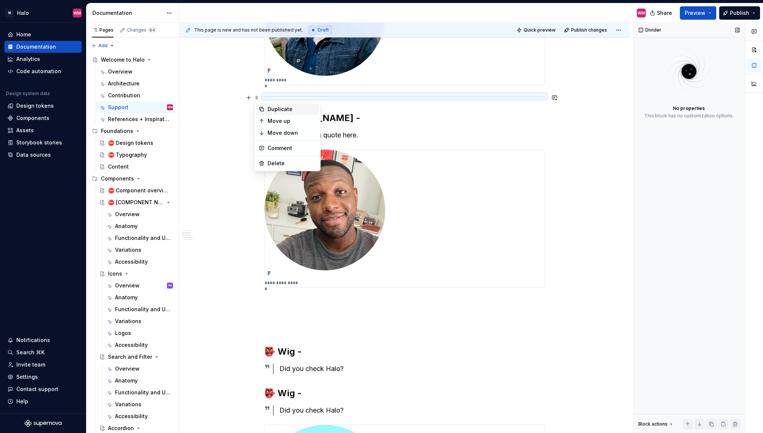
click at [286, 109] on div "Duplicate" at bounding box center [291, 108] width 48 height 7
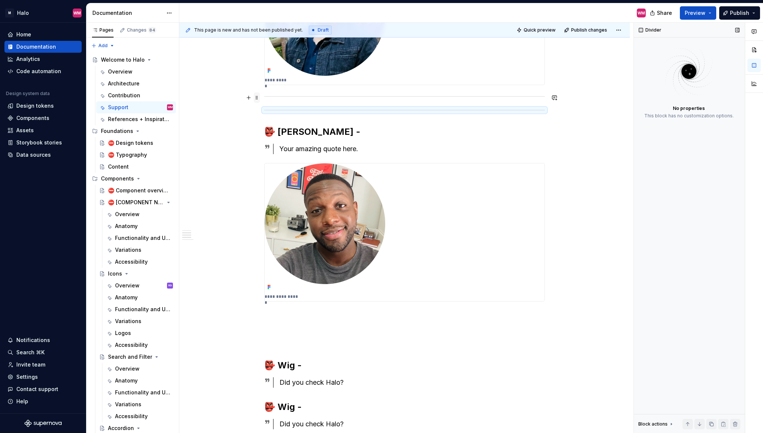
click at [258, 98] on span at bounding box center [257, 97] width 6 height 10
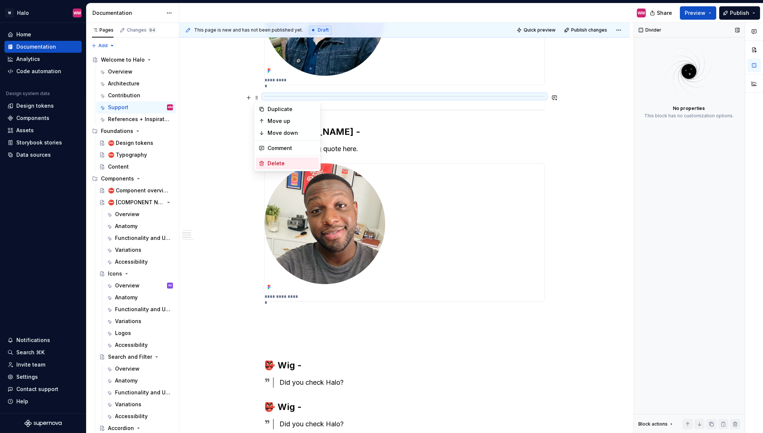
click at [279, 160] on div "Delete" at bounding box center [291, 163] width 48 height 7
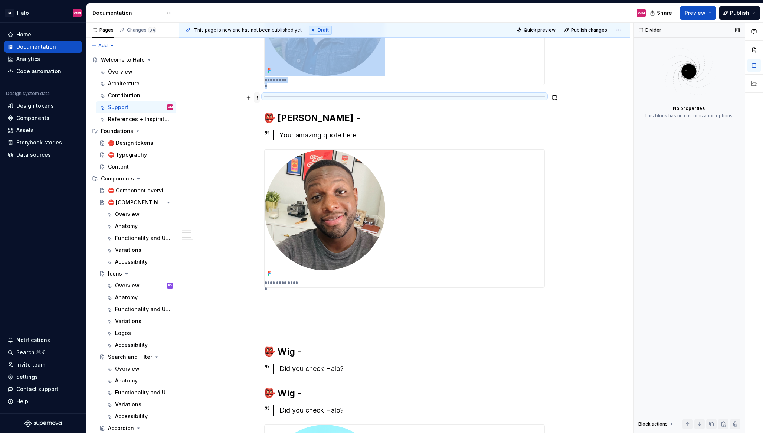
click at [257, 97] on span at bounding box center [257, 97] width 6 height 10
click at [266, 162] on div "Delete" at bounding box center [287, 163] width 63 height 12
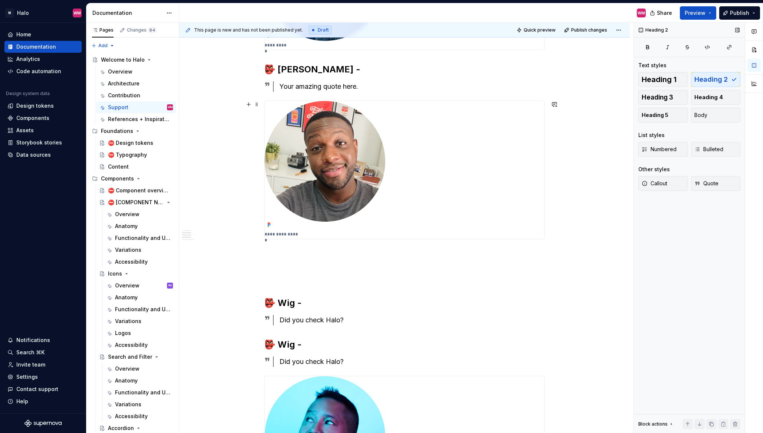
scroll to position [357, 0]
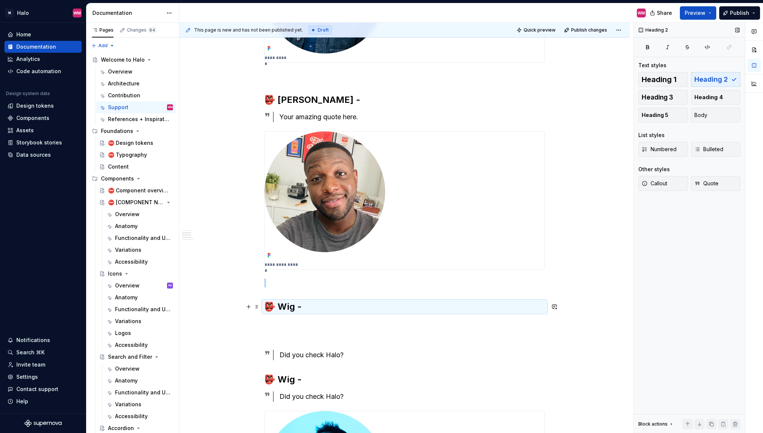
click at [294, 305] on h2 "👺 Wig -" at bounding box center [404, 307] width 280 height 12
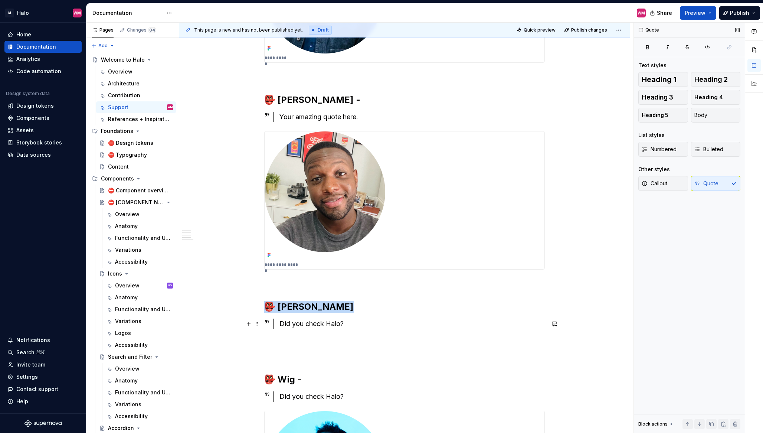
click at [344, 324] on div "Did you check Halo?" at bounding box center [411, 323] width 265 height 10
drag, startPoint x: 348, startPoint y: 323, endPoint x: 279, endPoint y: 325, distance: 68.7
click at [279, 325] on div "Did you check Halo?" at bounding box center [411, 323] width 265 height 10
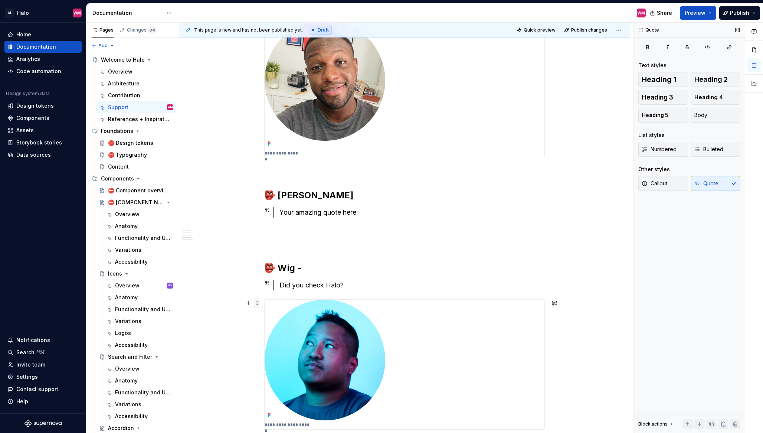
click at [255, 305] on span at bounding box center [257, 303] width 6 height 10
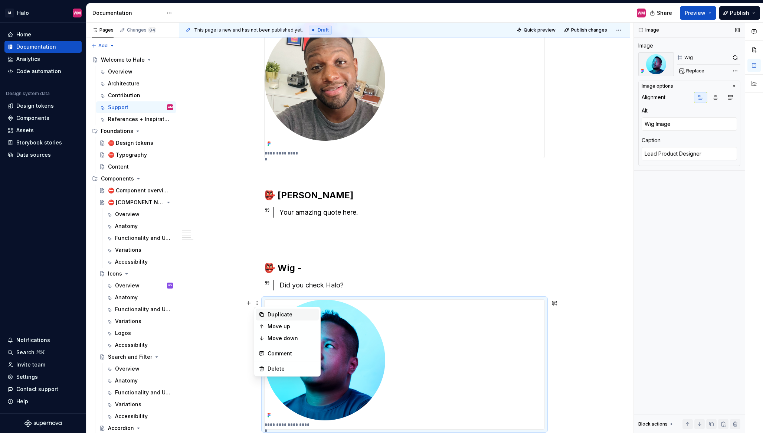
click at [302, 313] on div "Duplicate" at bounding box center [291, 314] width 48 height 7
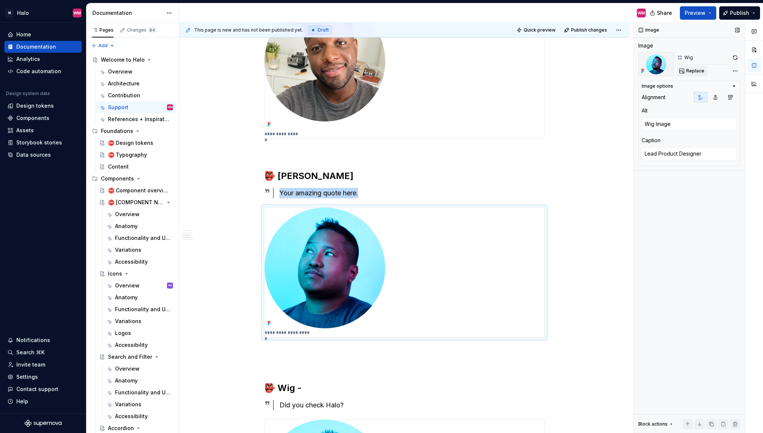
click at [691, 71] on span "Replace" at bounding box center [695, 71] width 18 height 6
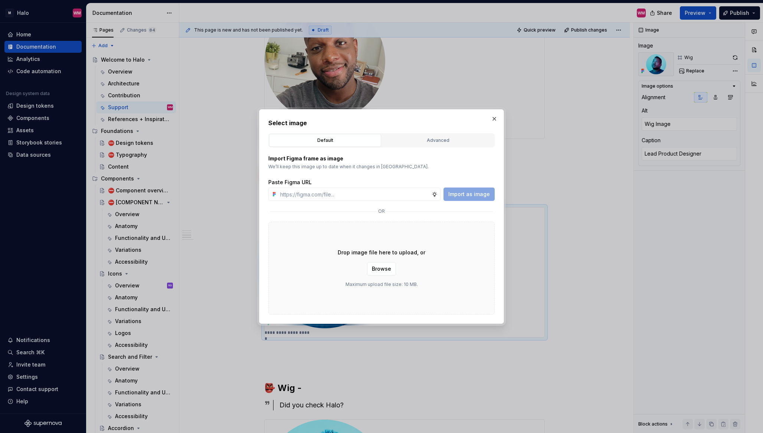
type textarea "*"
click at [345, 191] on input "text" at bounding box center [354, 193] width 154 height 13
type input "[URL][DOMAIN_NAME]"
click at [473, 194] on span "Import as image" at bounding box center [469, 193] width 42 height 7
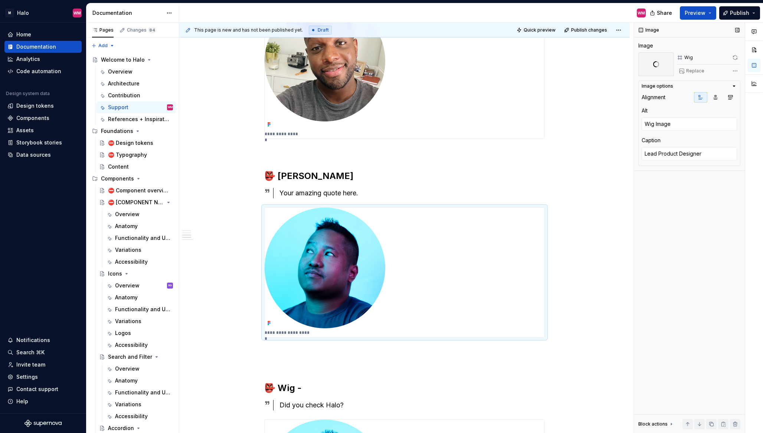
type textarea "*"
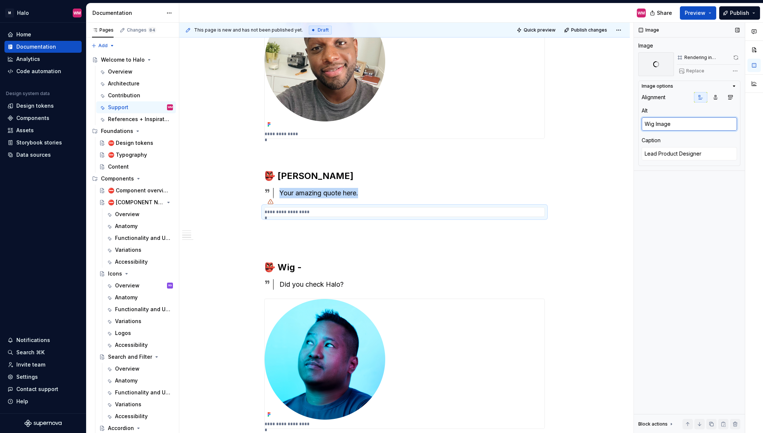
click at [674, 125] on textarea "Wig Image" at bounding box center [688, 123] width 95 height 13
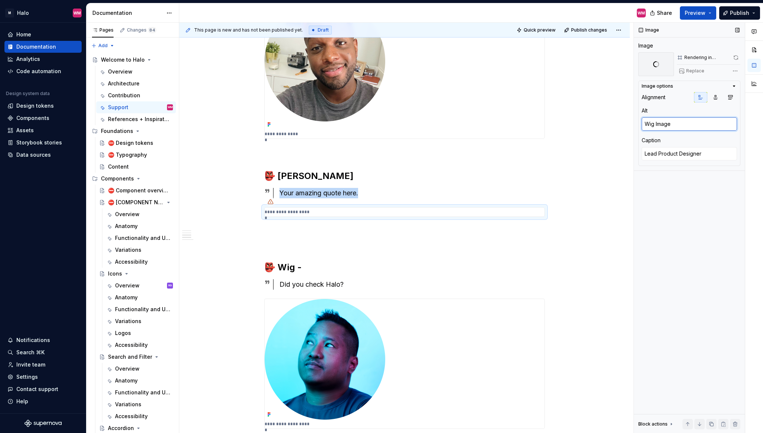
click at [674, 125] on textarea "Wig Image" at bounding box center [688, 123] width 95 height 13
click at [657, 127] on textarea "Wig Image" at bounding box center [688, 123] width 95 height 13
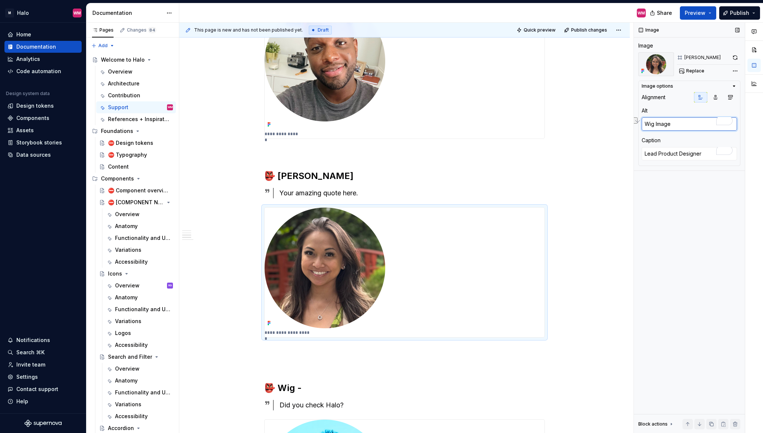
click at [653, 126] on textarea "Wig Image" at bounding box center [688, 123] width 95 height 13
type textarea "Wi Image"
type textarea "*"
type textarea "W Image"
type textarea "*"
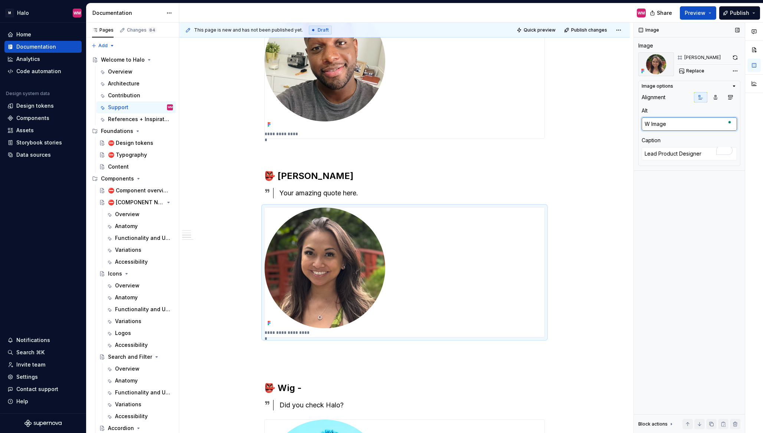
type textarea "Image"
type textarea "*"
type textarea "L Image"
type textarea "*"
type textarea "Ly Image"
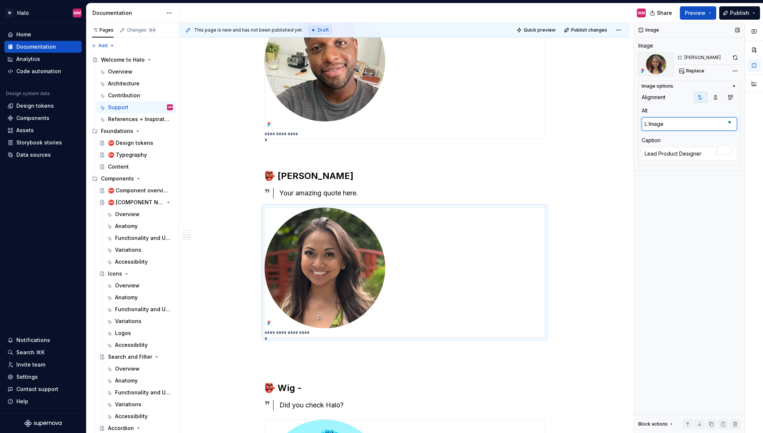
type textarea "*"
type textarea "Lyn Image"
type textarea "*"
type textarea "Lynn Image"
type textarea "*"
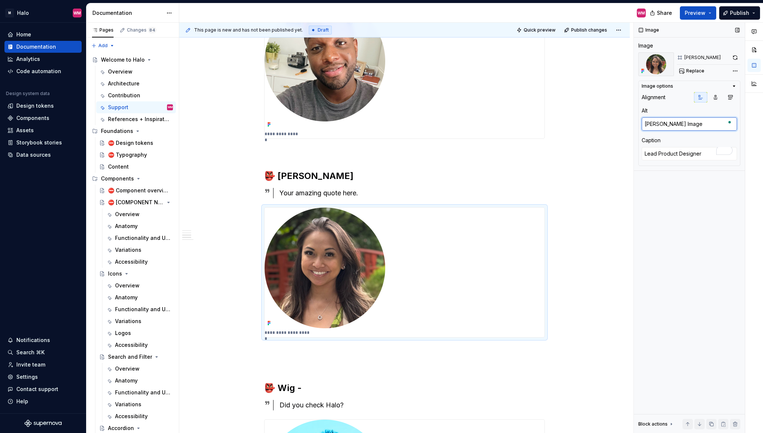
type textarea "Lynne Image"
type textarea "*"
type textarea "Lynne Image"
click at [656, 153] on textarea "Lead Product Designer" at bounding box center [688, 153] width 95 height 13
click at [657, 154] on textarea "Lead Product Designer" at bounding box center [688, 153] width 95 height 13
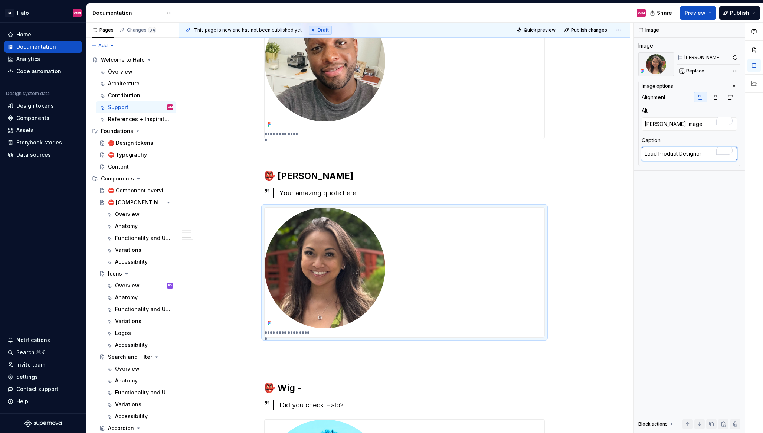
drag, startPoint x: 659, startPoint y: 153, endPoint x: 631, endPoint y: 153, distance: 27.8
click at [631, 153] on div "**********" at bounding box center [471, 228] width 584 height 410
type textarea "Product Designer"
type textarea "*"
type textarea "Product Designer"
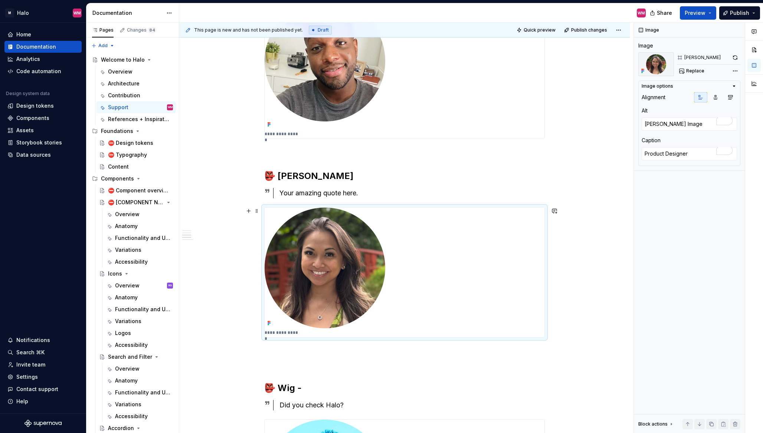
click at [604, 250] on div "**********" at bounding box center [404, 305] width 450 height 1304
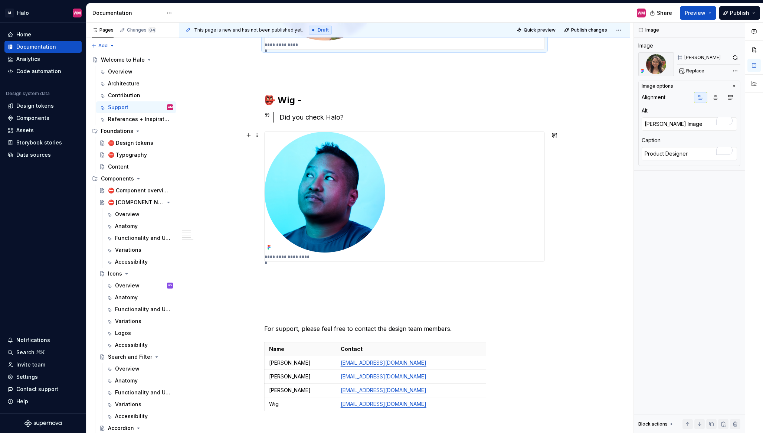
scroll to position [780, 0]
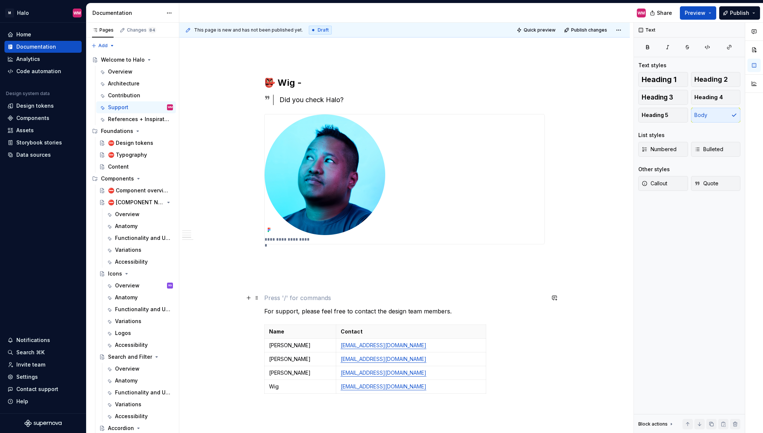
click at [308, 294] on p "To enrich screen reader interactions, please activate Accessibility in Grammarl…" at bounding box center [404, 297] width 280 height 9
click at [258, 299] on span at bounding box center [257, 297] width 6 height 10
click at [285, 282] on p "To enrich screen reader interactions, please activate Accessibility in Grammarl…" at bounding box center [404, 284] width 280 height 9
click at [247, 299] on button "button" at bounding box center [248, 297] width 10 height 10
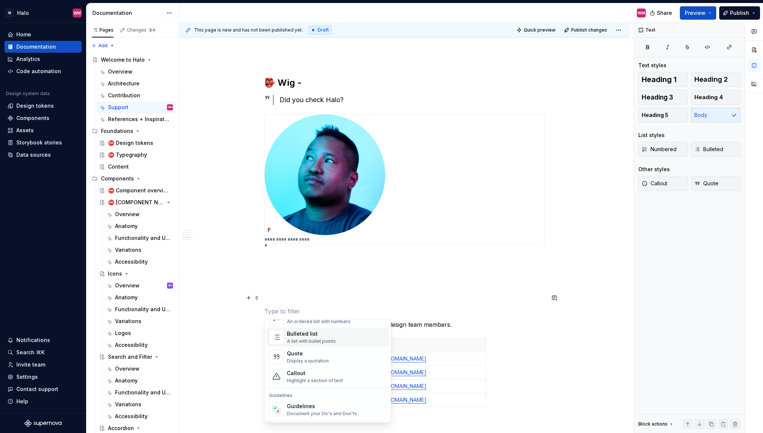
scroll to position [209, 0]
click at [307, 376] on div "A section divider" at bounding box center [305, 379] width 37 height 6
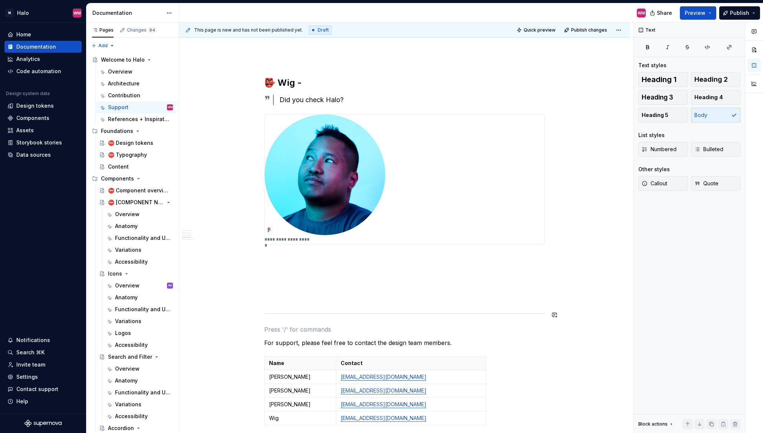
click at [256, 316] on div "**********" at bounding box center [404, 16] width 450 height 1335
drag, startPoint x: 257, startPoint y: 315, endPoint x: 232, endPoint y: 351, distance: 43.3
drag, startPoint x: 257, startPoint y: 315, endPoint x: 267, endPoint y: 293, distance: 24.6
drag, startPoint x: 256, startPoint y: 315, endPoint x: 278, endPoint y: 316, distance: 21.2
click at [267, 296] on p "To enrich screen reader interactions, please activate Accessibility in Grammarl…" at bounding box center [404, 297] width 280 height 9
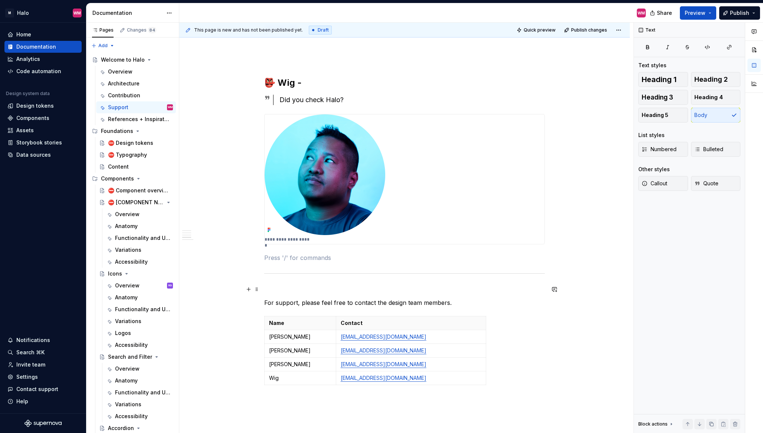
click at [285, 289] on p "To enrich screen reader interactions, please activate Accessibility in Grammarl…" at bounding box center [404, 289] width 280 height 9
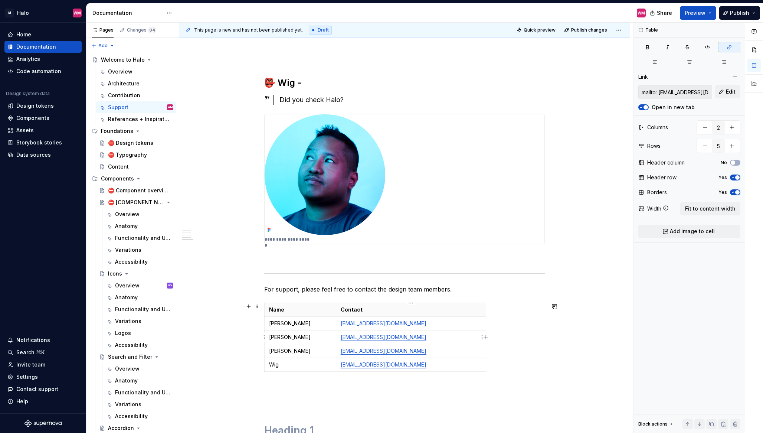
click at [367, 335] on link "[EMAIL_ADDRESS][DOMAIN_NAME]" at bounding box center [384, 337] width 86 height 6
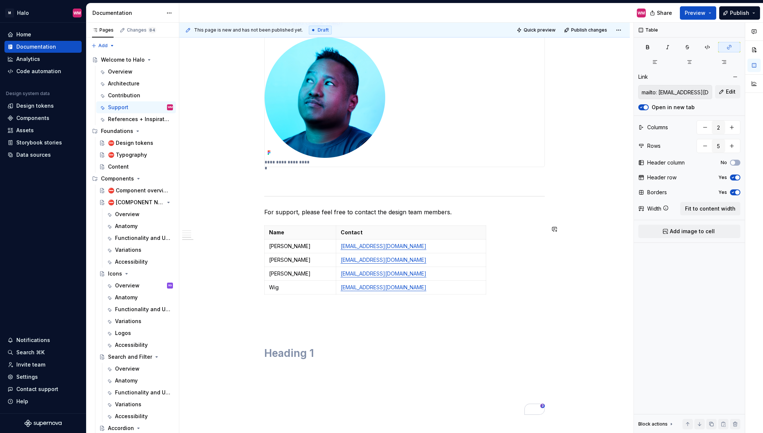
scroll to position [978, 0]
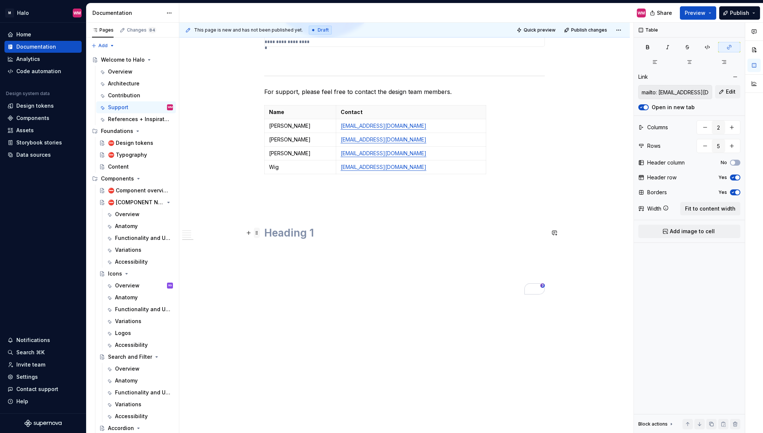
click at [257, 233] on span at bounding box center [257, 232] width 6 height 10
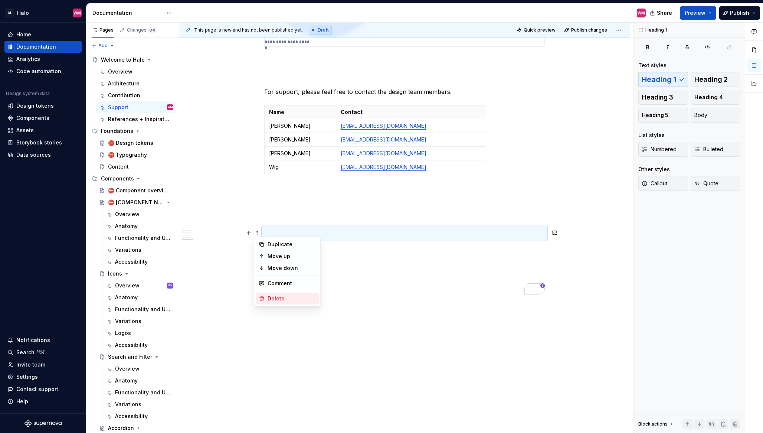
click at [275, 301] on div "Delete" at bounding box center [291, 298] width 48 height 7
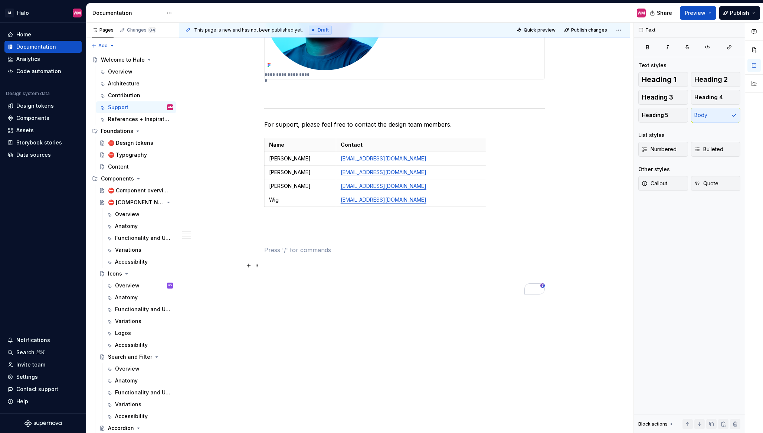
scroll to position [945, 0]
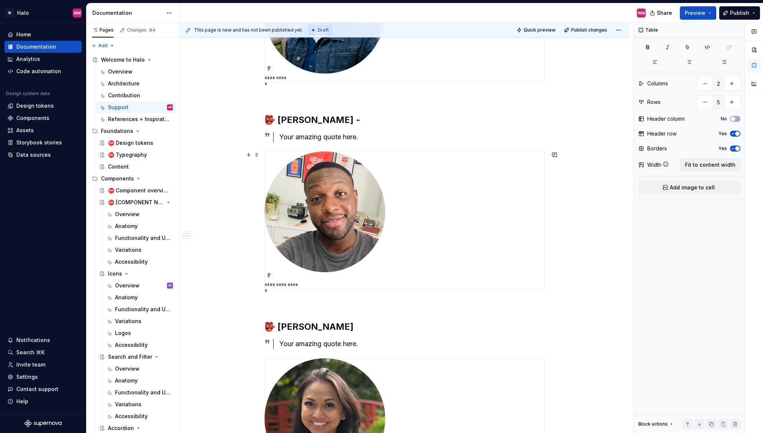
scroll to position [261, 0]
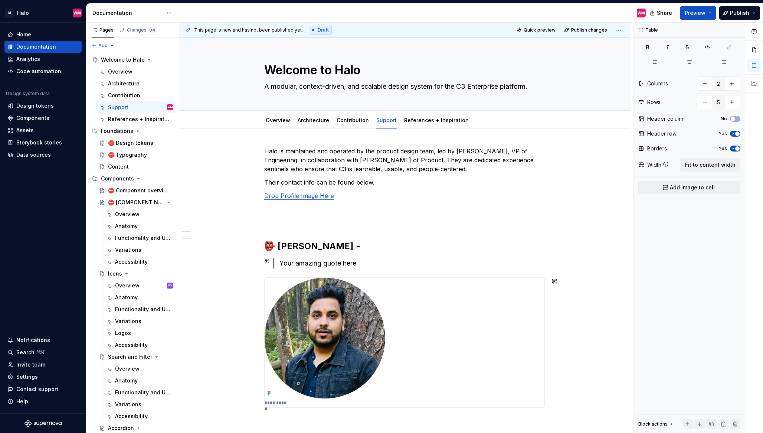
type textarea "*"
click at [335, 195] on p "Drop Profile Image Here" at bounding box center [404, 195] width 280 height 9
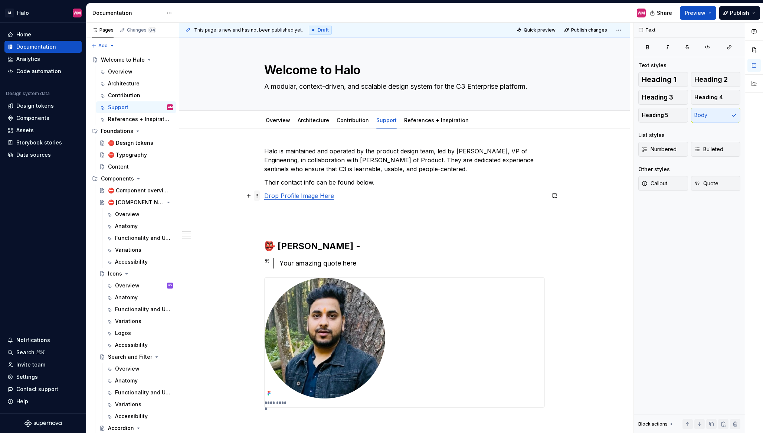
click at [254, 197] on span at bounding box center [257, 195] width 6 height 10
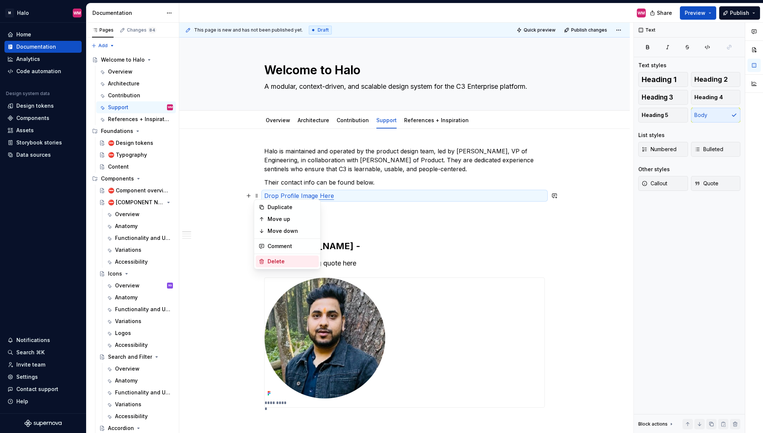
click at [265, 261] on div "Delete" at bounding box center [287, 261] width 63 height 12
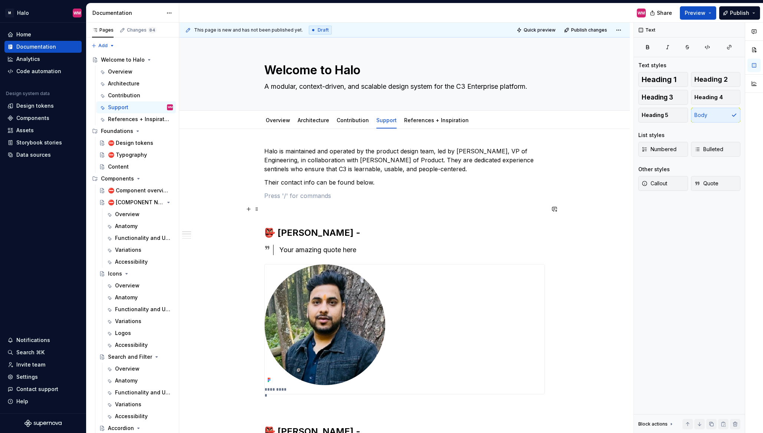
click at [268, 212] on p "To enrich screen reader interactions, please activate Accessibility in Grammarl…" at bounding box center [404, 208] width 280 height 9
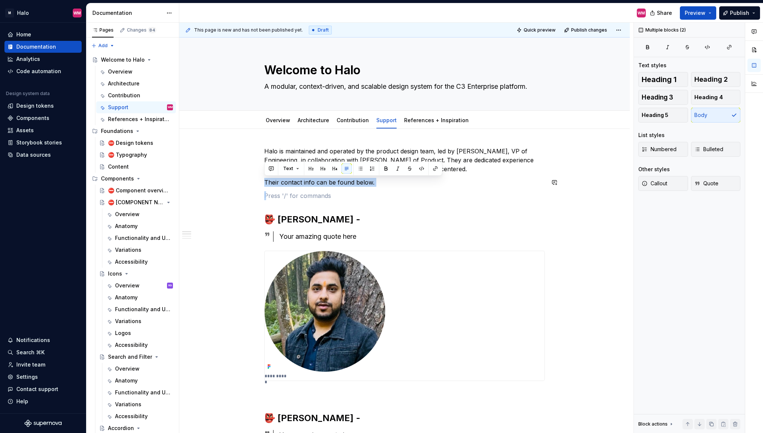
drag, startPoint x: 266, startPoint y: 198, endPoint x: 266, endPoint y: 176, distance: 22.3
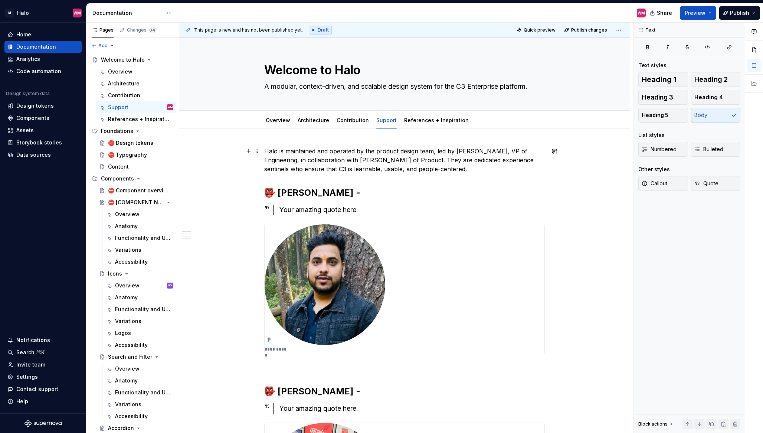
click at [362, 152] on p "Halo is maintained and operated by the product design team, led by [PERSON_NAME…" at bounding box center [404, 160] width 280 height 27
click at [460, 160] on p "Halo is maintained and operated by the product design team, led by [PERSON_NAME…" at bounding box center [404, 160] width 280 height 27
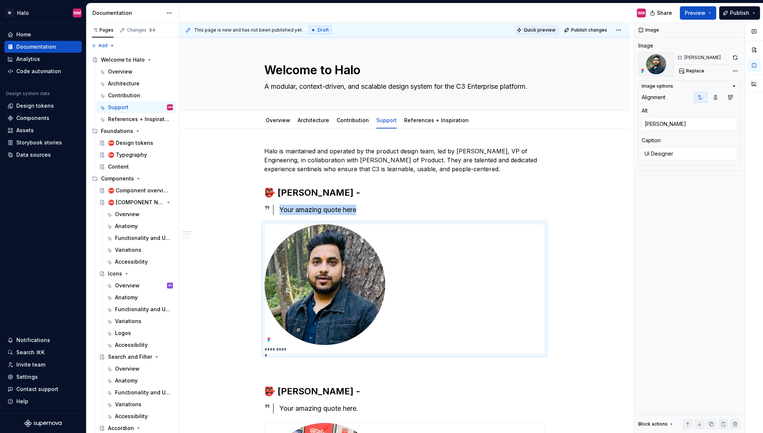
click at [545, 32] on span "Quick preview" at bounding box center [539, 30] width 32 height 6
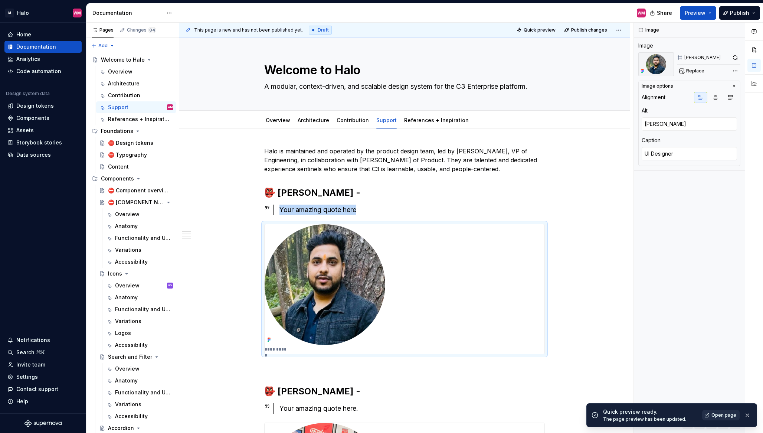
click at [724, 414] on span "Open page" at bounding box center [723, 415] width 25 height 6
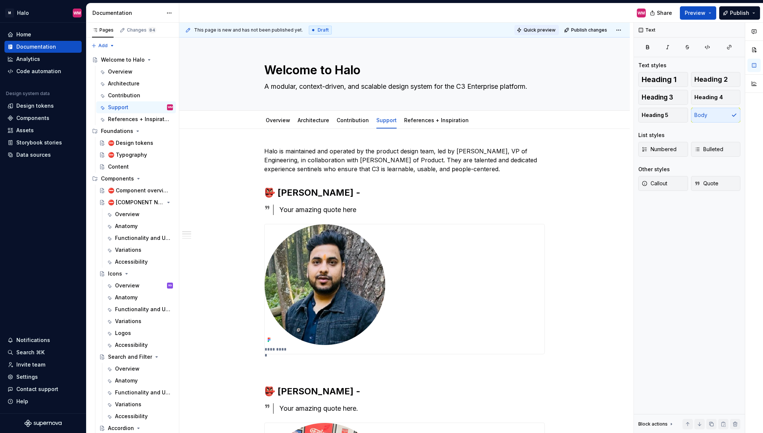
click at [551, 30] on span "Quick preview" at bounding box center [539, 30] width 32 height 6
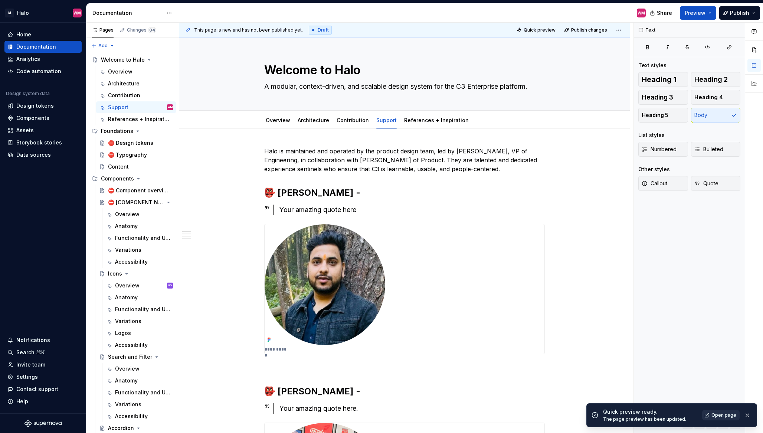
click at [731, 414] on span "Open page" at bounding box center [723, 415] width 25 height 6
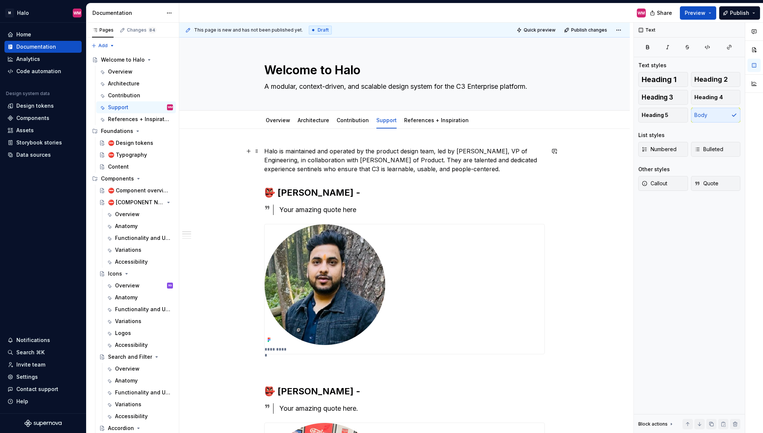
click at [461, 160] on p "Halo is maintained and operated by the product design team, led by David Frankl…" at bounding box center [404, 160] width 280 height 27
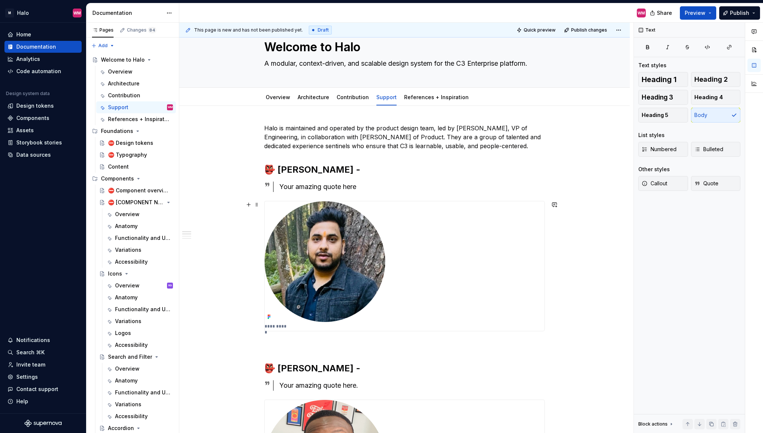
scroll to position [0, 0]
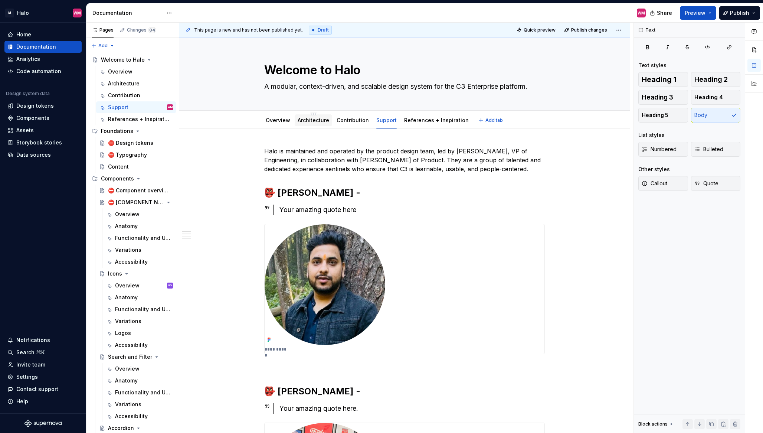
click at [319, 118] on link "Architecture" at bounding box center [314, 120] width 32 height 6
click at [347, 121] on link "Contribution" at bounding box center [353, 120] width 32 height 6
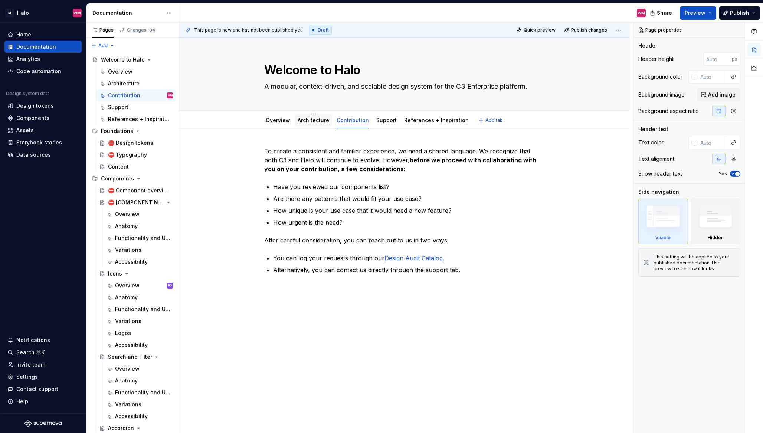
click at [318, 121] on link "Architecture" at bounding box center [314, 120] width 32 height 6
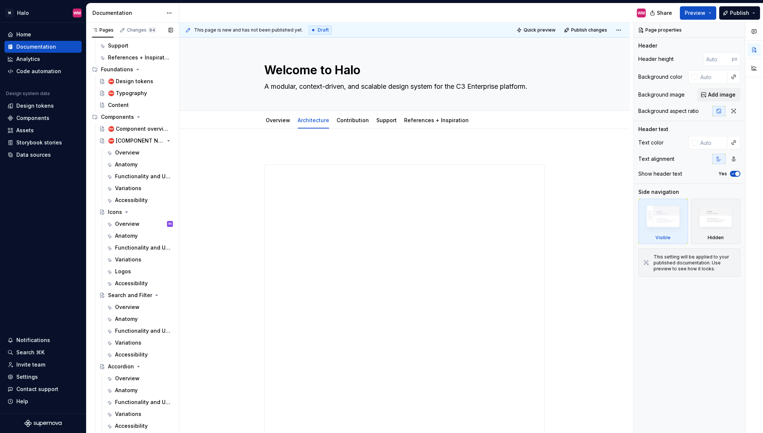
scroll to position [67, 0]
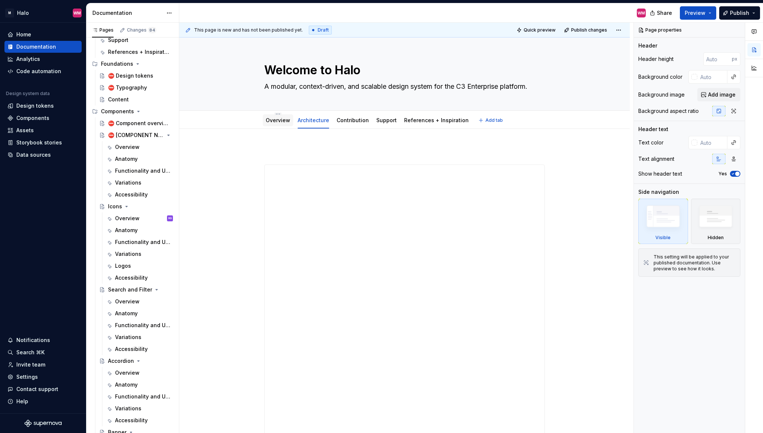
click at [280, 121] on link "Overview" at bounding box center [278, 120] width 24 height 6
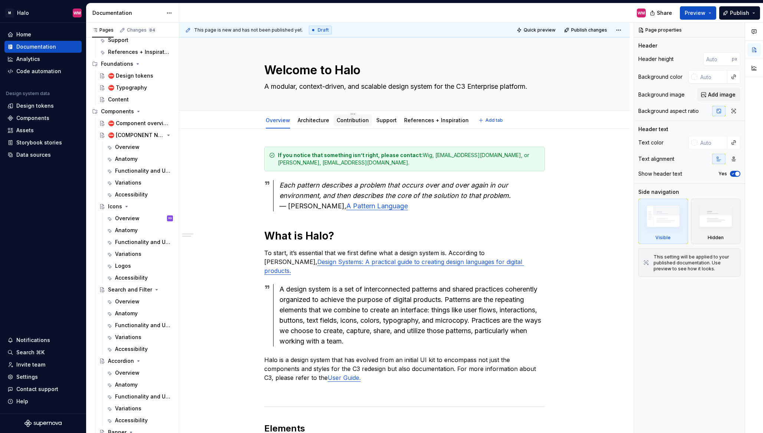
click at [355, 117] on link "Contribution" at bounding box center [353, 120] width 32 height 6
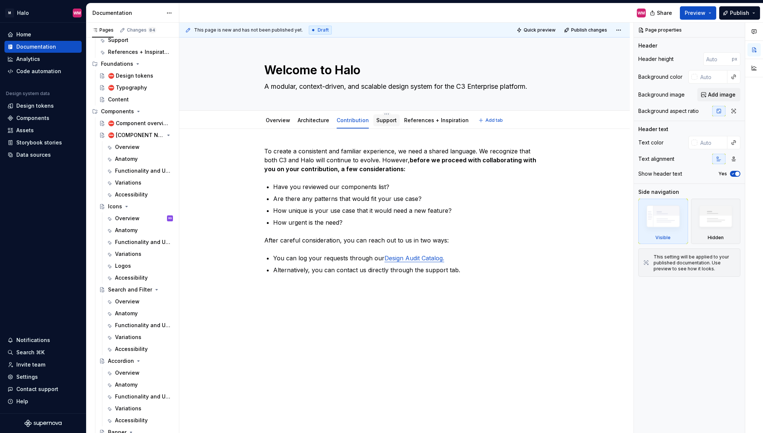
click at [381, 122] on link "Support" at bounding box center [386, 120] width 20 height 6
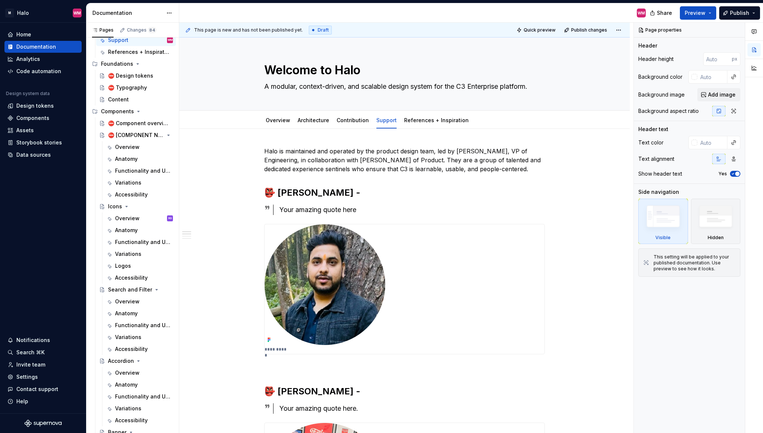
type textarea "*"
